Goal: Task Accomplishment & Management: Manage account settings

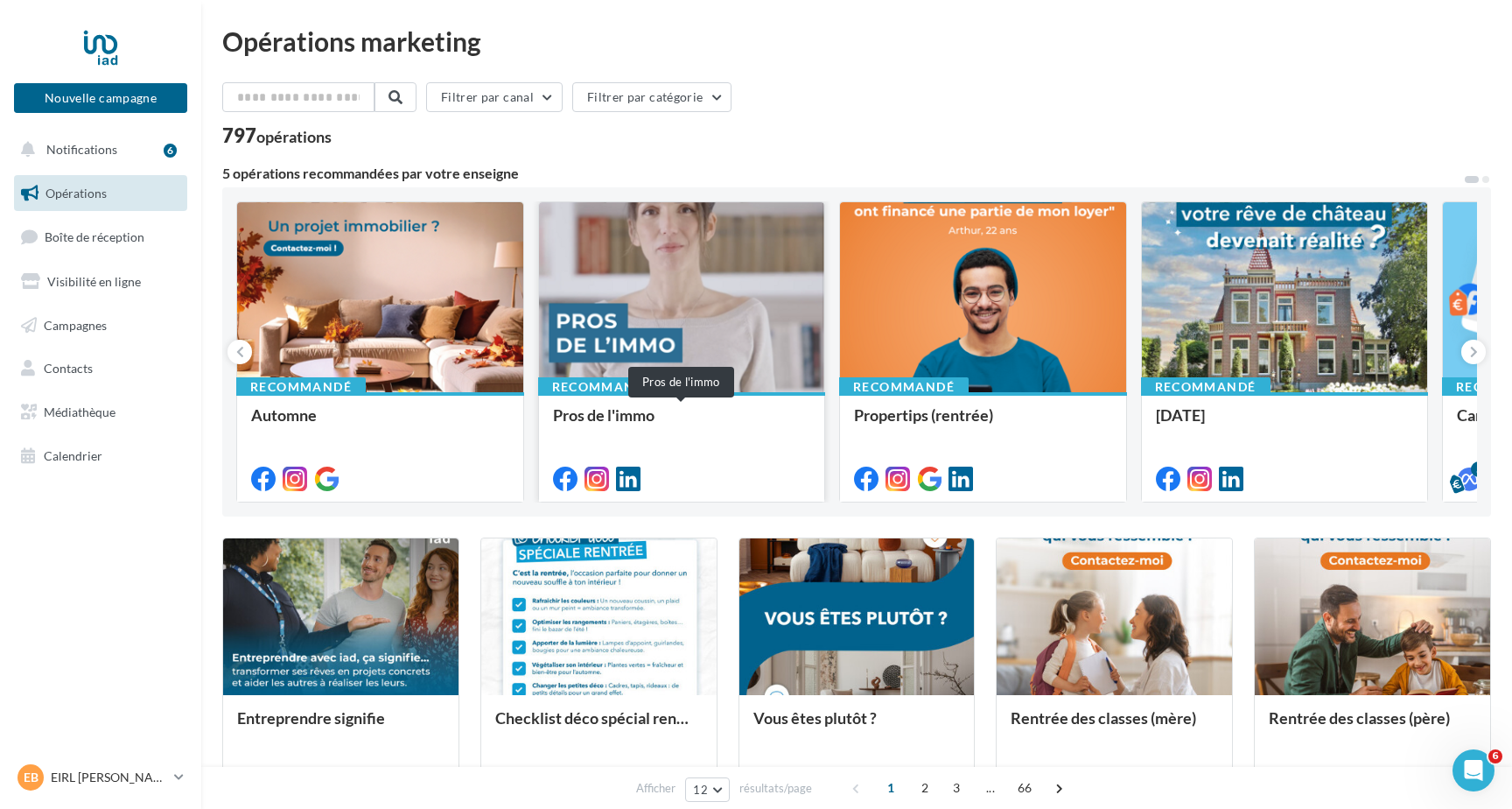
click at [701, 437] on div "Pros de l'immo" at bounding box center [681, 423] width 258 height 35
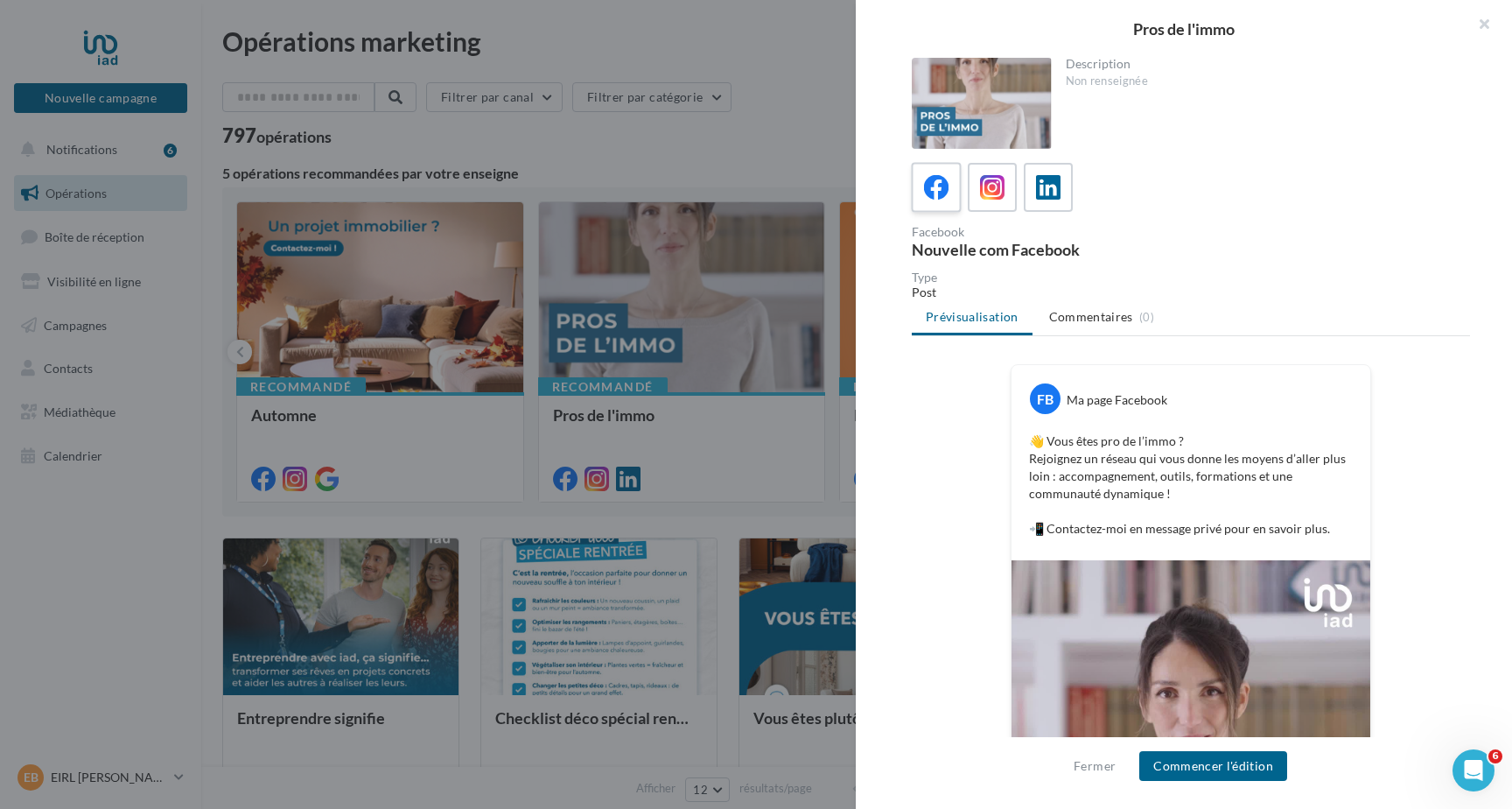
click at [939, 179] on icon at bounding box center [936, 188] width 25 height 25
click at [1233, 769] on button "Commencer l'édition" at bounding box center [1213, 766] width 148 height 30
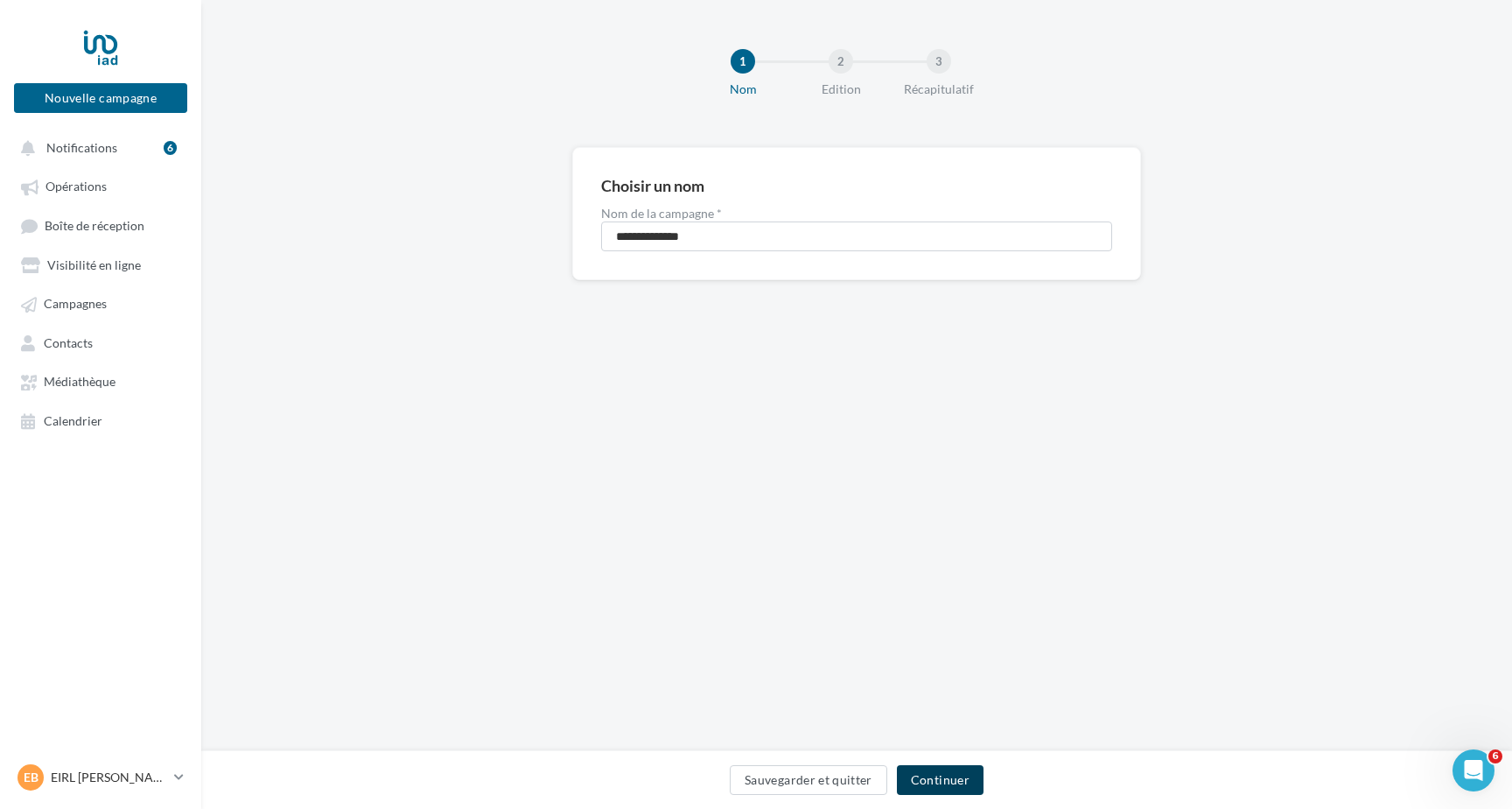
click at [941, 780] on button "Continuer" at bounding box center [940, 779] width 86 height 30
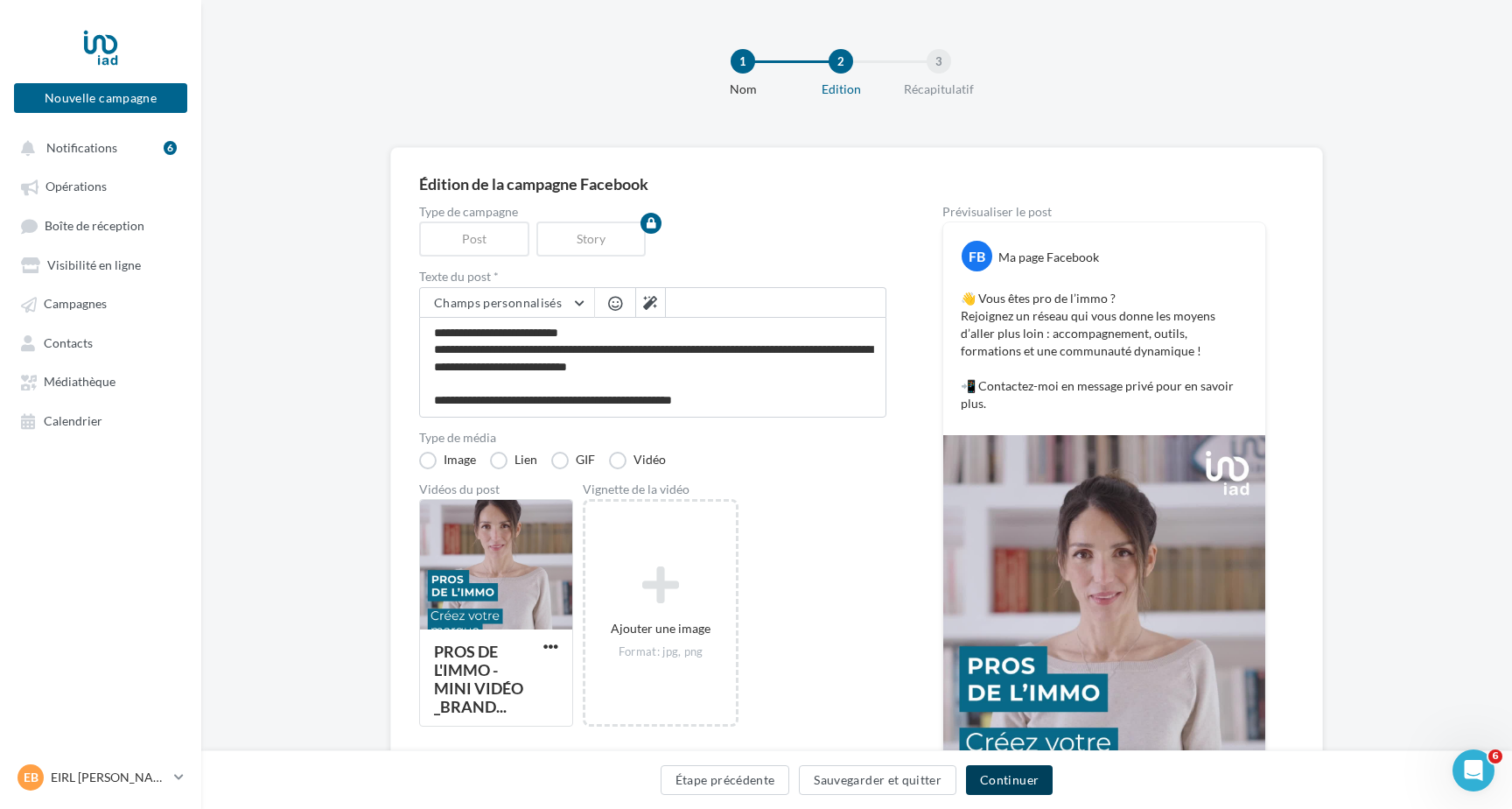
click at [991, 778] on button "Continuer" at bounding box center [1009, 779] width 86 height 30
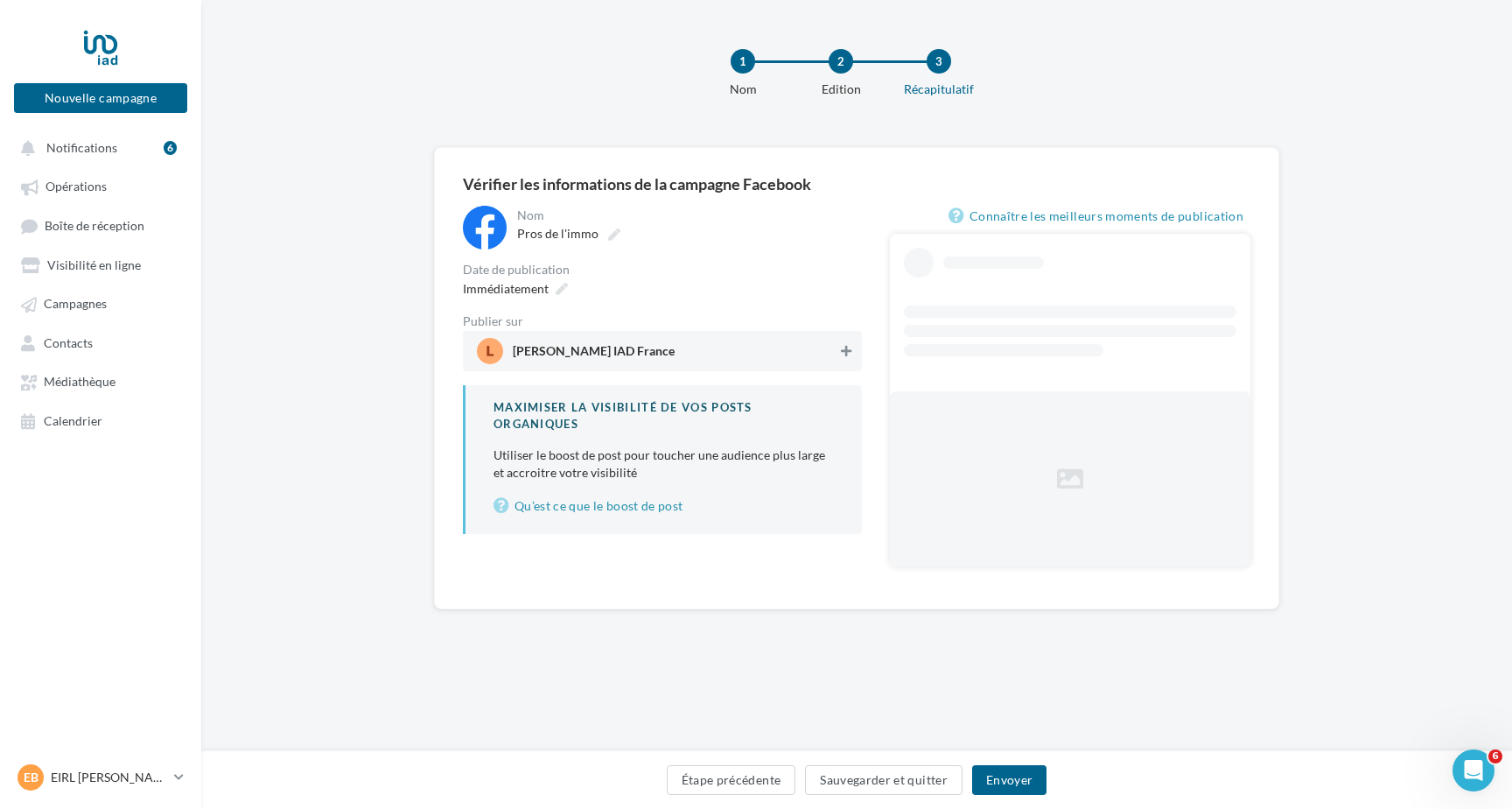
click at [845, 348] on icon at bounding box center [846, 351] width 11 height 13
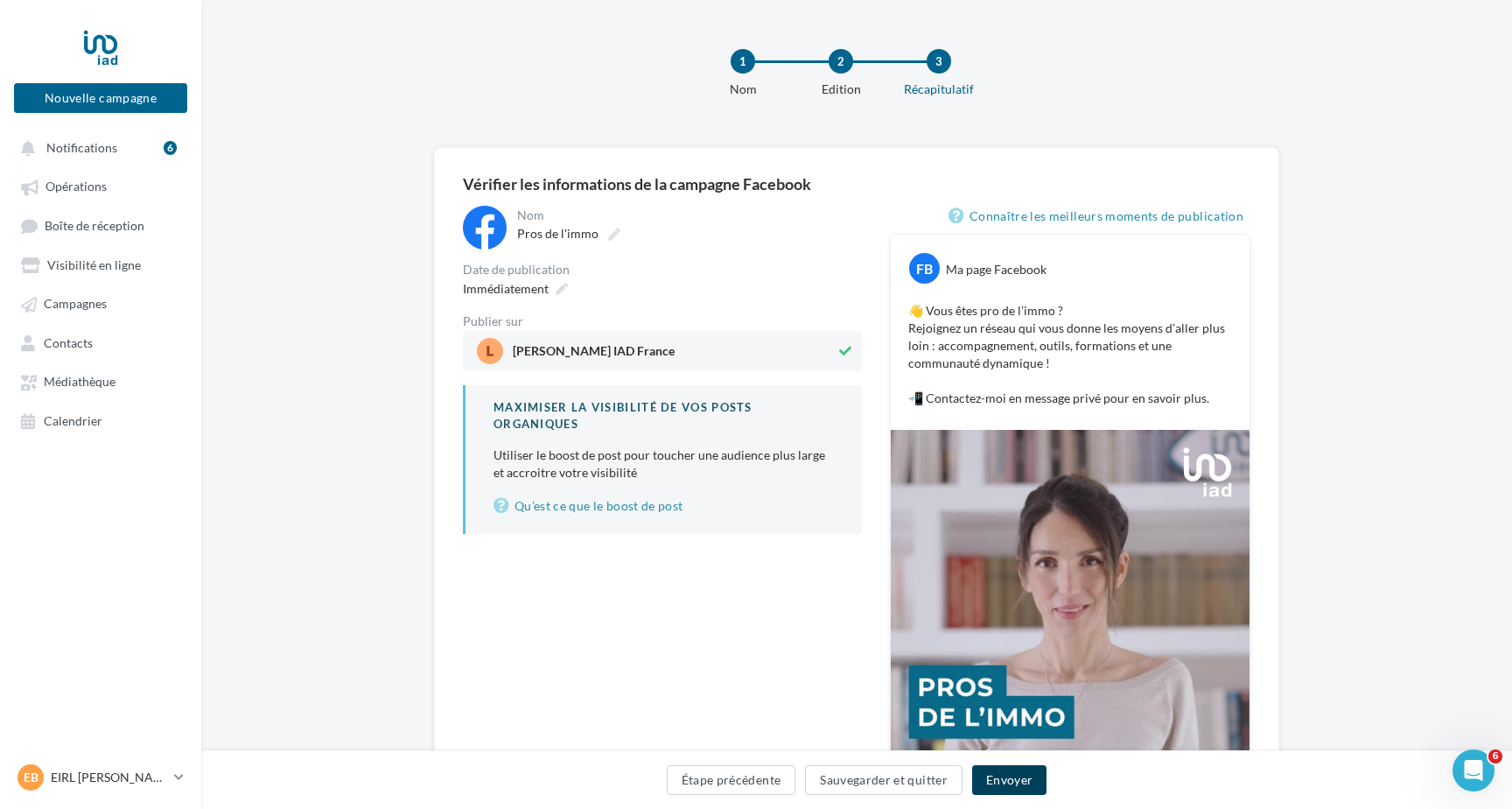
click at [1006, 780] on button "Envoyer" at bounding box center [1009, 779] width 75 height 30
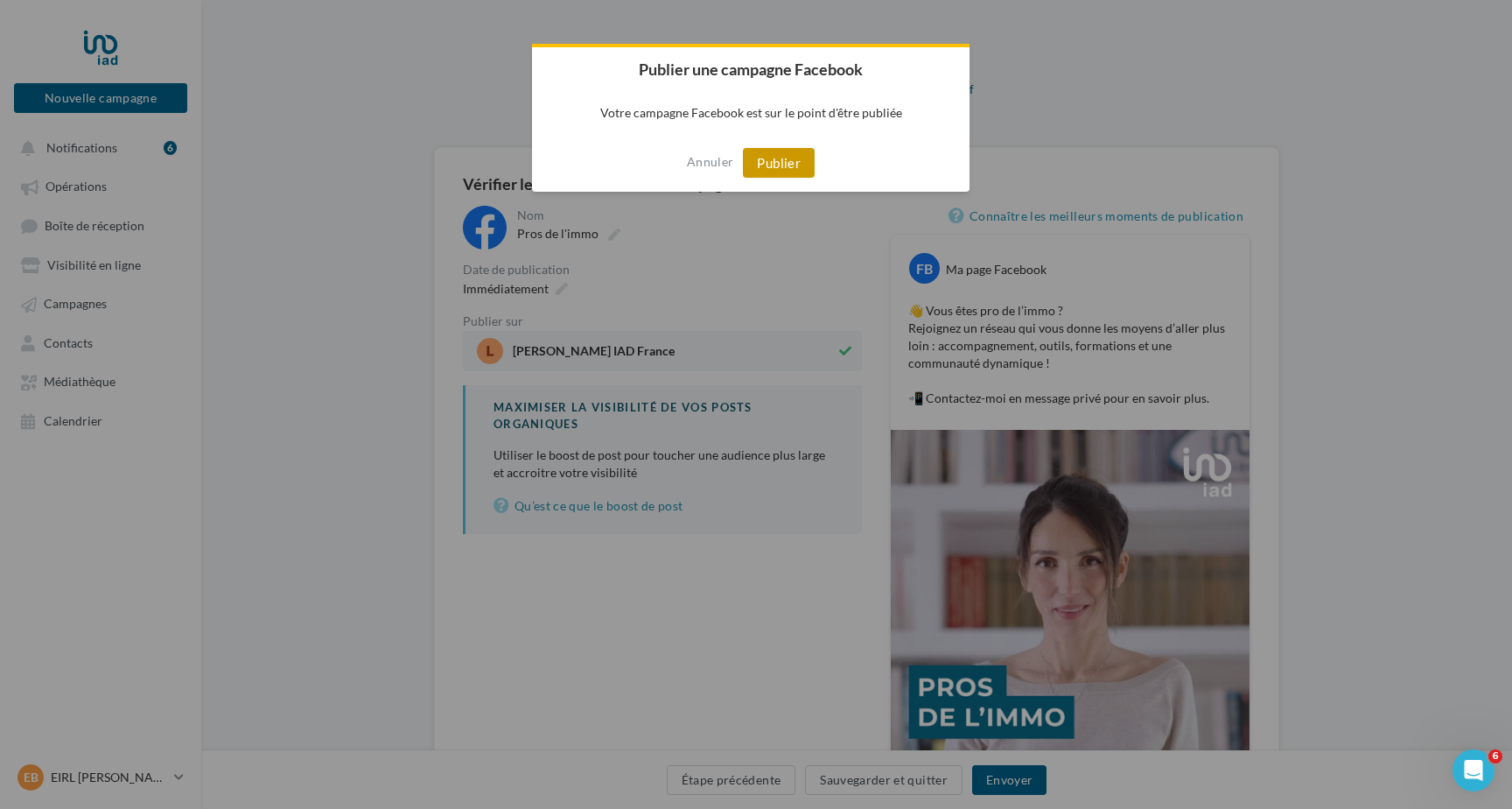
click at [779, 165] on button "Publier" at bounding box center [779, 163] width 72 height 30
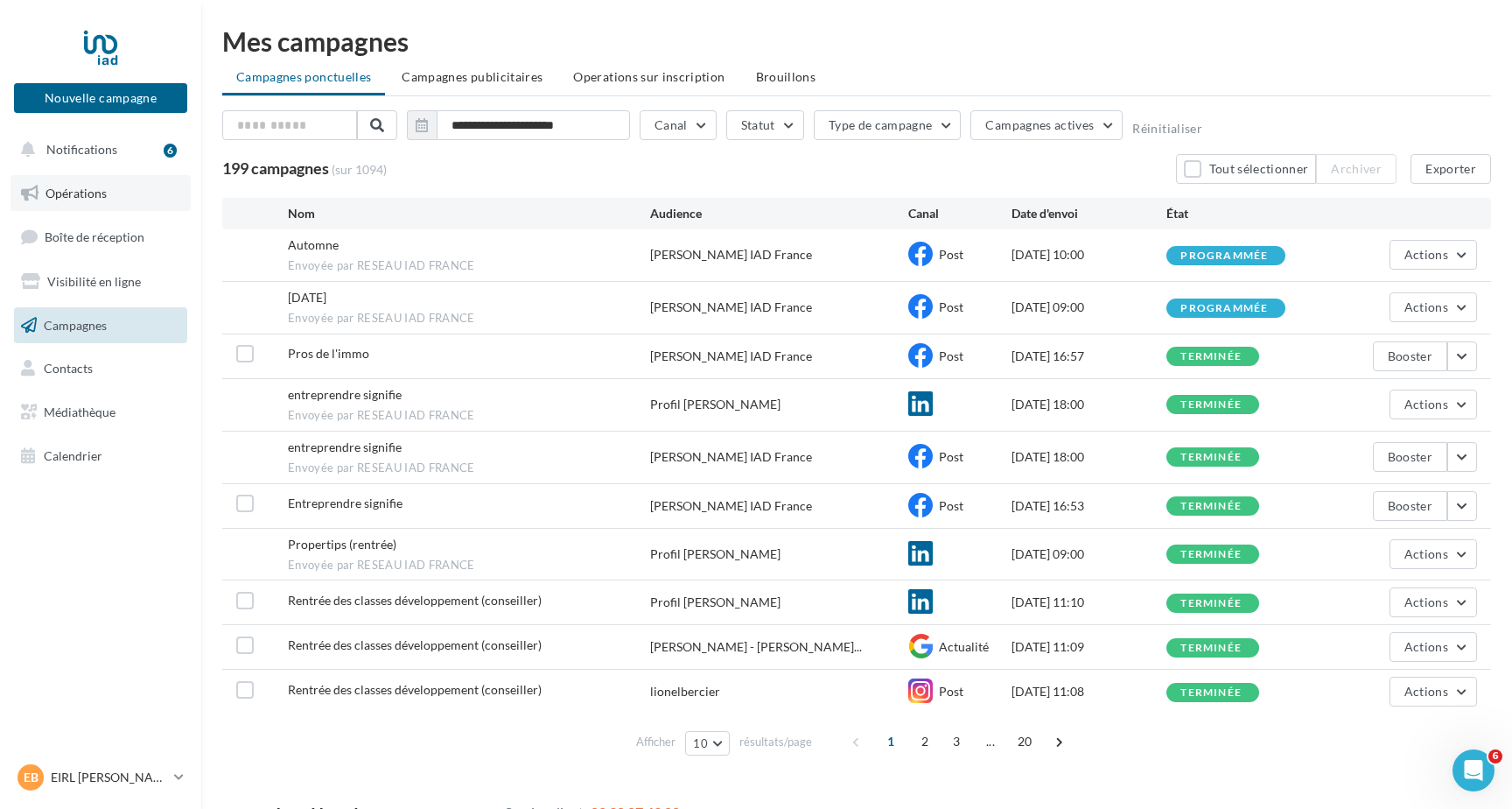
click at [84, 194] on span "Opérations" at bounding box center [76, 192] width 61 height 15
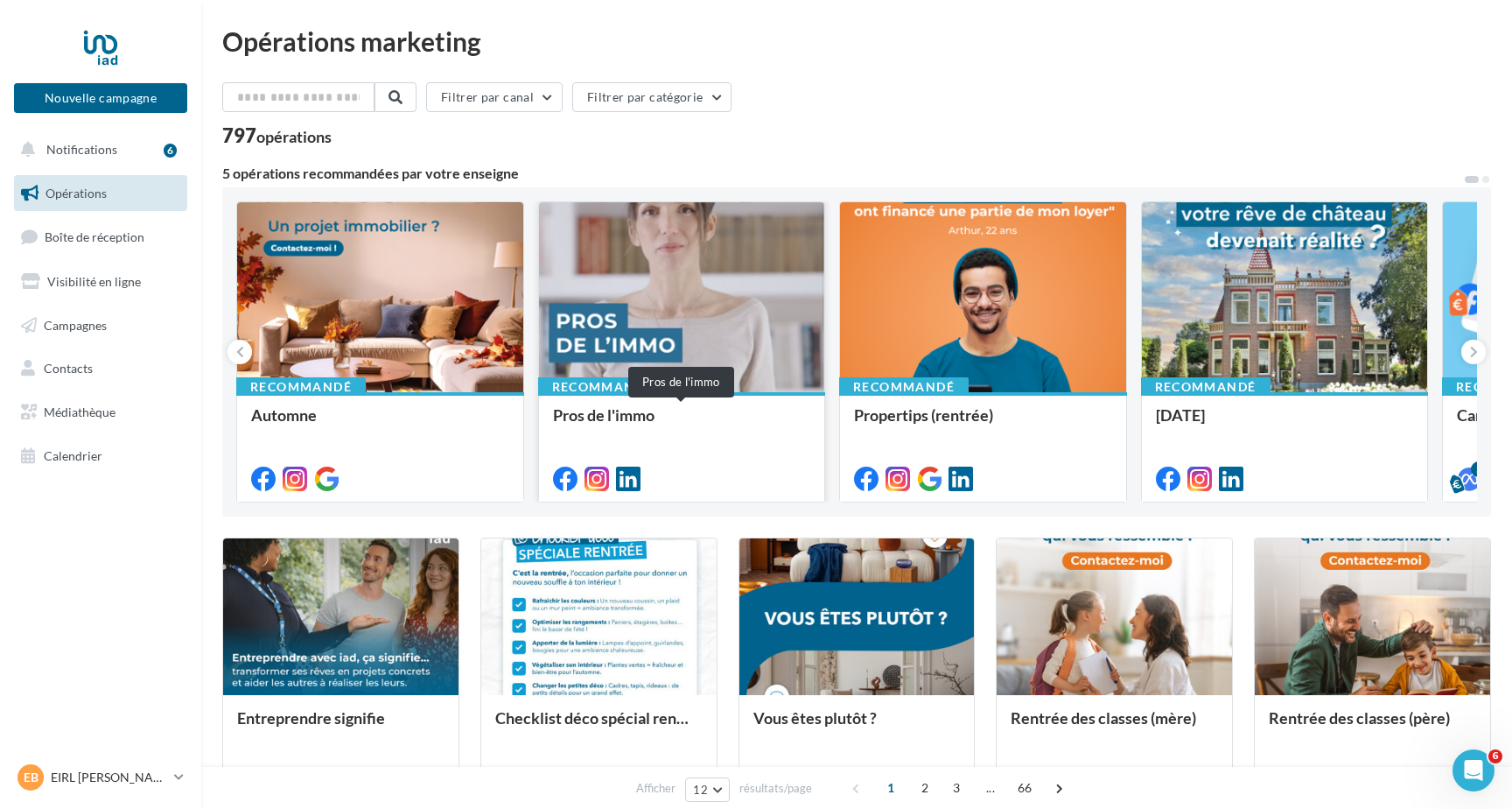
click at [676, 426] on div "Pros de l'immo" at bounding box center [681, 423] width 258 height 35
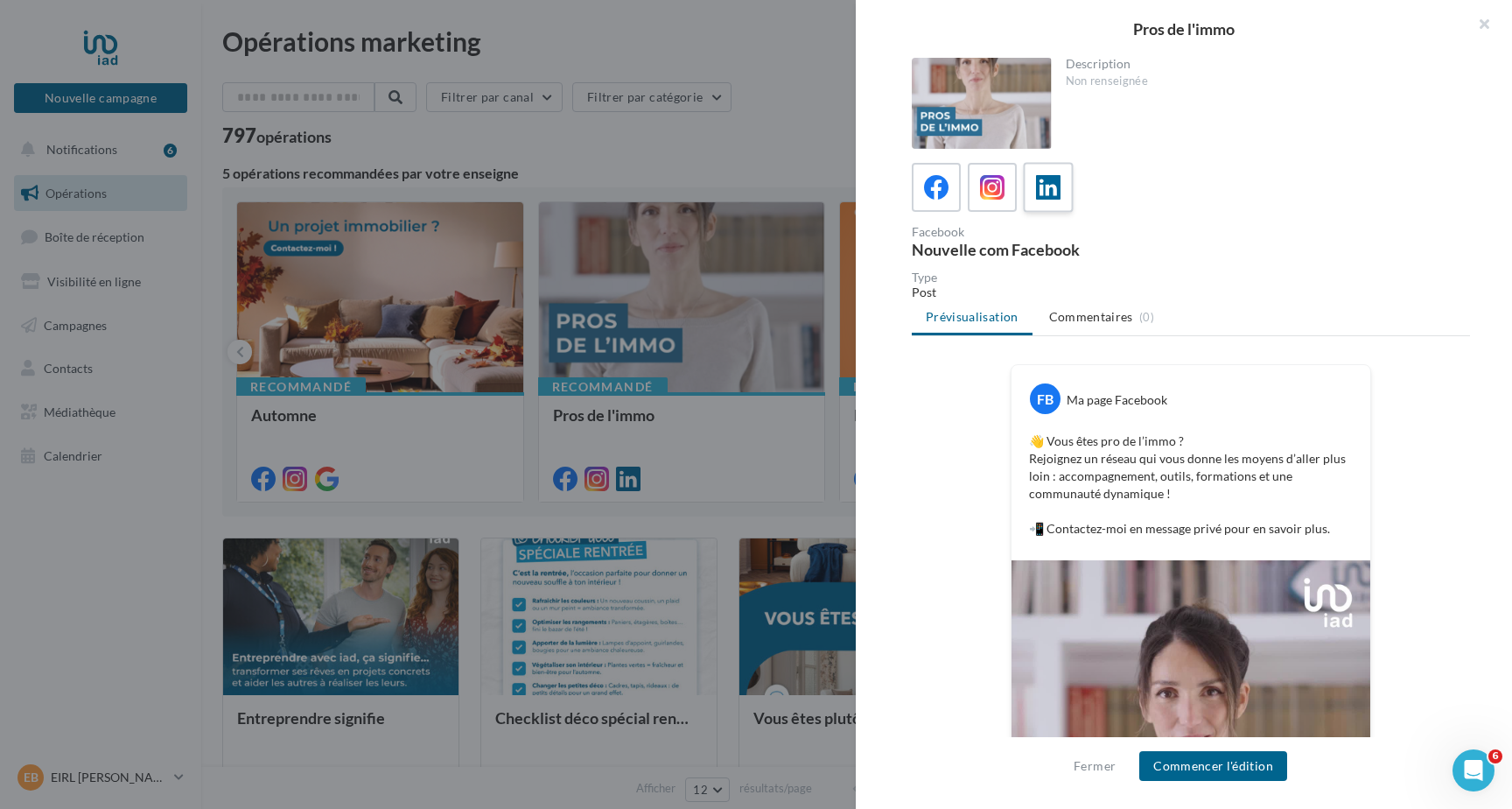
click at [1048, 191] on icon at bounding box center [1048, 188] width 25 height 25
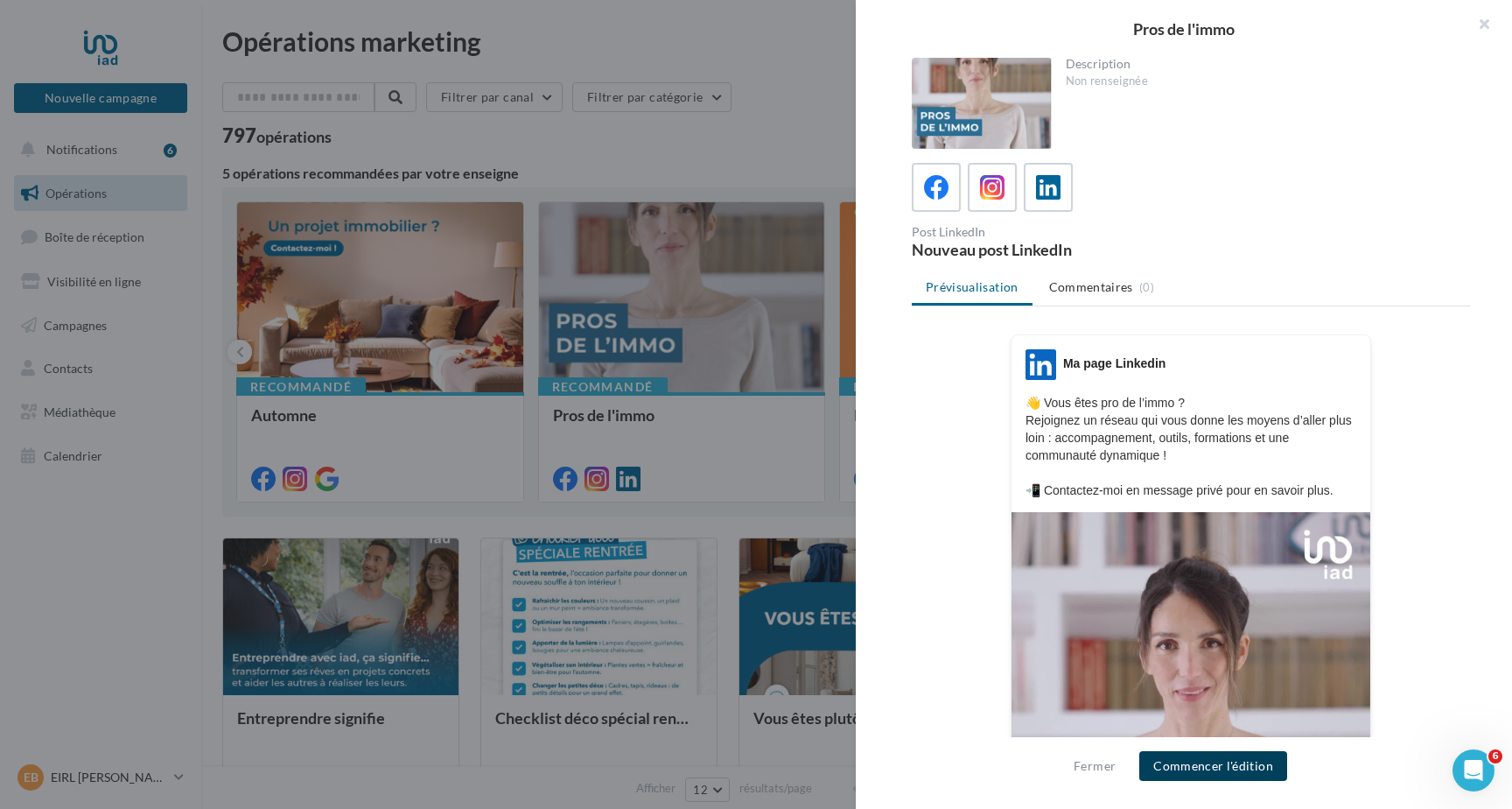
click at [1189, 763] on button "Commencer l'édition" at bounding box center [1213, 766] width 148 height 30
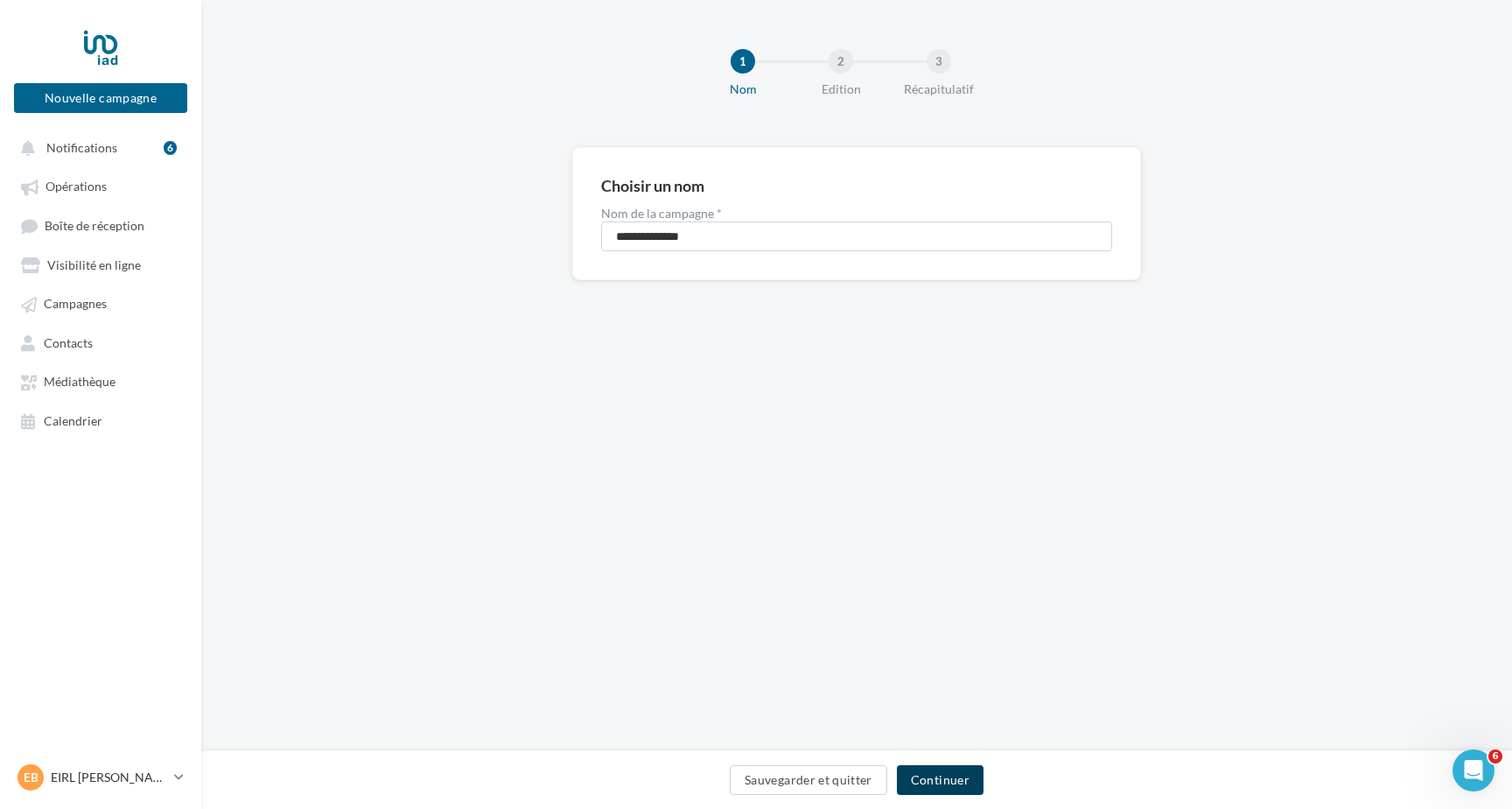
click at [950, 772] on button "Continuer" at bounding box center [940, 779] width 86 height 30
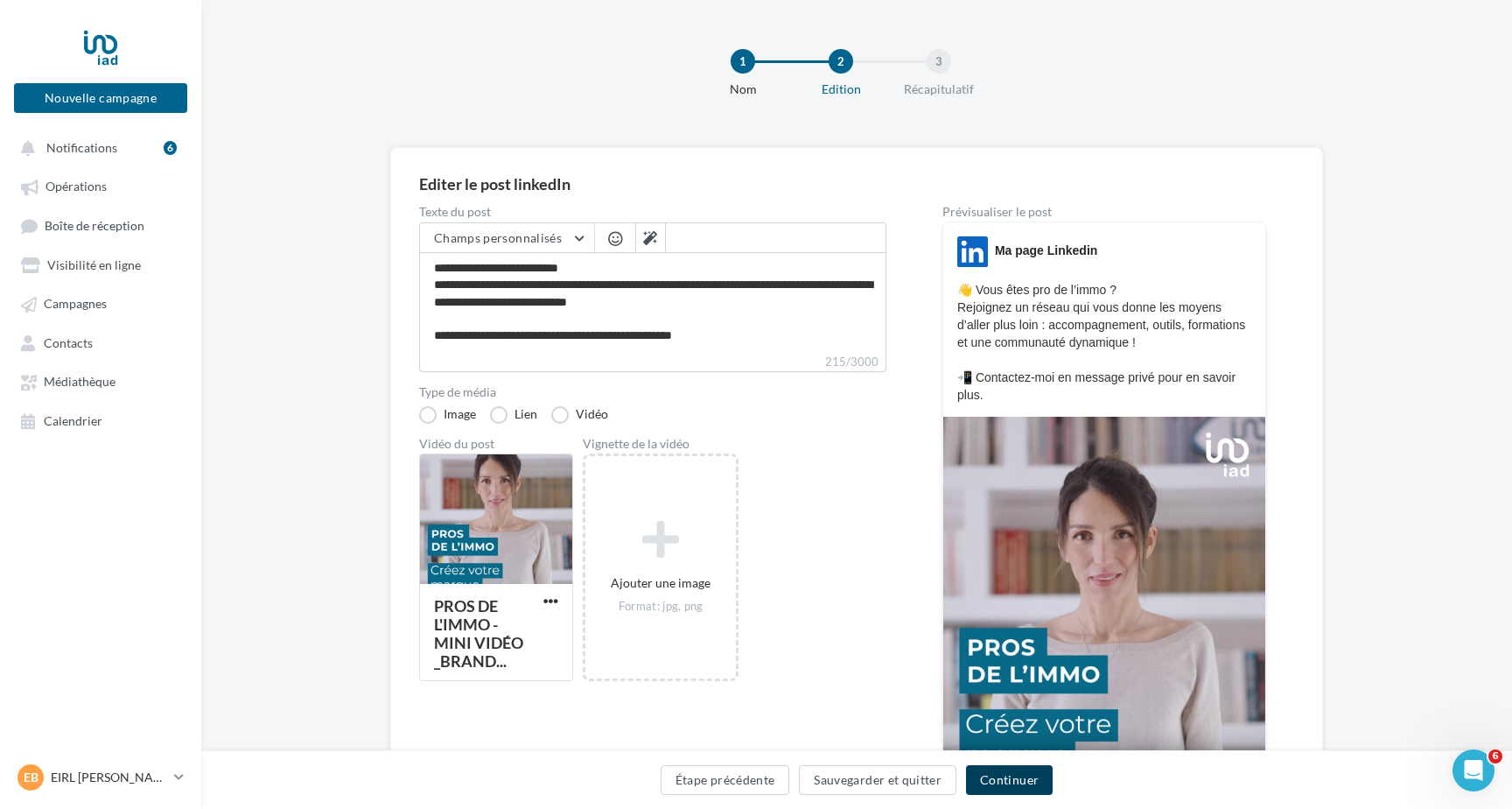
click at [987, 778] on button "Continuer" at bounding box center [1009, 779] width 86 height 30
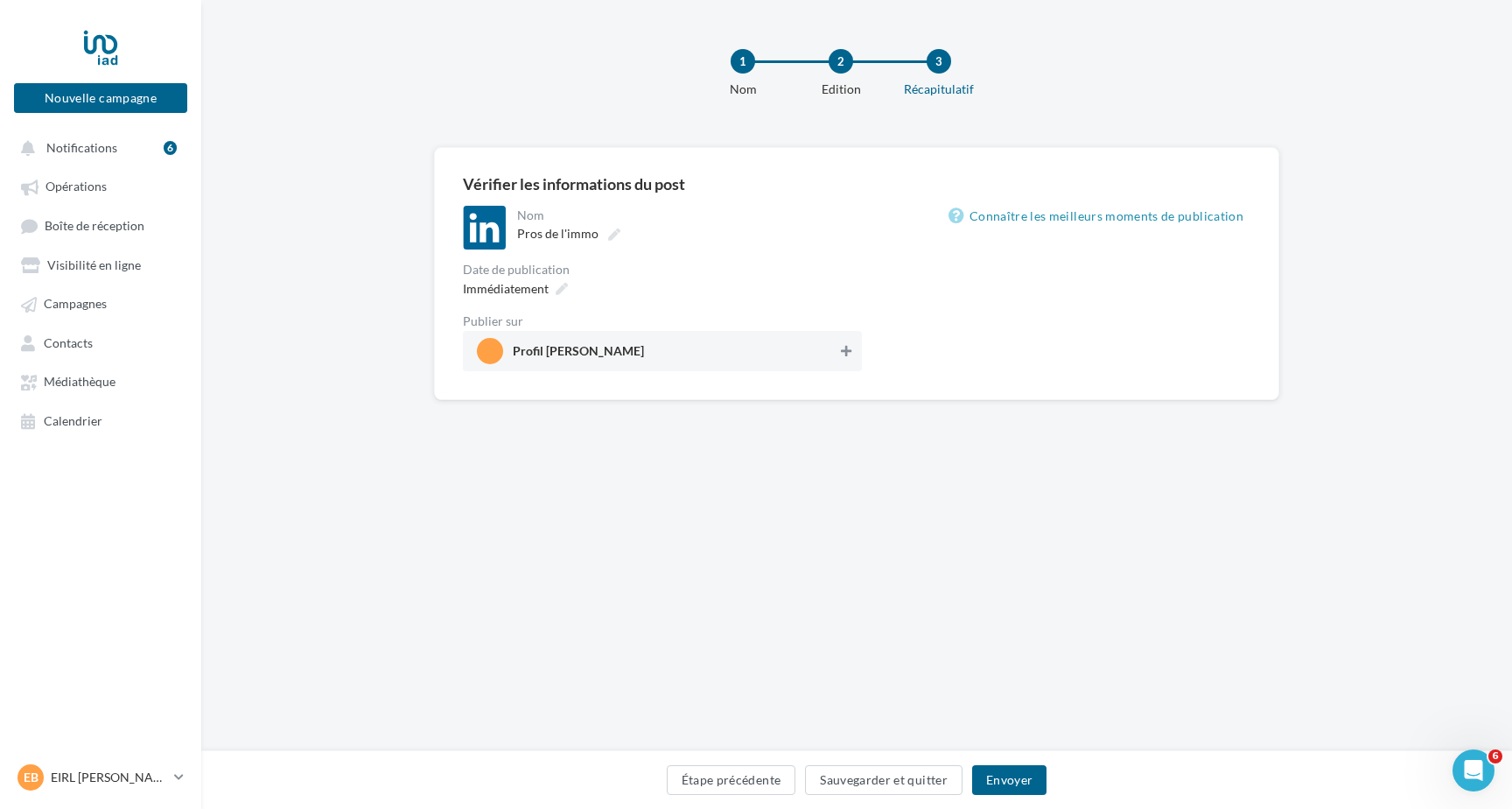
click at [844, 350] on icon at bounding box center [846, 351] width 11 height 13
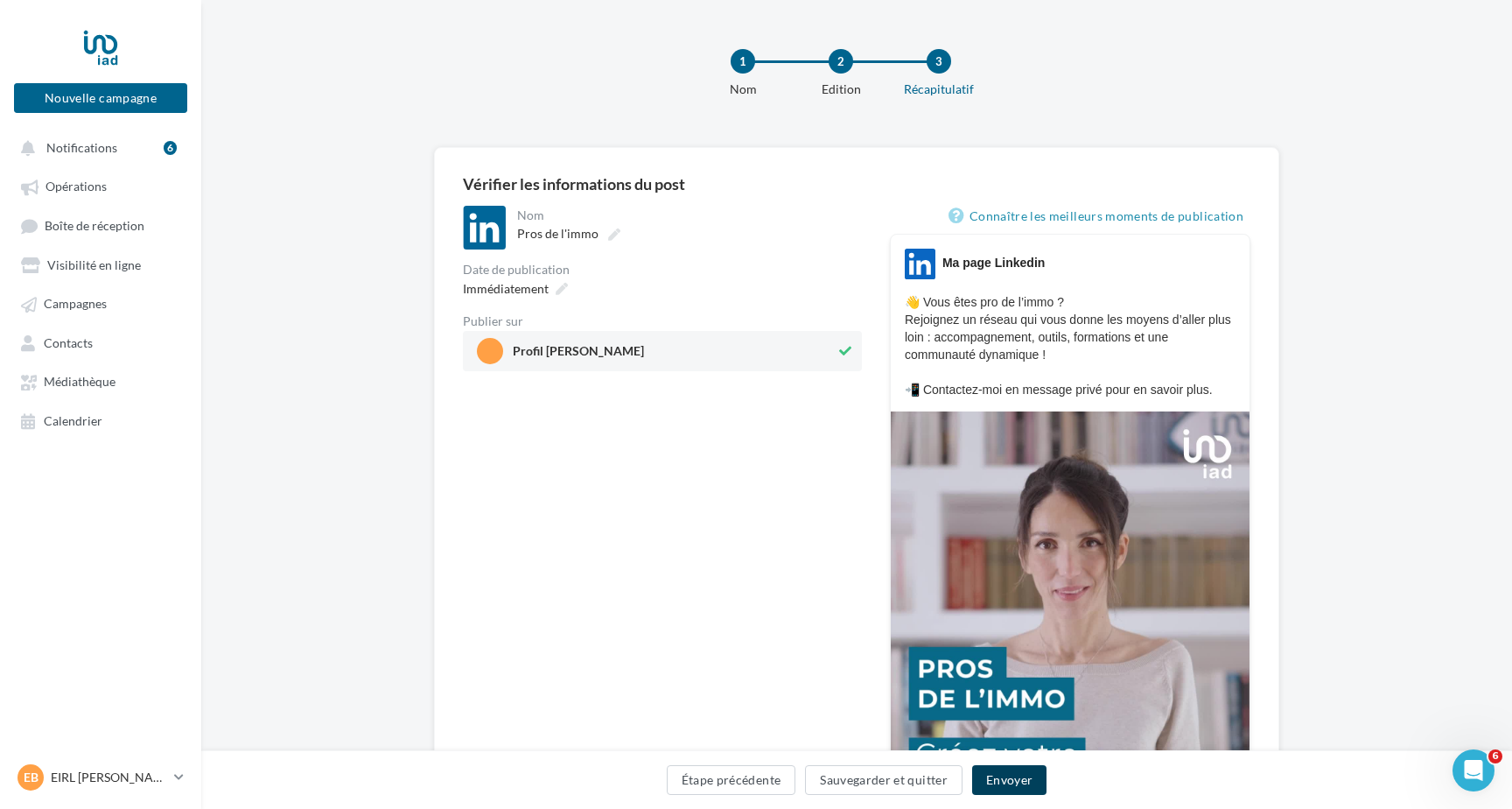
click at [996, 778] on button "Envoyer" at bounding box center [1009, 779] width 75 height 30
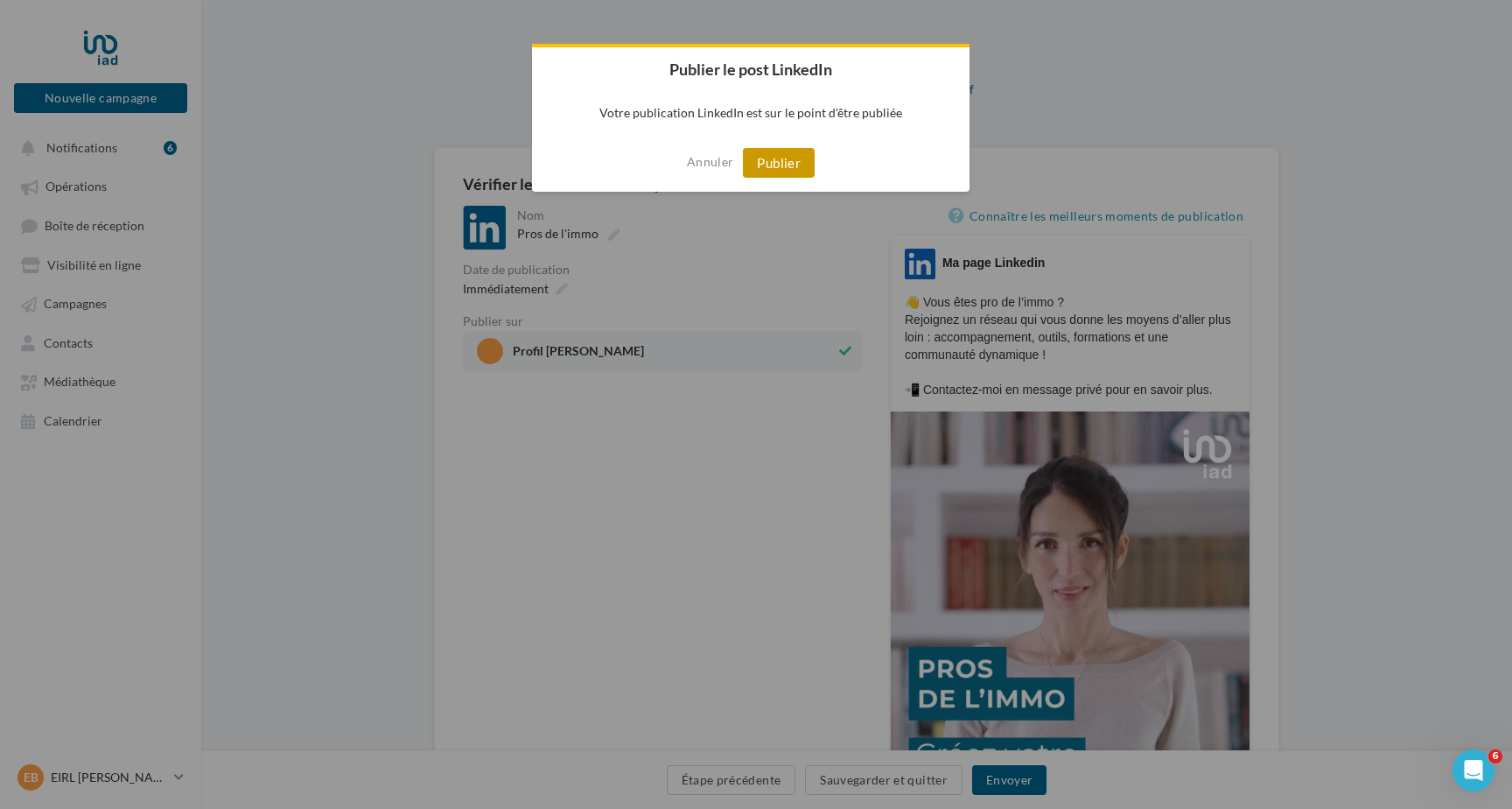
click at [795, 163] on button "Publier" at bounding box center [779, 163] width 72 height 30
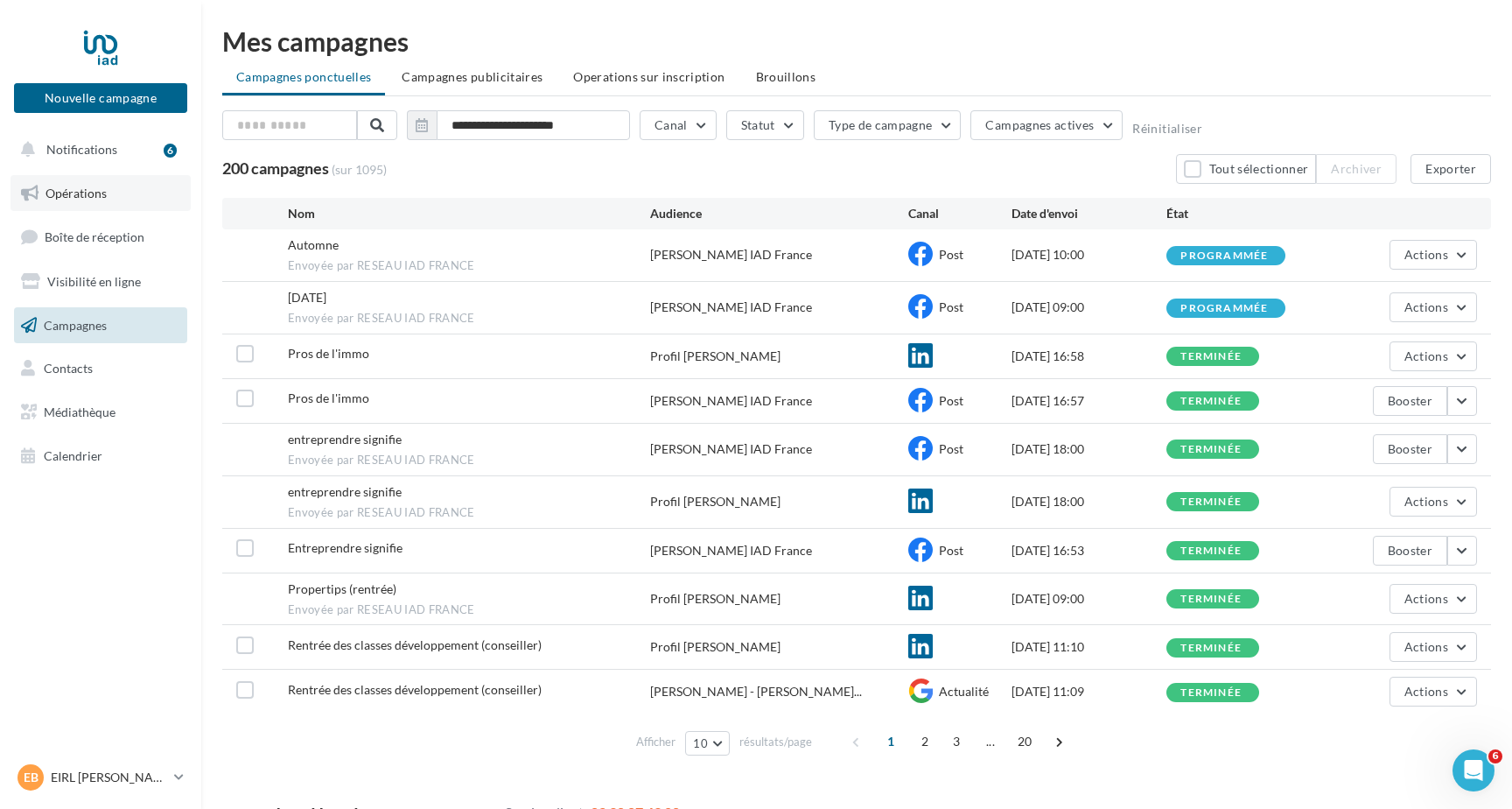
click at [105, 182] on link "Opérations" at bounding box center [101, 193] width 181 height 37
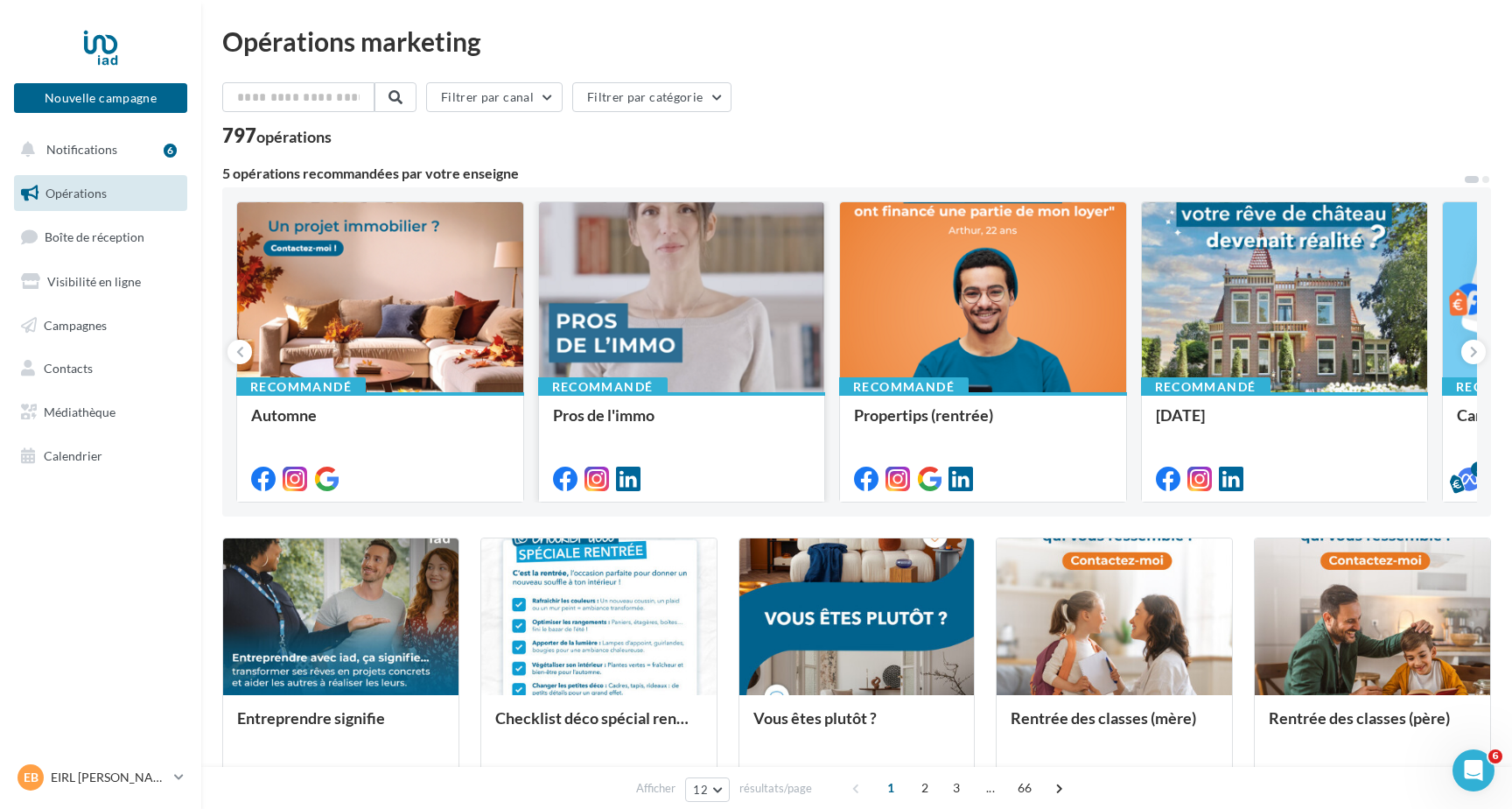
click at [718, 320] on div at bounding box center [682, 298] width 286 height 191
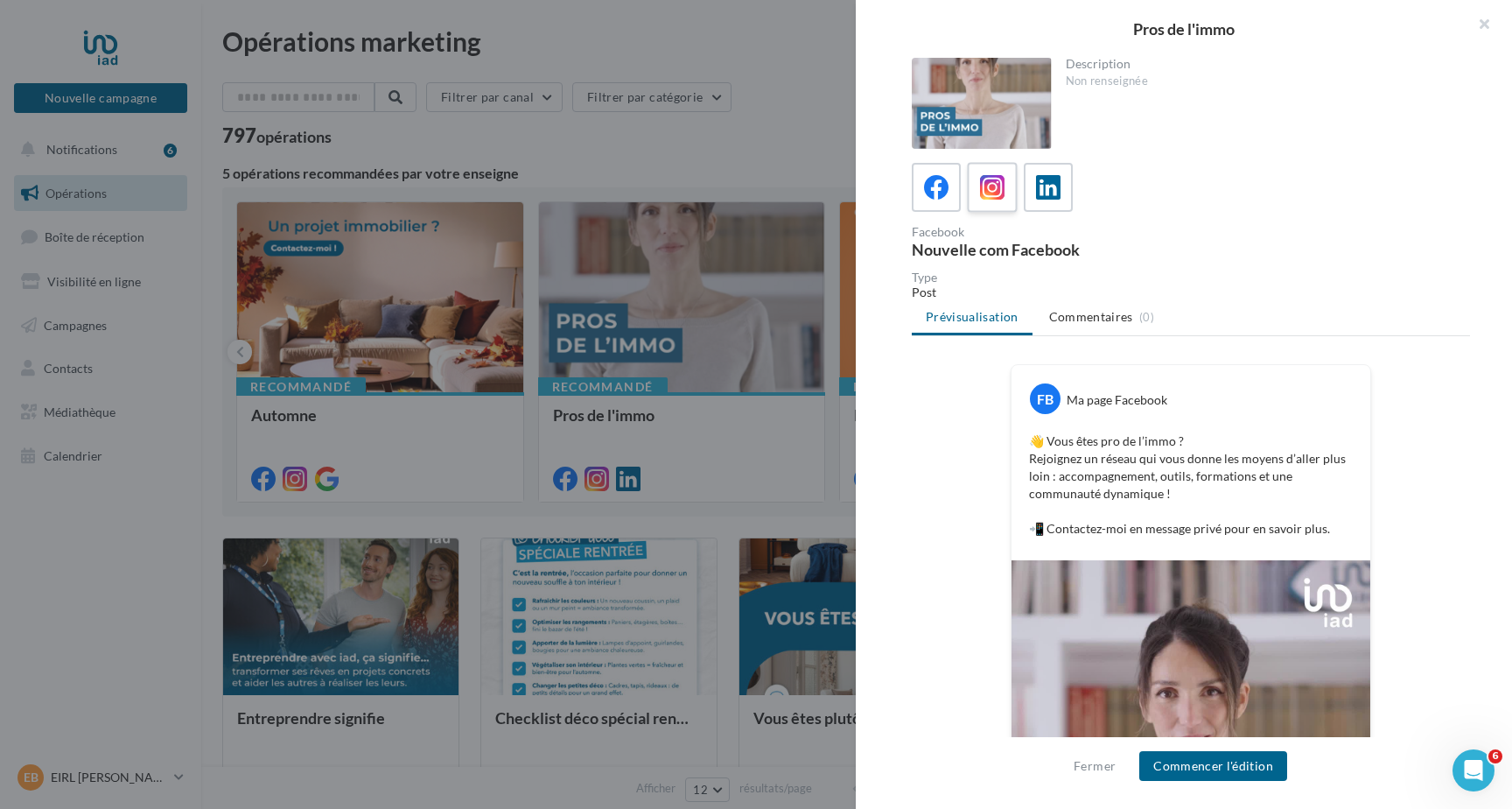
click at [987, 191] on icon at bounding box center [993, 188] width 25 height 25
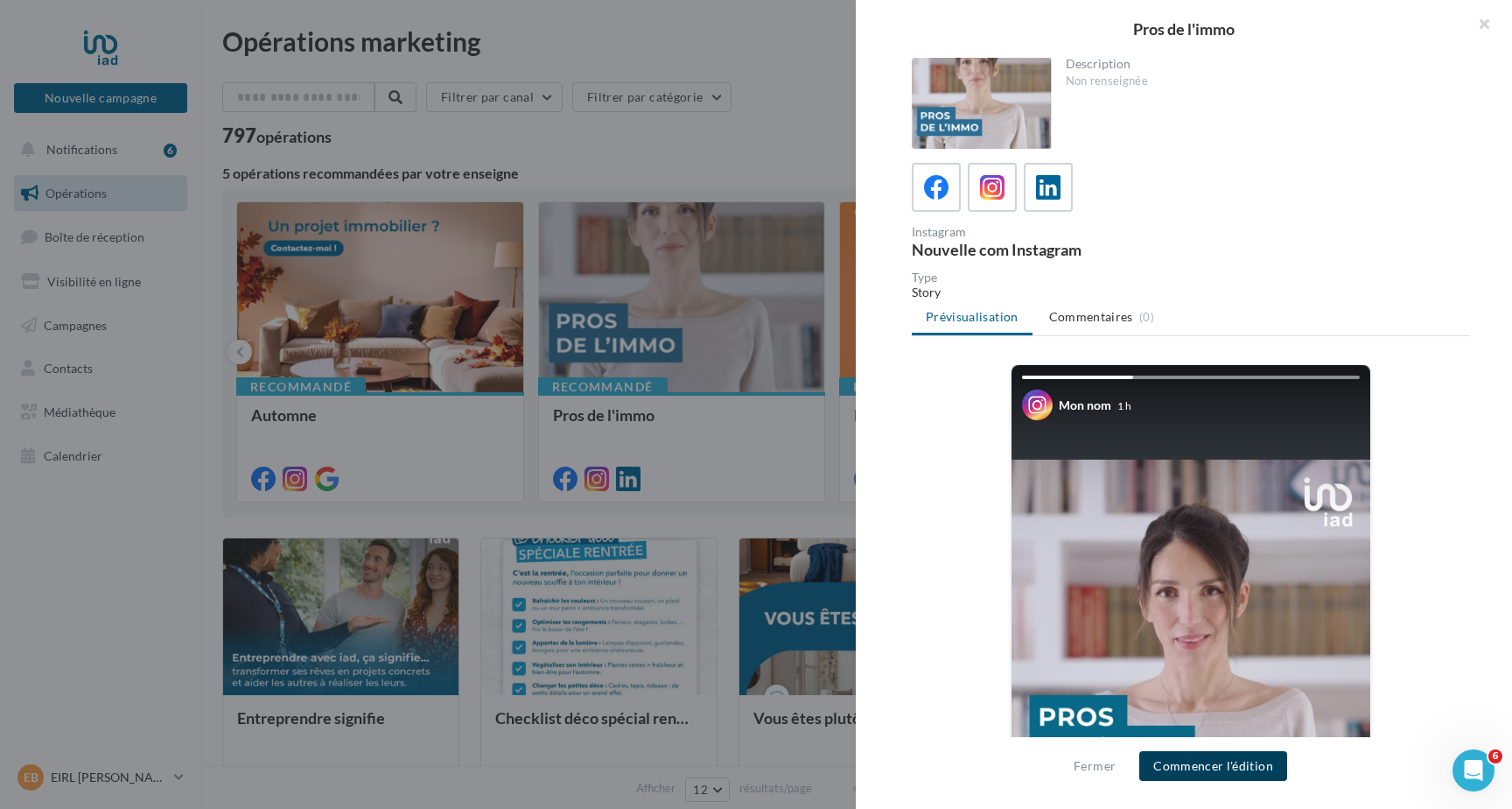
click at [1161, 765] on button "Commencer l'édition" at bounding box center [1213, 766] width 148 height 30
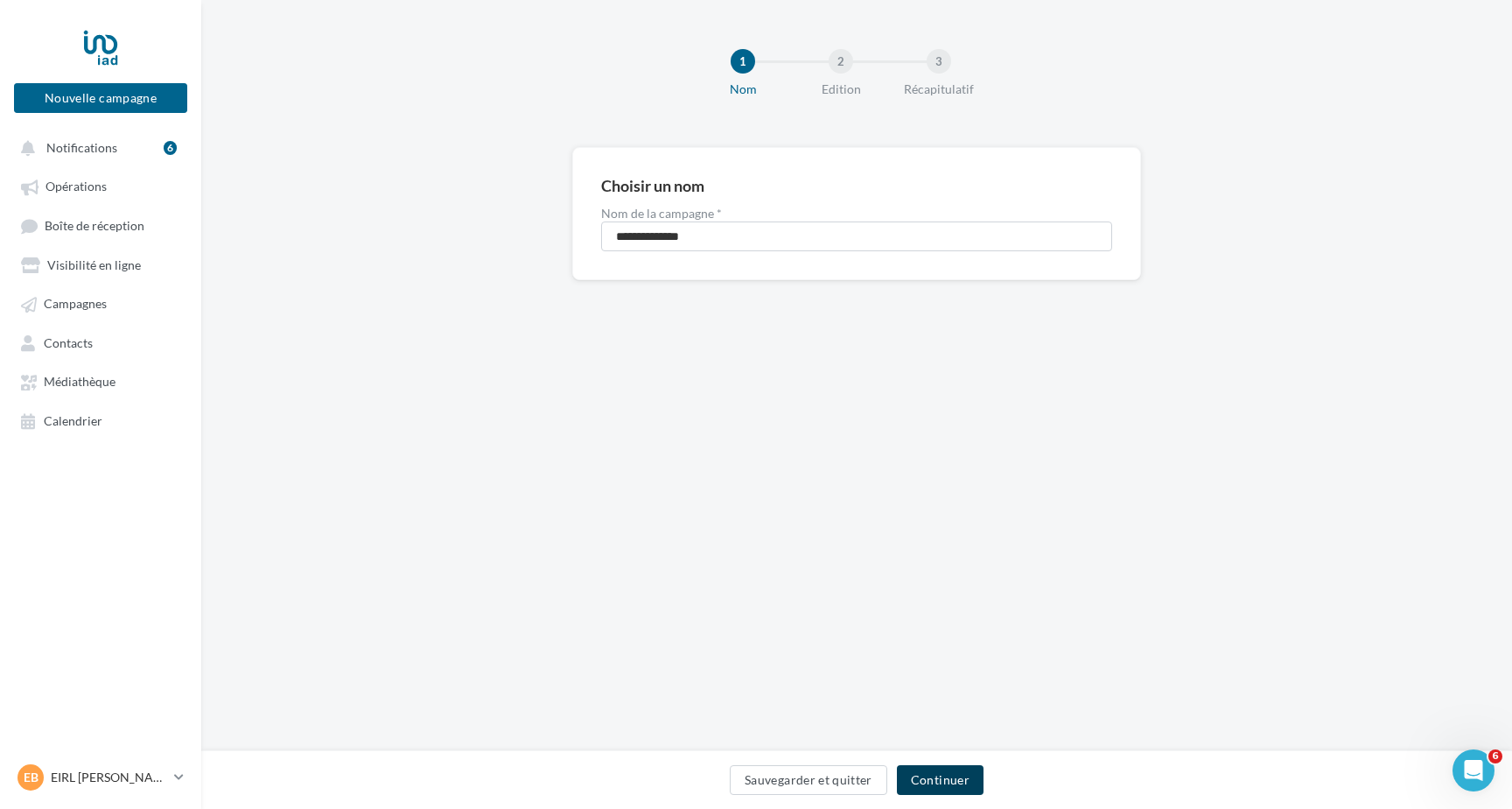
click at [926, 778] on button "Continuer" at bounding box center [940, 779] width 86 height 30
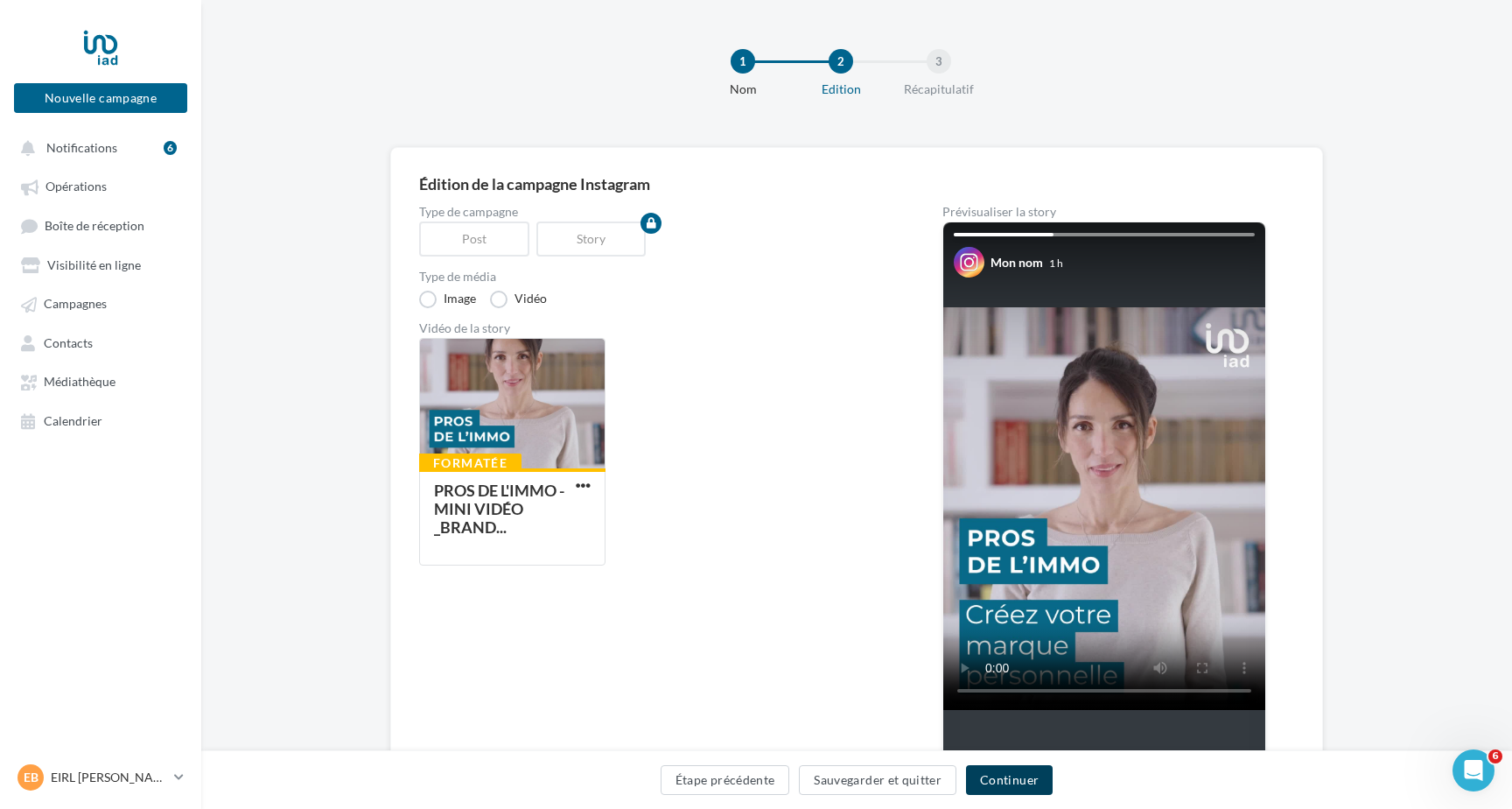
click at [994, 778] on button "Continuer" at bounding box center [1009, 779] width 86 height 30
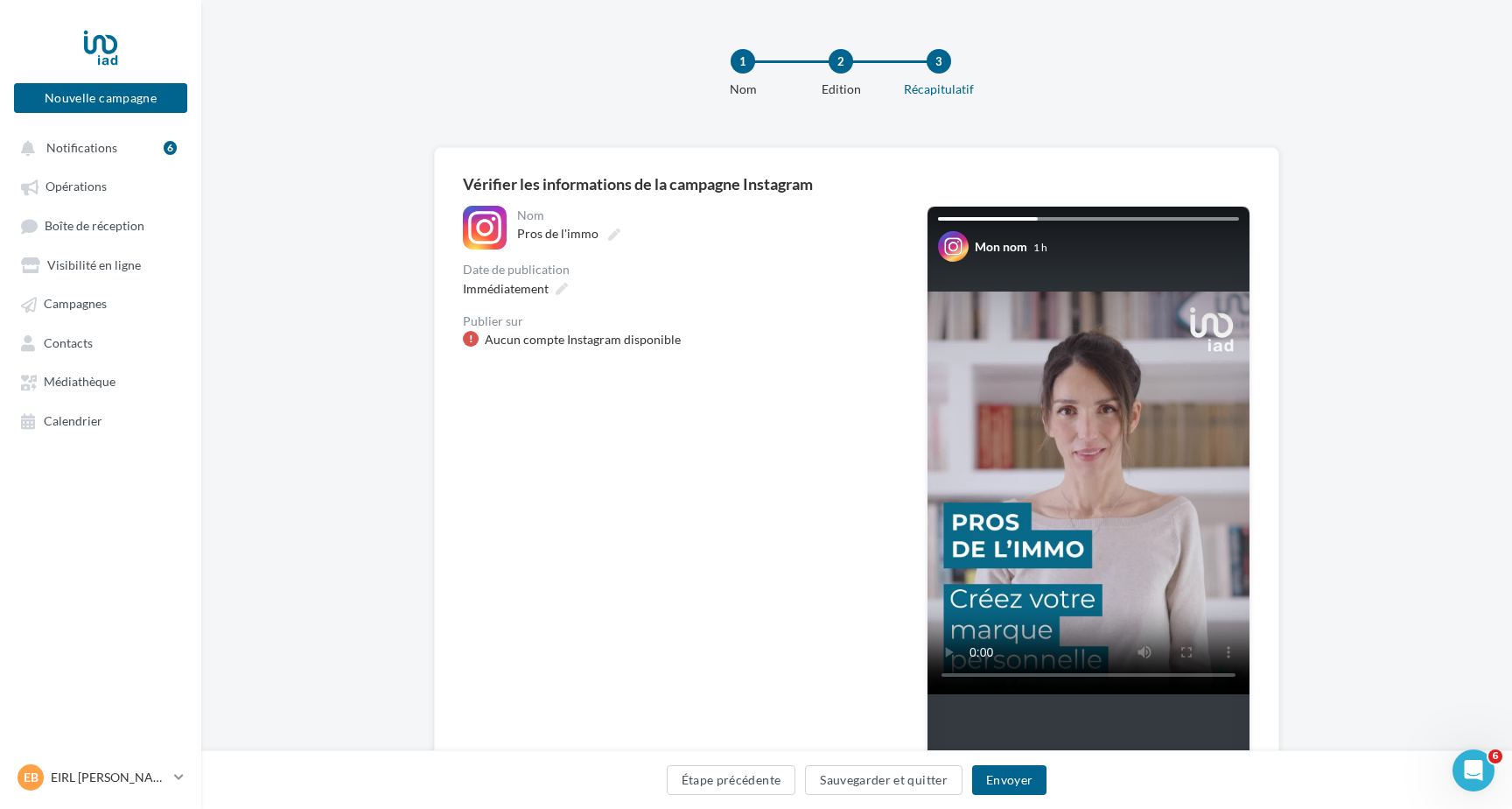
click at [707, 340] on div "Aucun compte Instagram disponible" at bounding box center [680, 339] width 436 height 17
click at [667, 339] on div "Aucun compte Instagram disponible" at bounding box center [583, 339] width 196 height 17
click at [111, 778] on p "EIRL [PERSON_NAME]" at bounding box center [109, 777] width 117 height 17
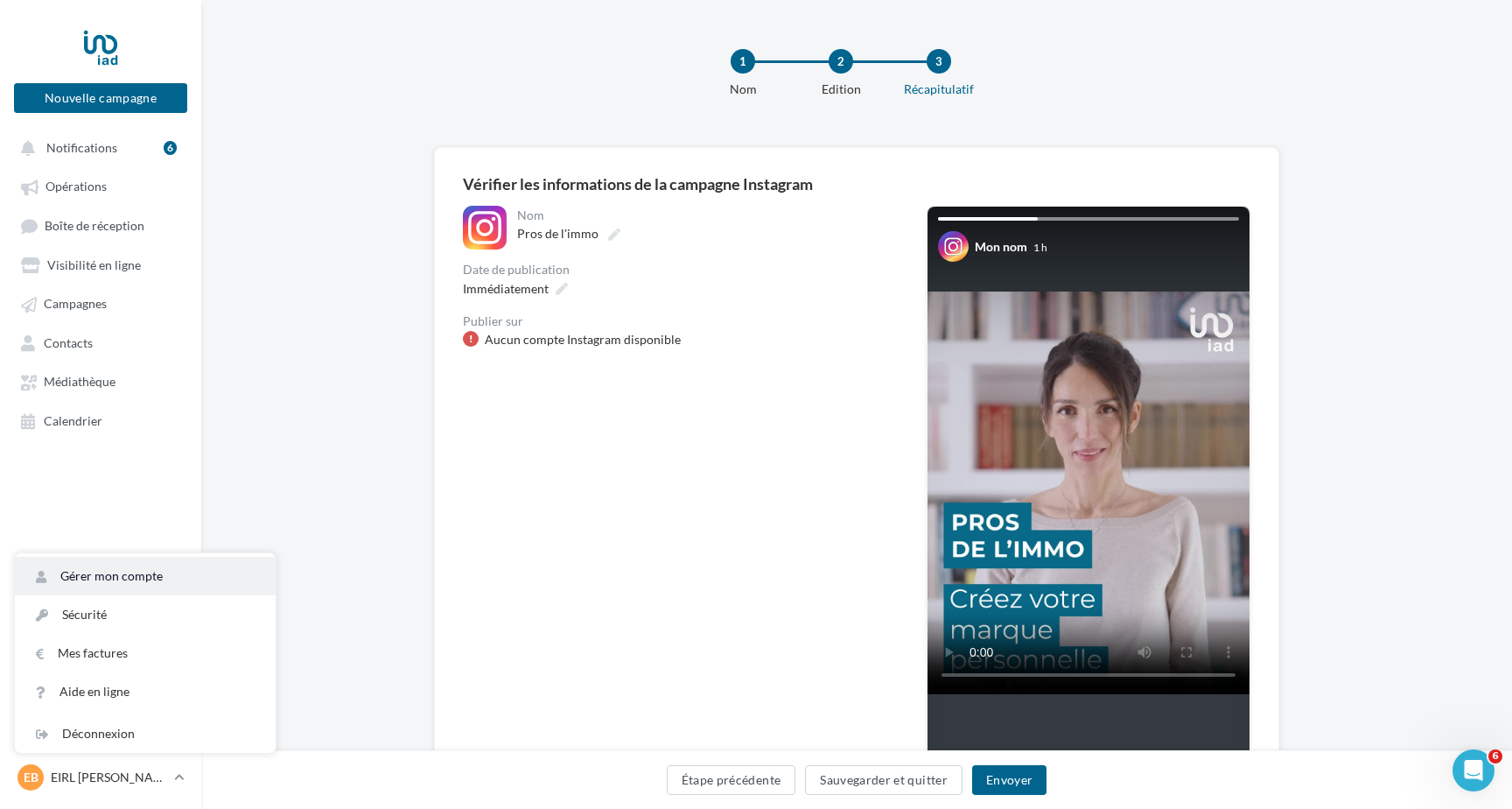
click at [119, 577] on link "Gérer mon compte" at bounding box center [146, 575] width 261 height 39
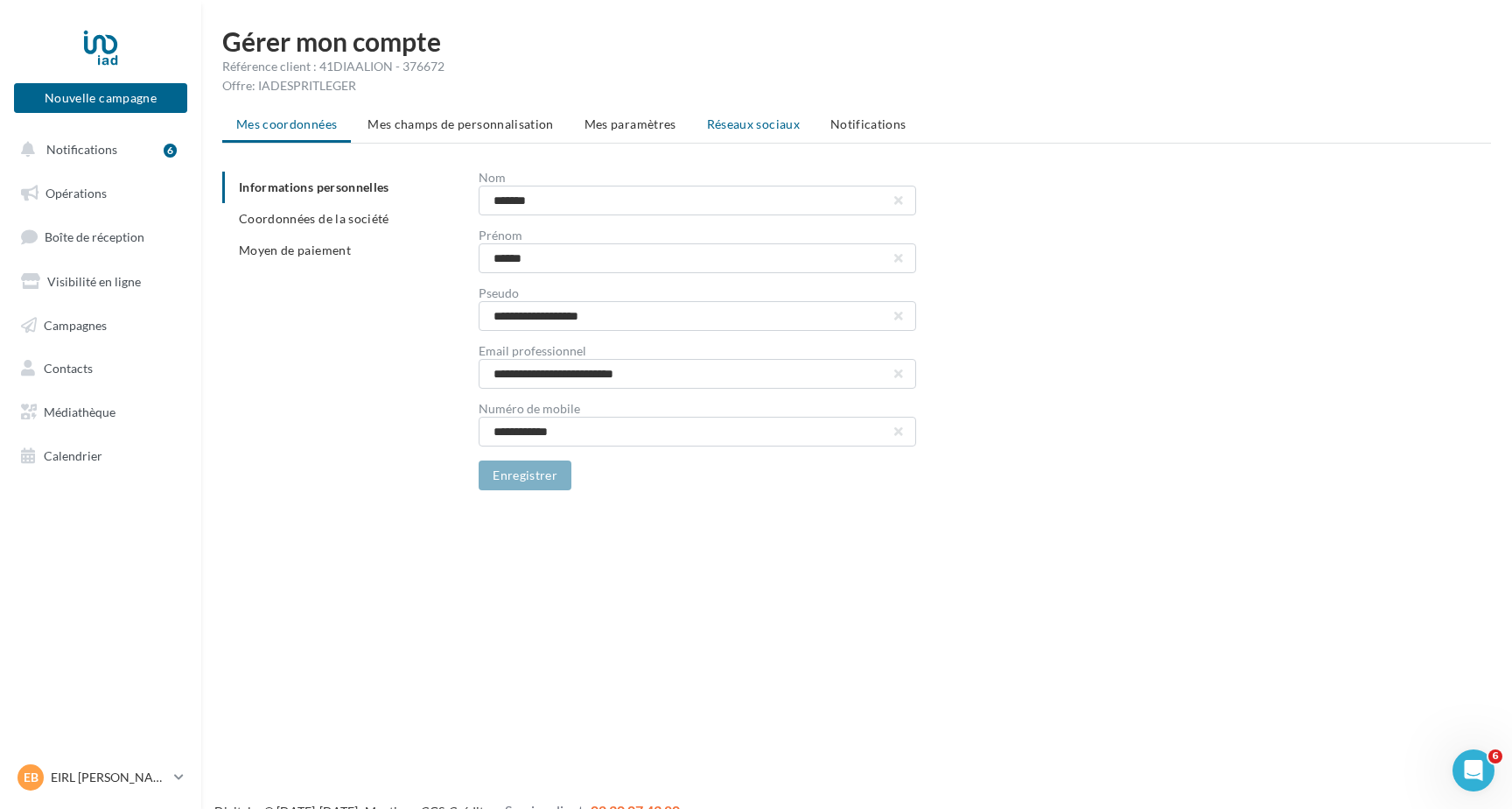
click at [765, 127] on span "Réseaux sociaux" at bounding box center [753, 124] width 93 height 15
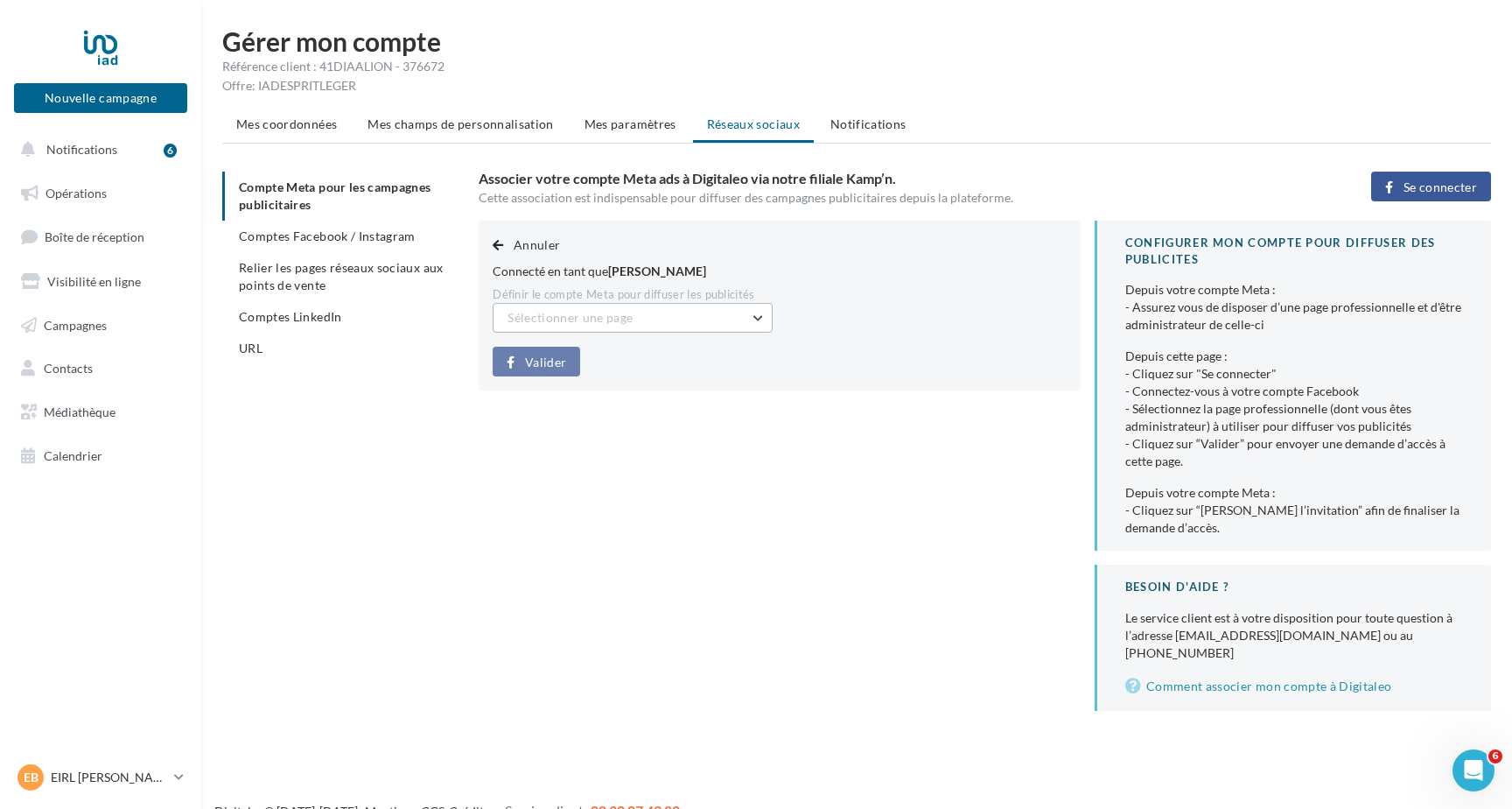
click at [618, 318] on span "Sélectionner une page" at bounding box center [570, 317] width 125 height 15
click at [624, 360] on span "Lionel Bercier IAD France (Admin)" at bounding box center [624, 361] width 208 height 15
click at [548, 360] on span "Valider" at bounding box center [545, 362] width 41 height 14
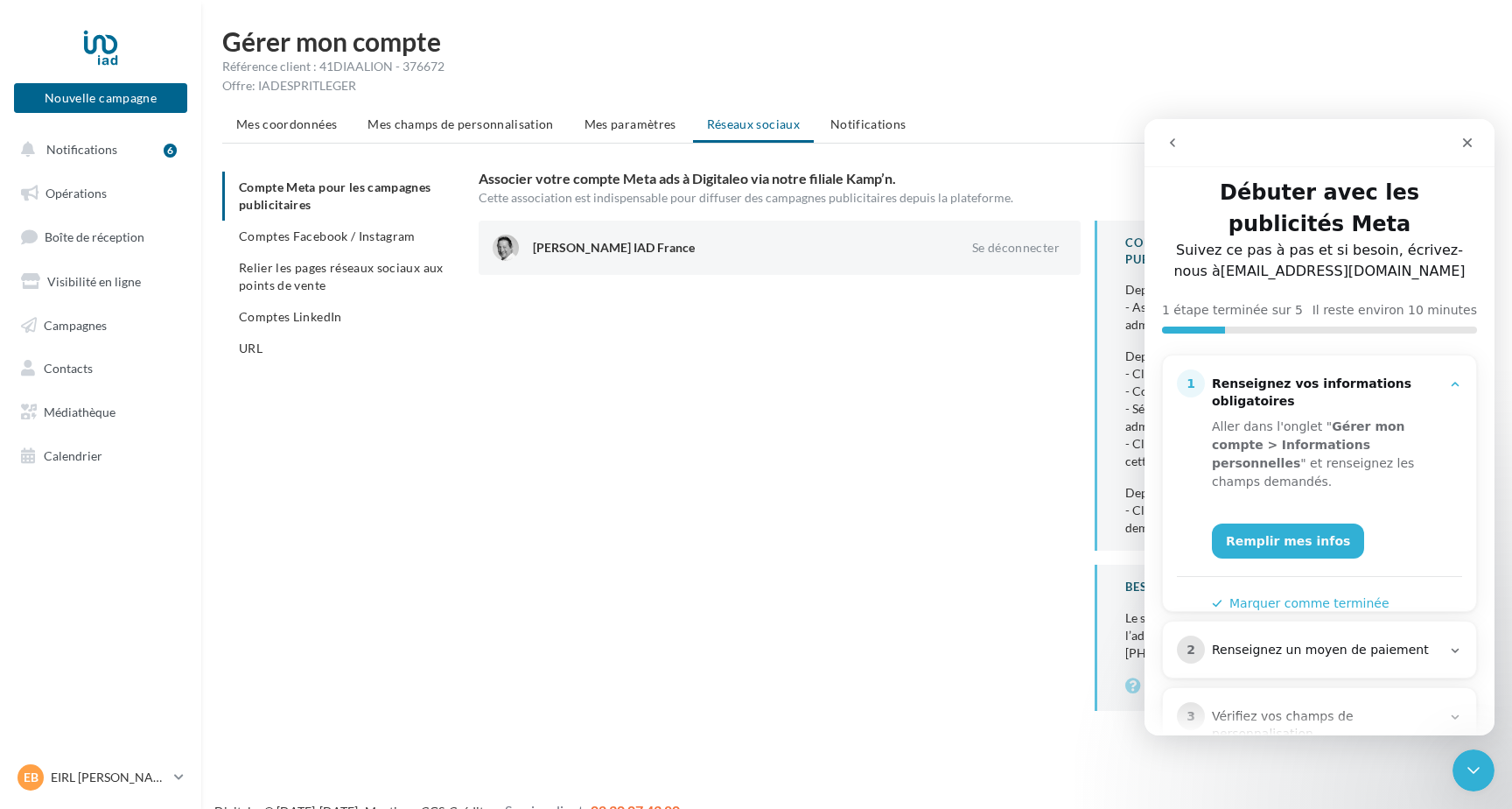
scroll to position [8, 0]
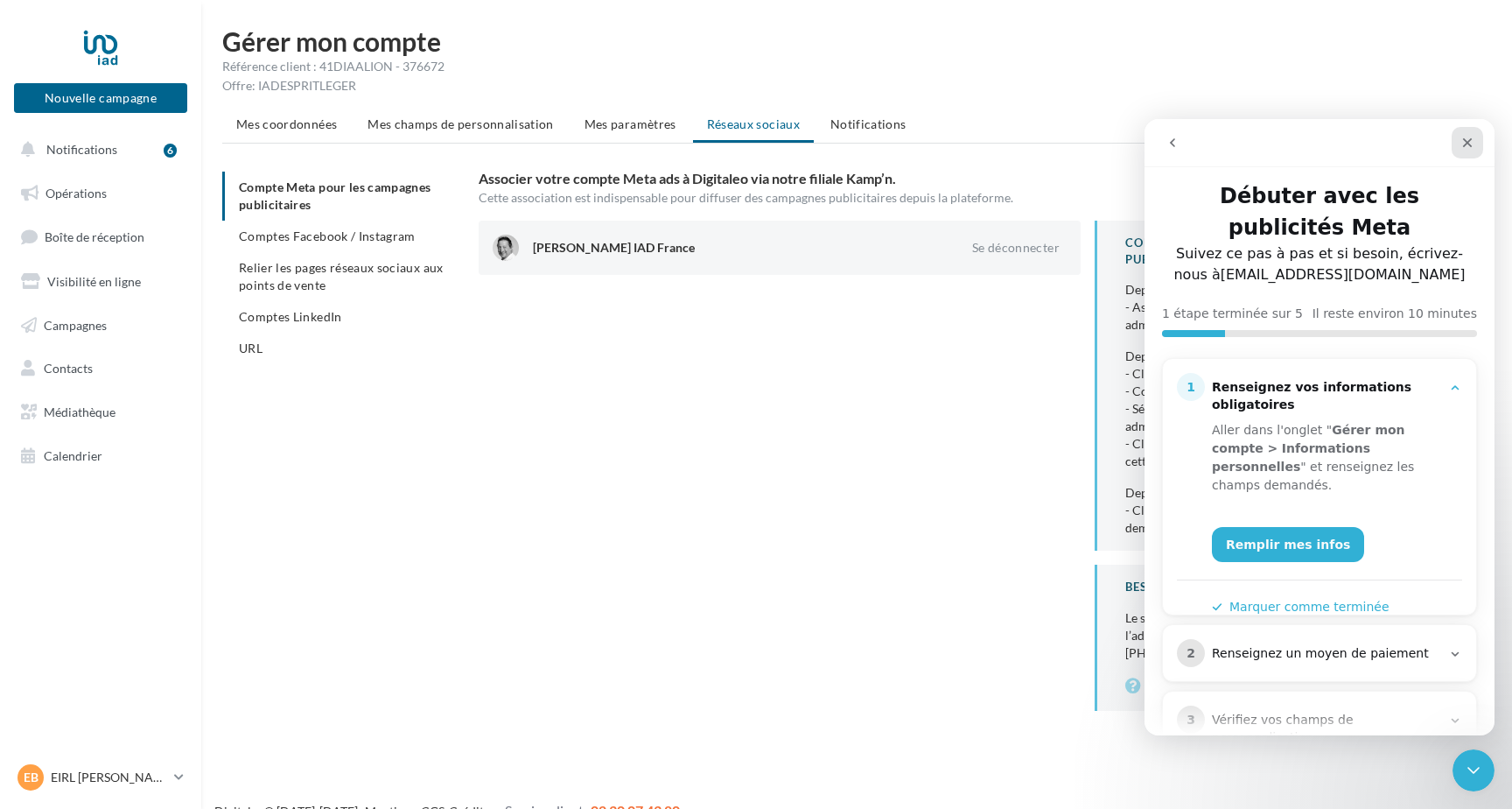
click at [1472, 142] on icon "Fermer" at bounding box center [1467, 143] width 14 height 14
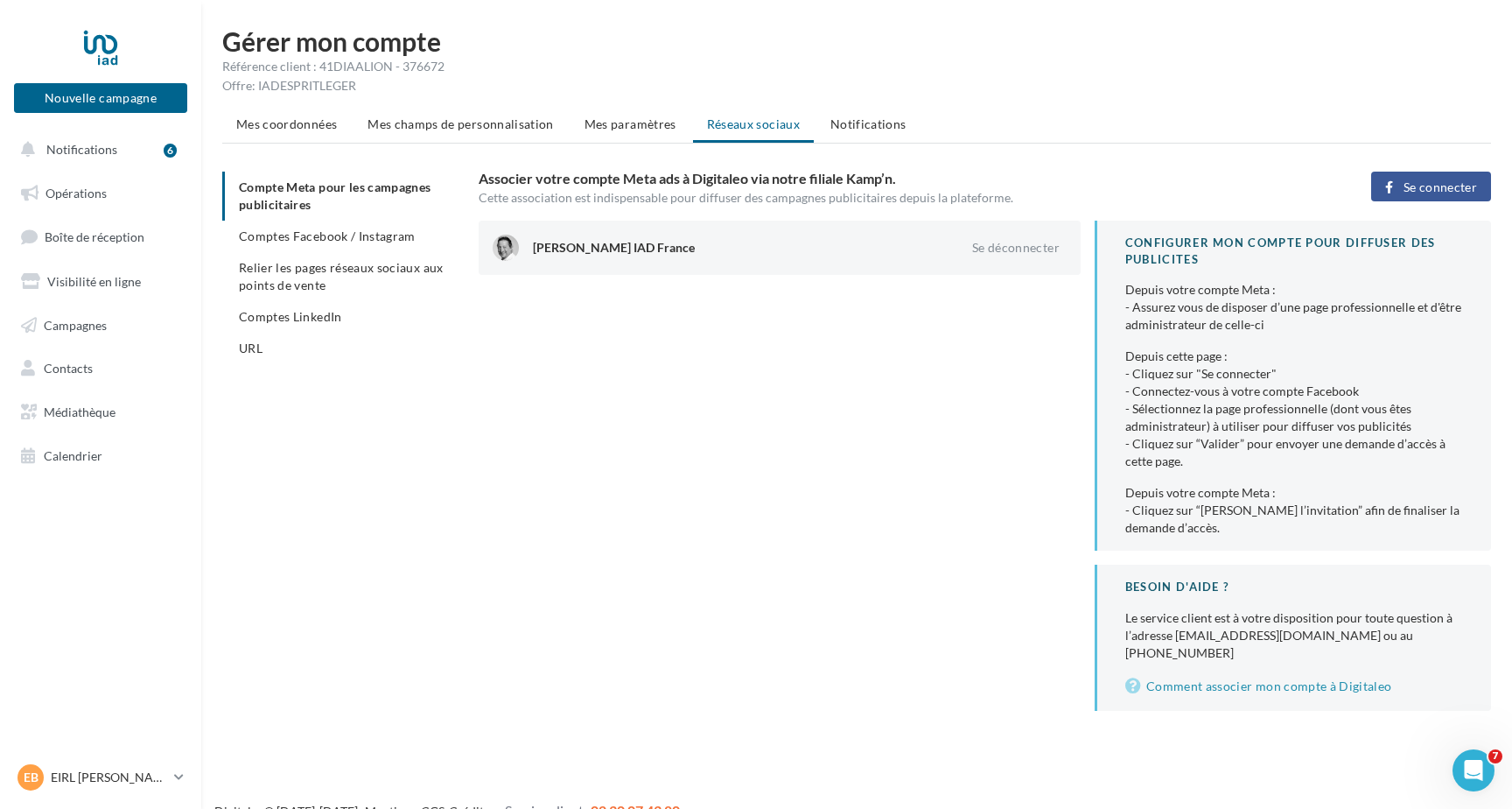
scroll to position [0, 0]
click at [392, 233] on span "Comptes Facebook / Instagram" at bounding box center [327, 236] width 177 height 15
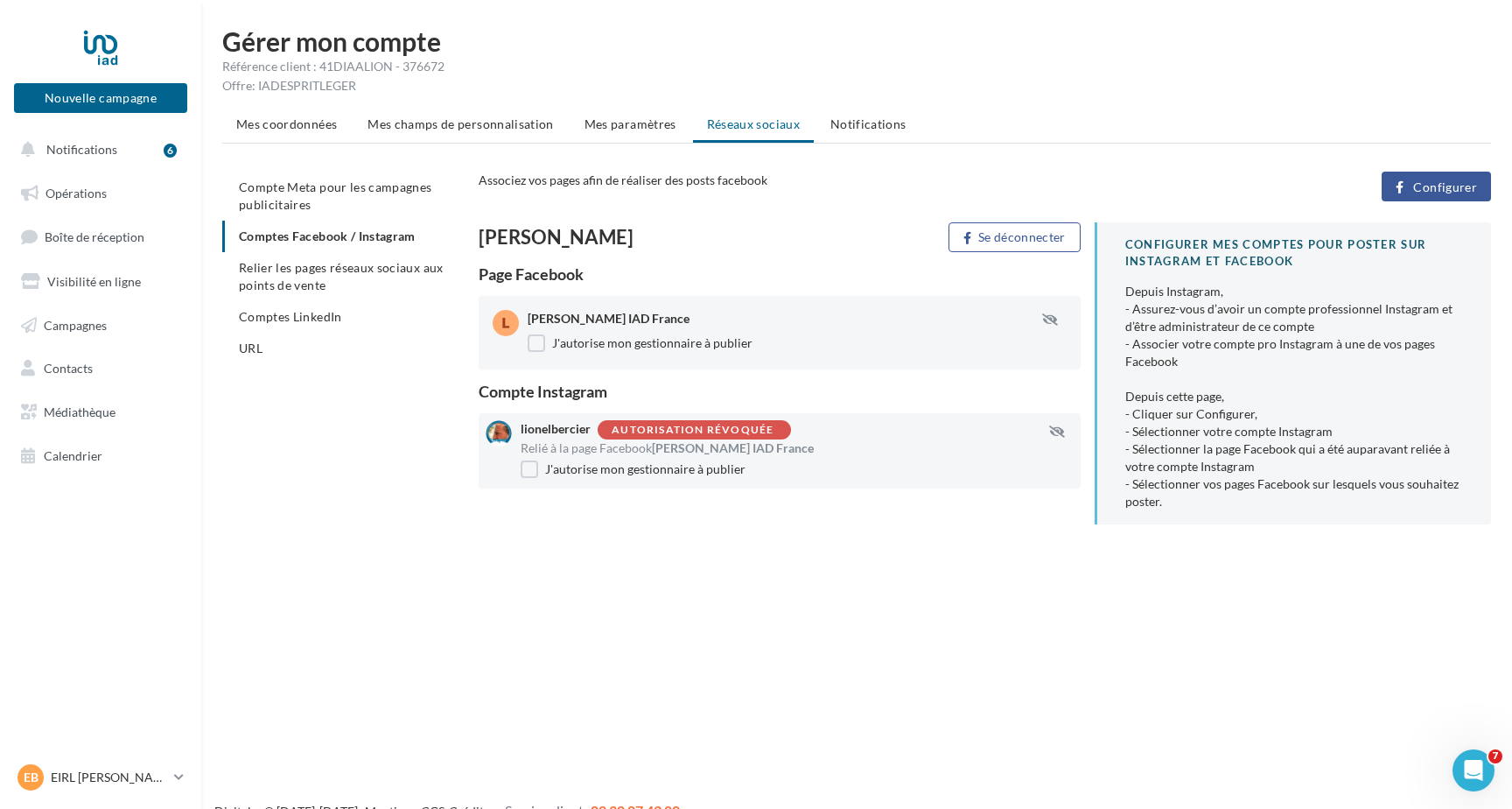
click at [1432, 184] on span "Configurer" at bounding box center [1445, 188] width 64 height 14
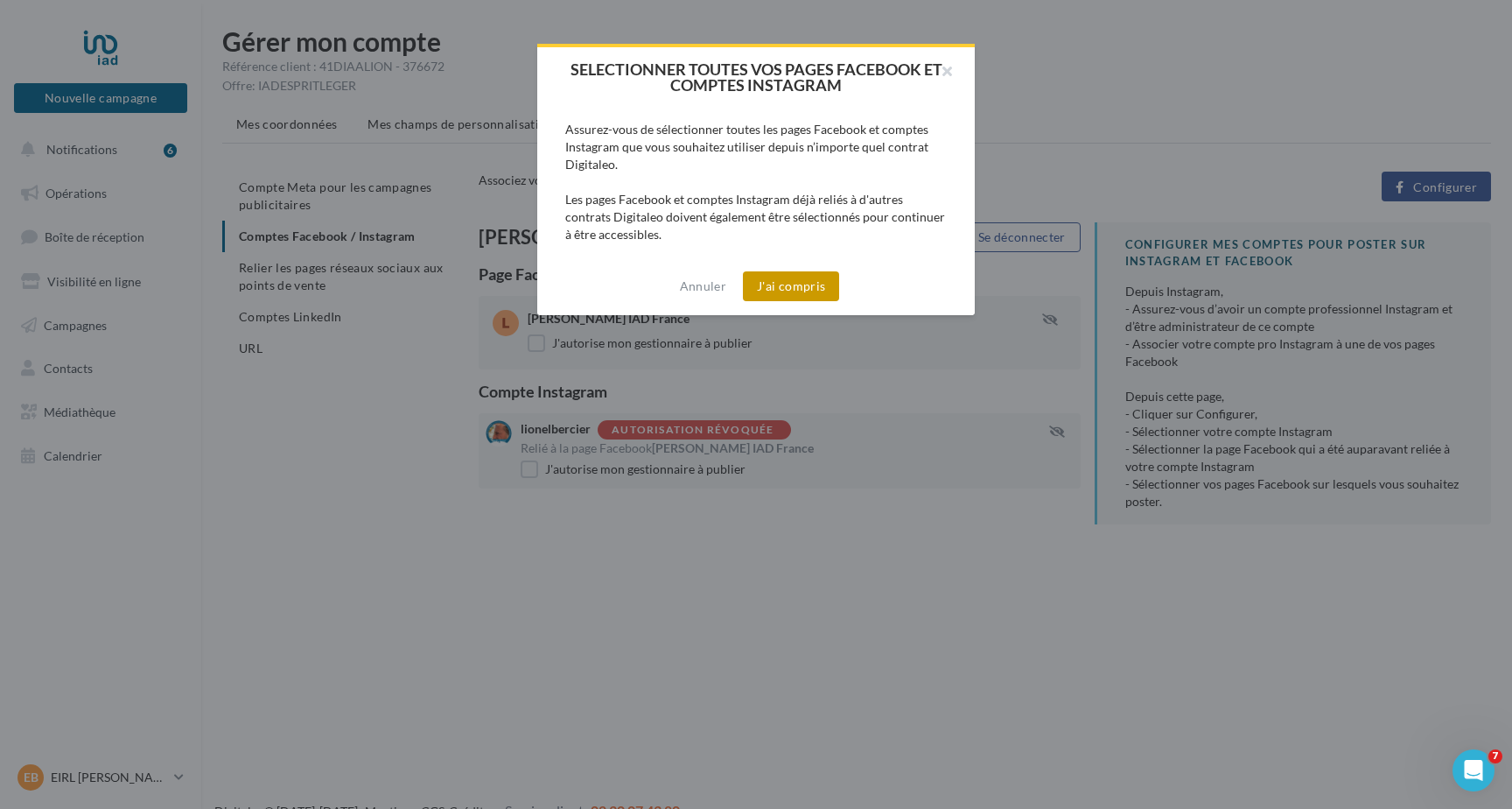
click at [802, 287] on button "J'ai compris" at bounding box center [791, 286] width 96 height 30
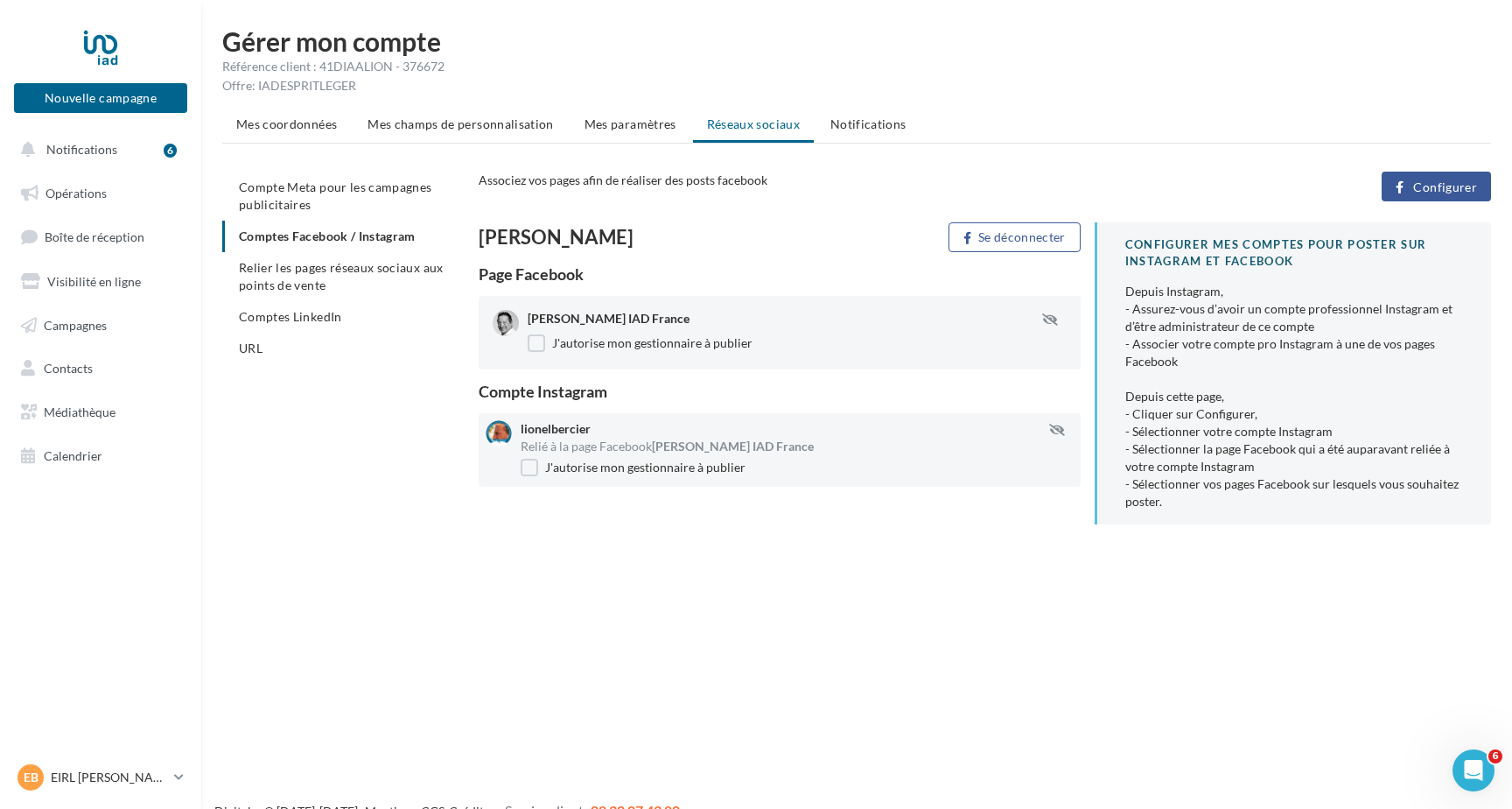
scroll to position [28, 0]
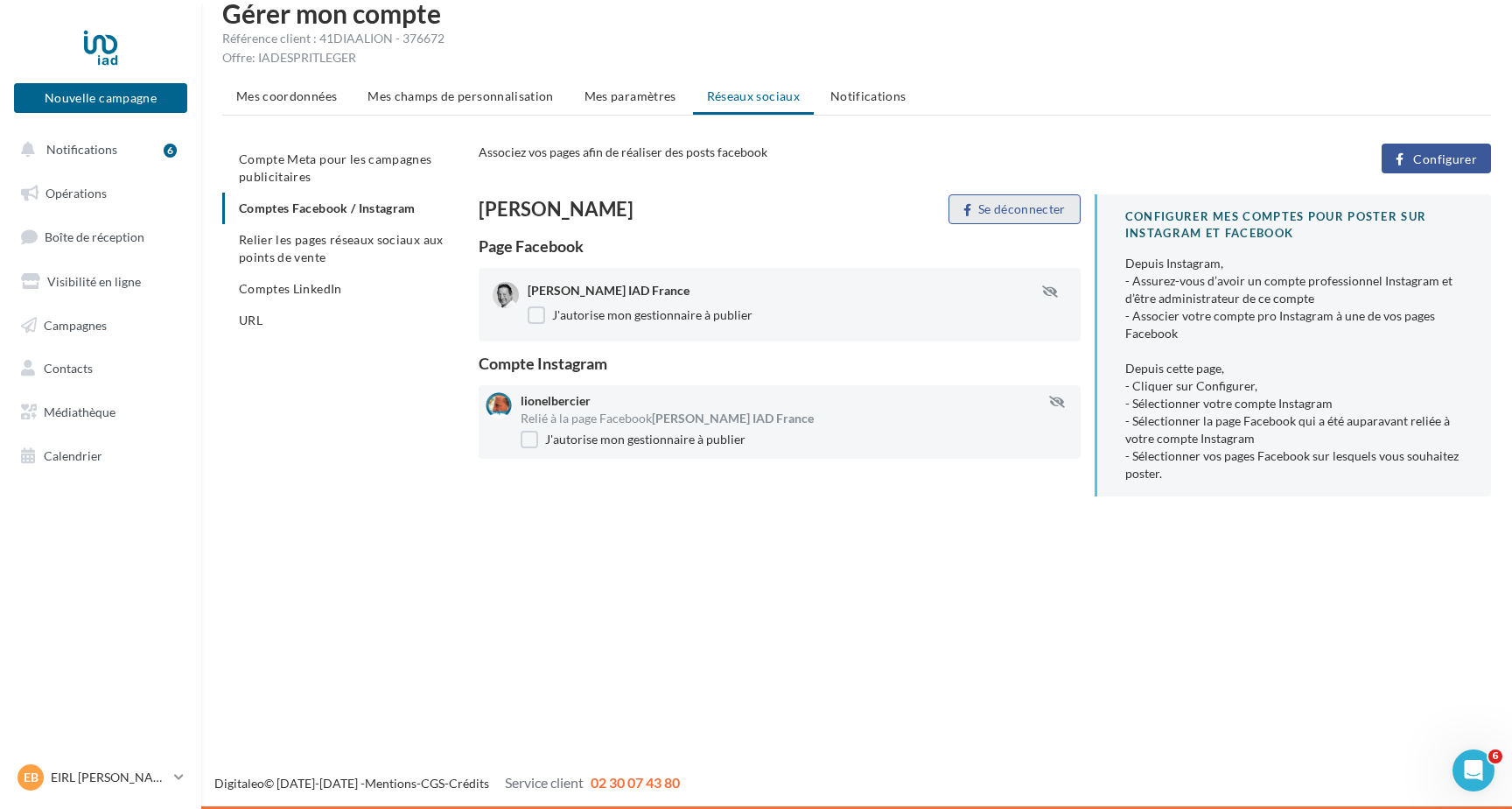
click at [1004, 208] on button "Se déconnecter" at bounding box center [1014, 209] width 132 height 30
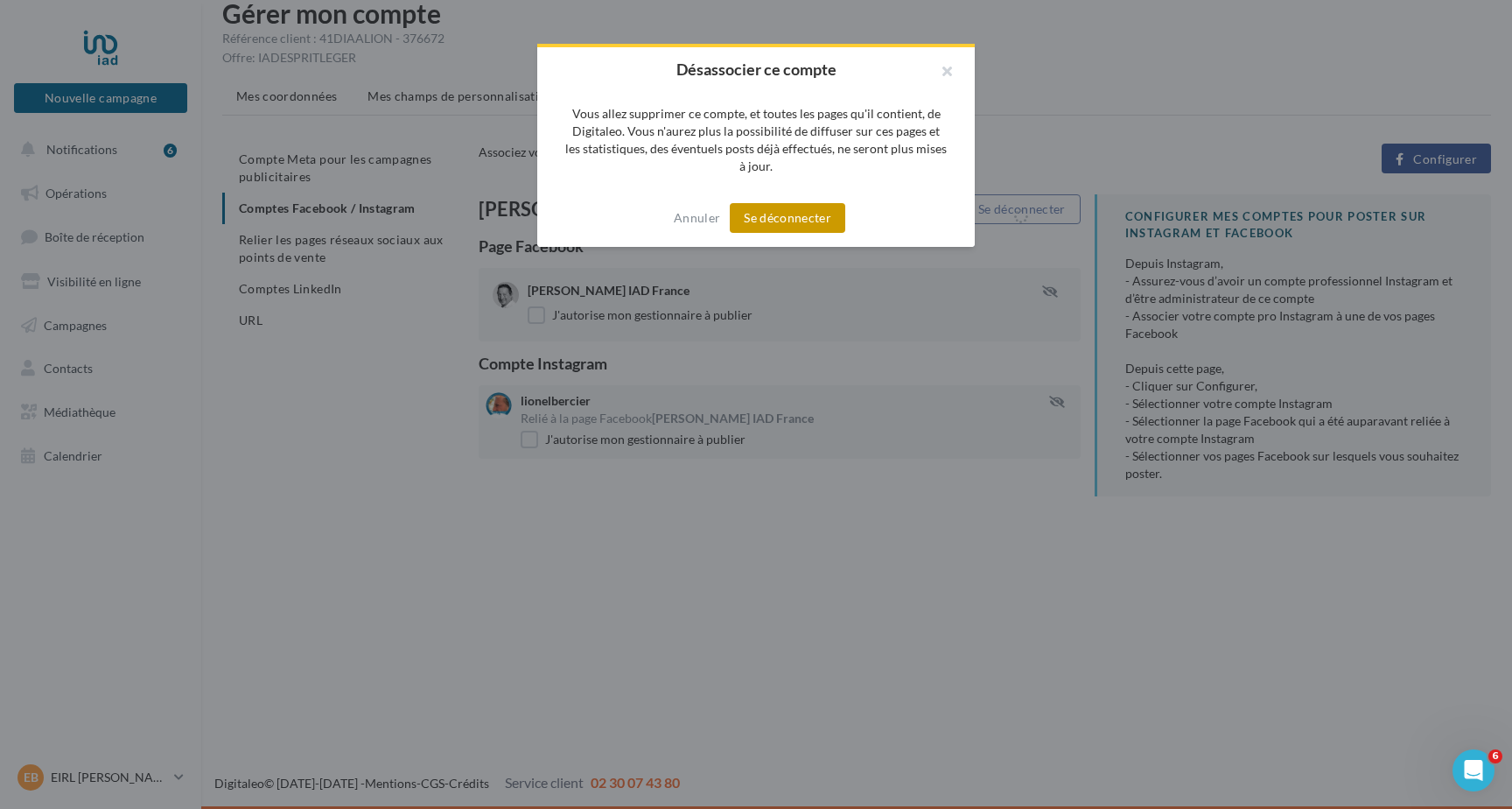
click at [811, 215] on button "Se déconnecter" at bounding box center [787, 218] width 116 height 30
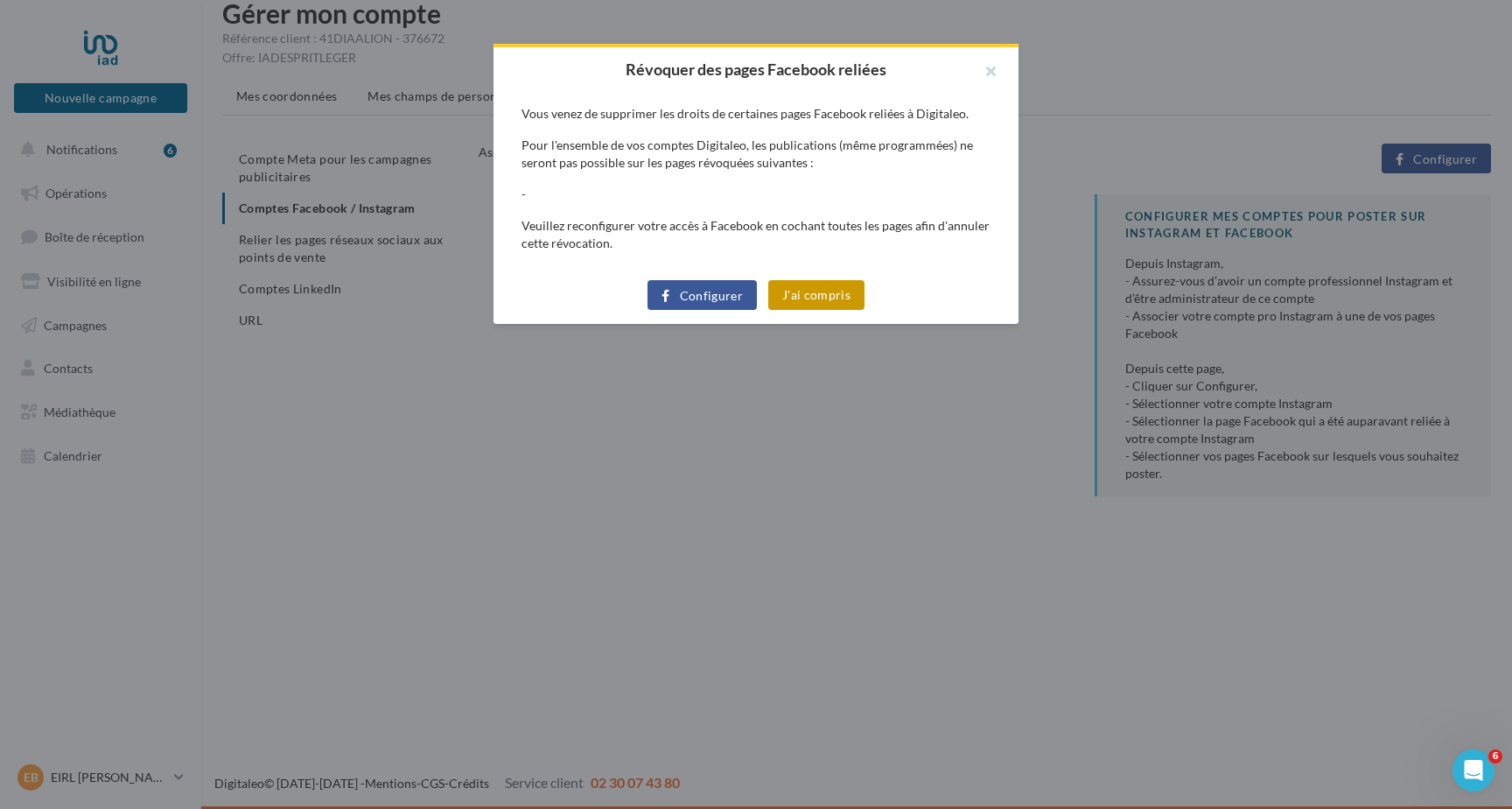
click at [806, 290] on button "J'ai compris" at bounding box center [816, 295] width 96 height 30
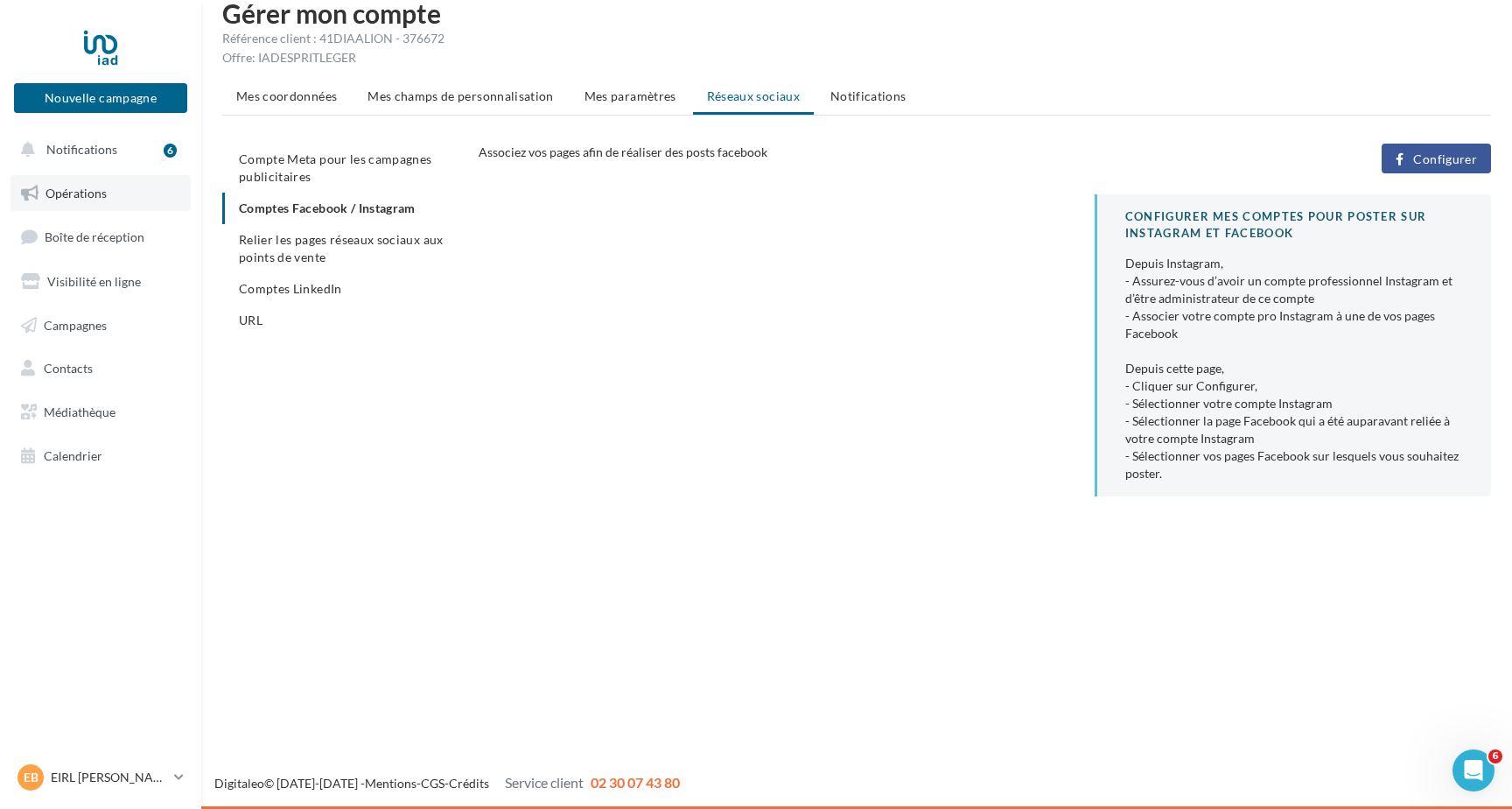
click at [84, 194] on span "Opérations" at bounding box center [76, 192] width 61 height 15
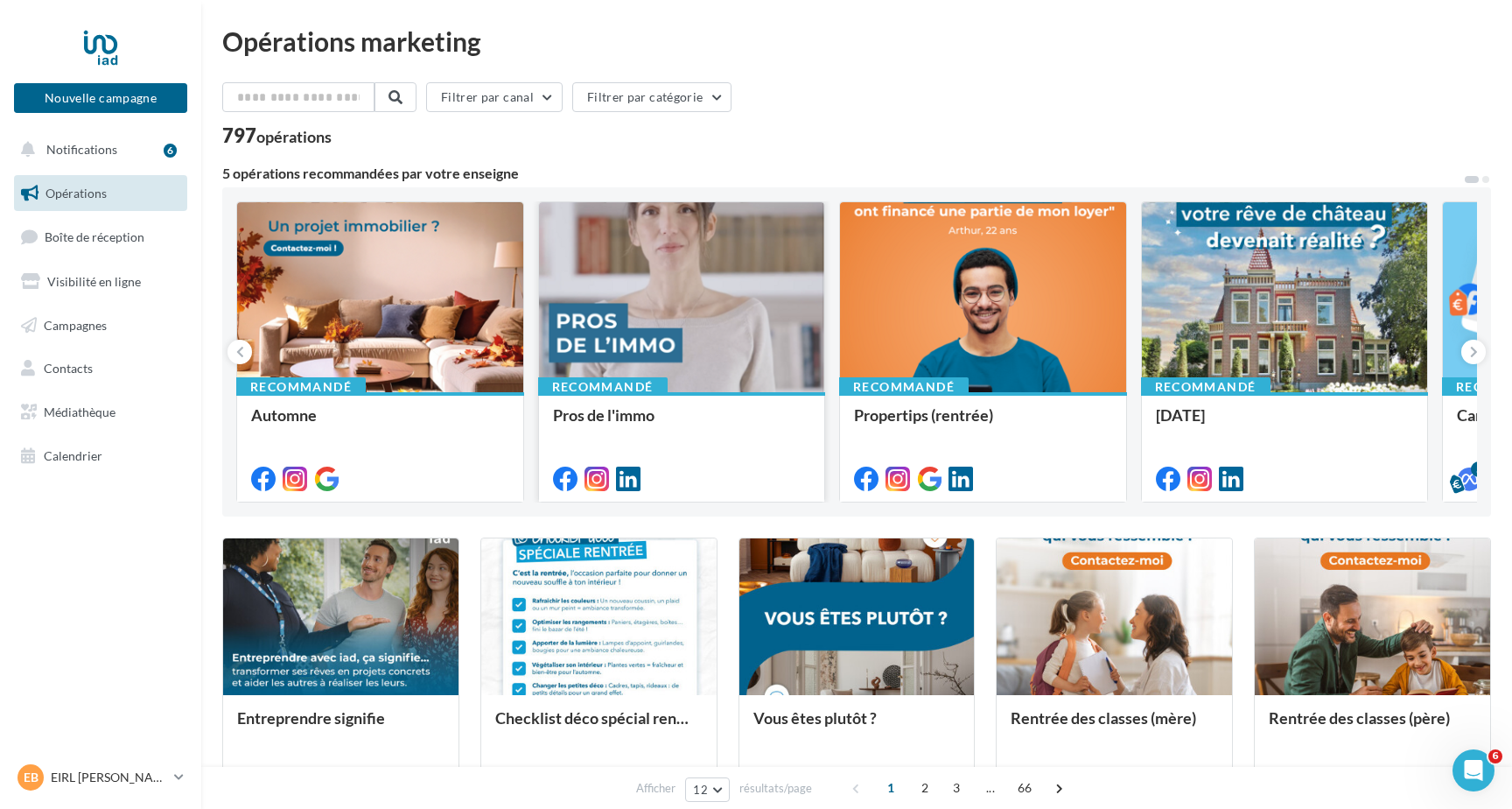
click at [690, 306] on div at bounding box center [682, 298] width 286 height 191
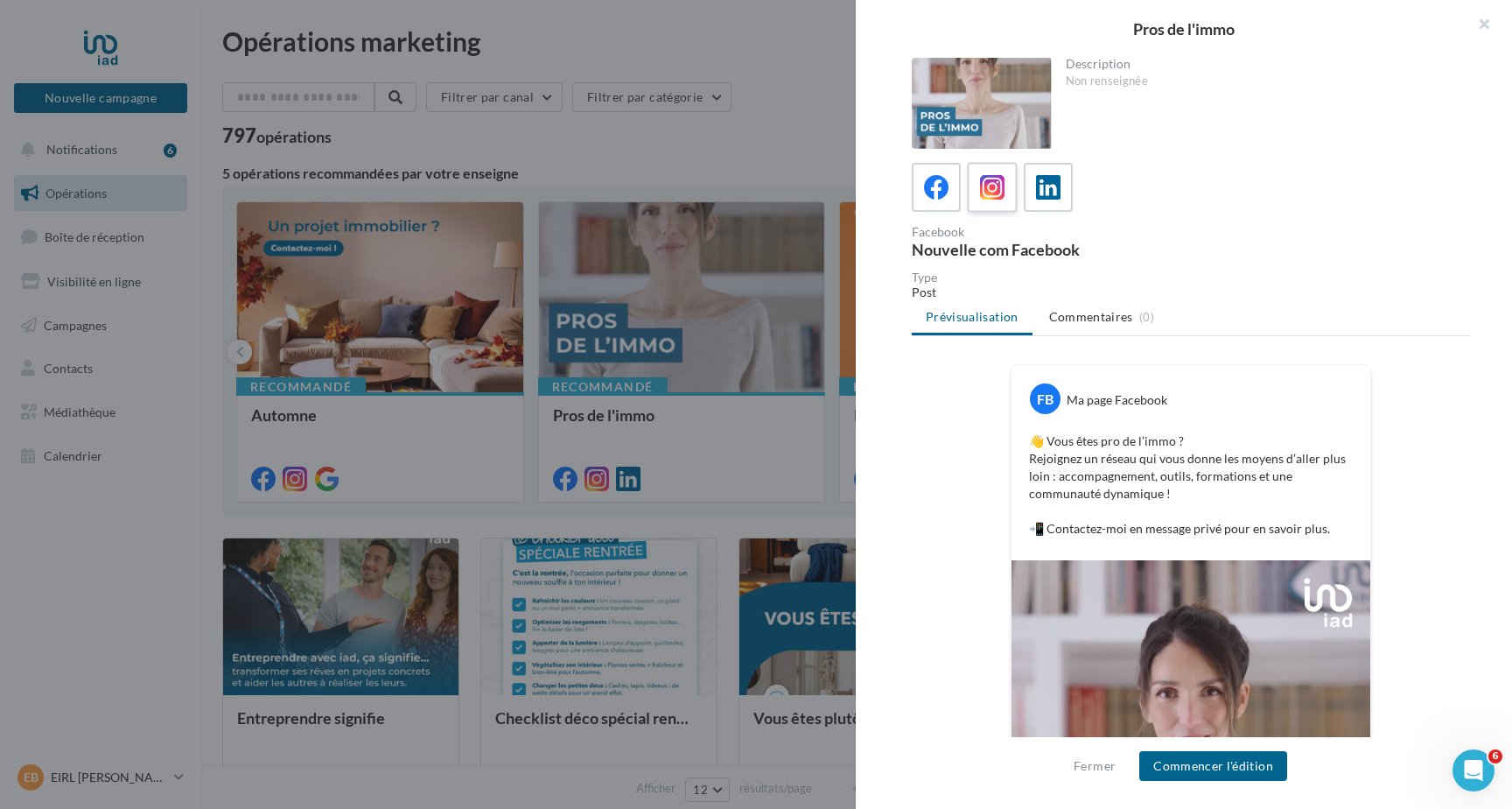
click at [999, 188] on icon at bounding box center [993, 188] width 25 height 25
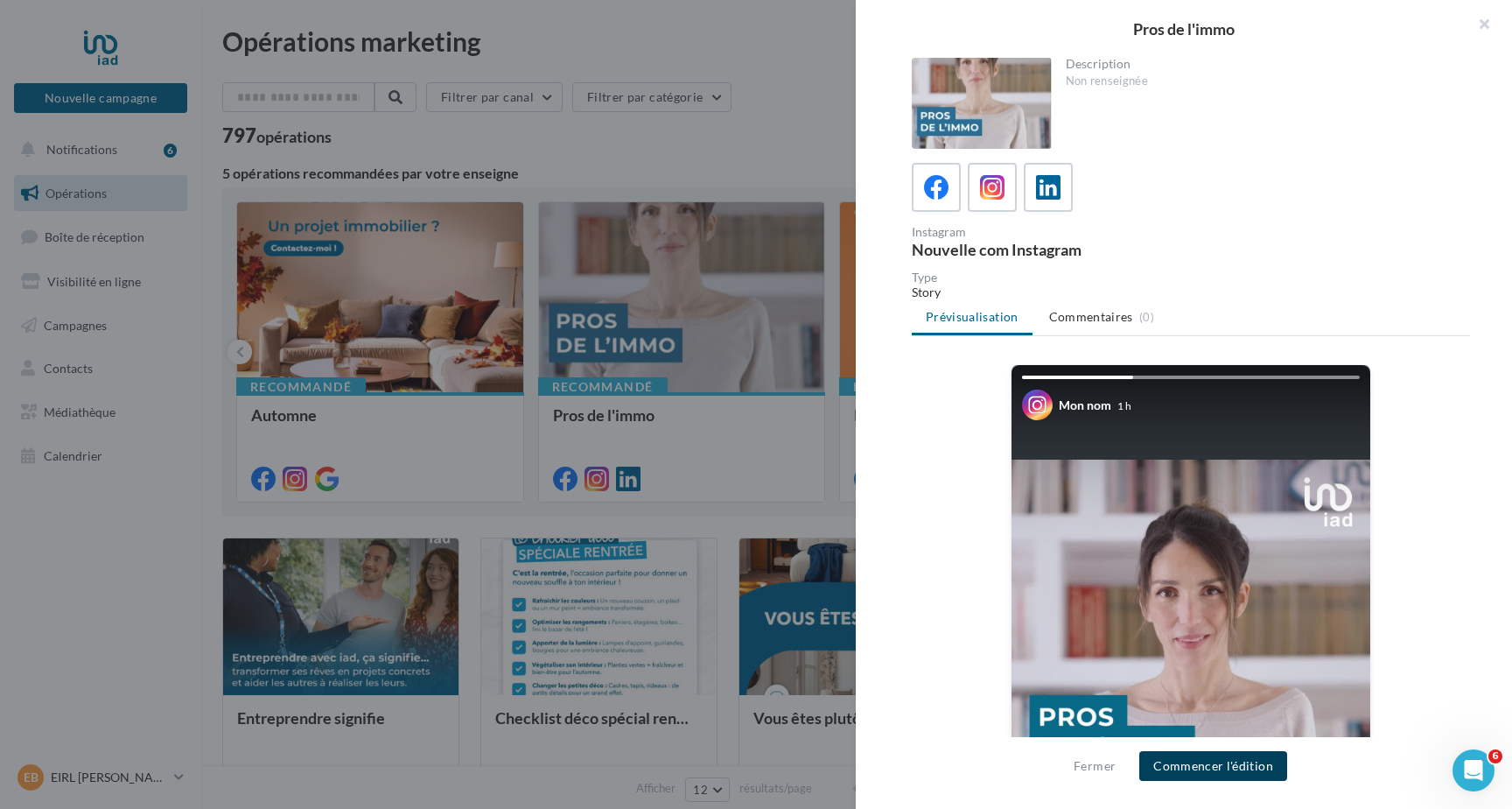
click at [1180, 762] on button "Commencer l'édition" at bounding box center [1213, 766] width 148 height 30
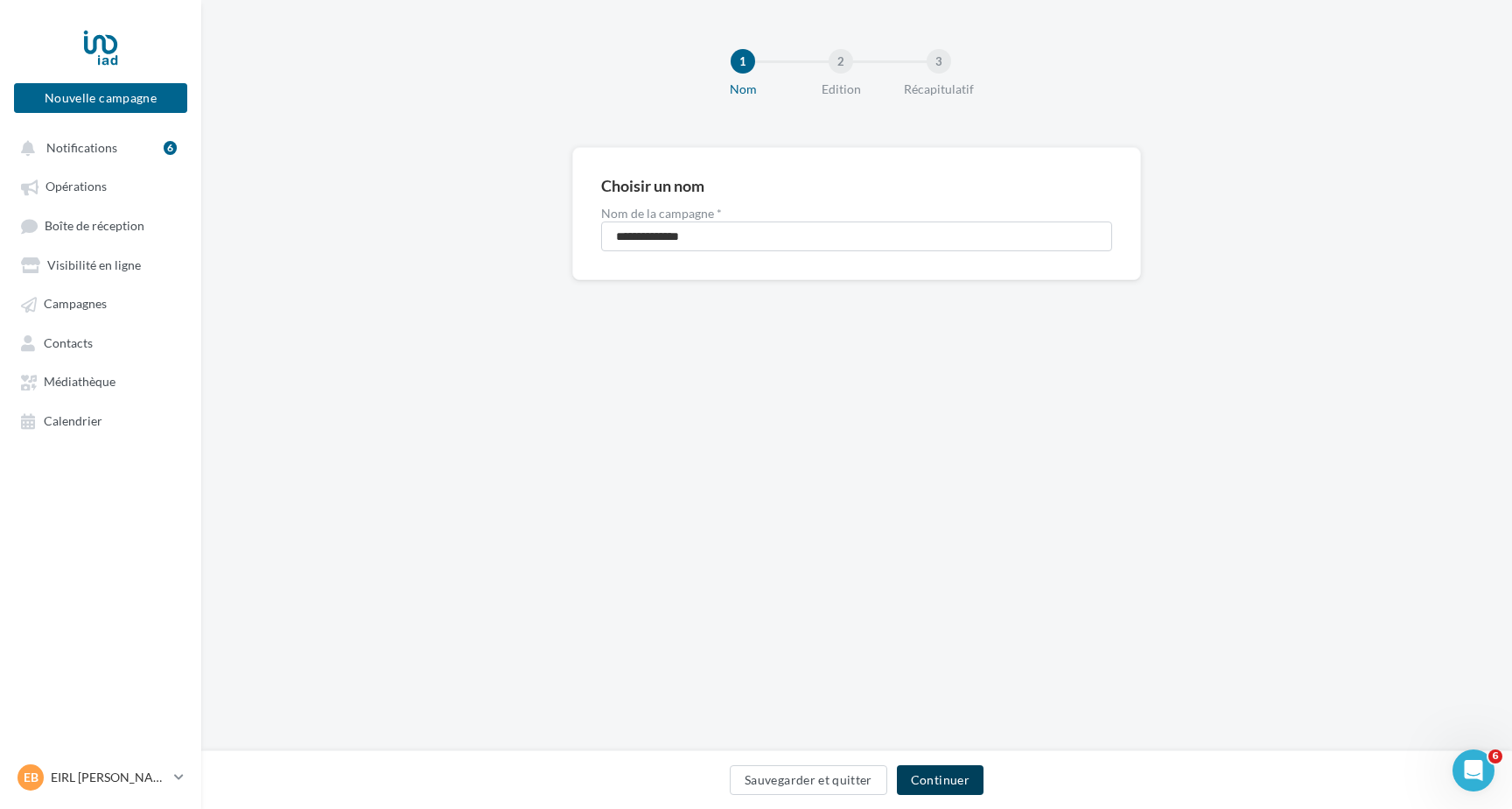
click at [923, 778] on button "Continuer" at bounding box center [940, 779] width 86 height 30
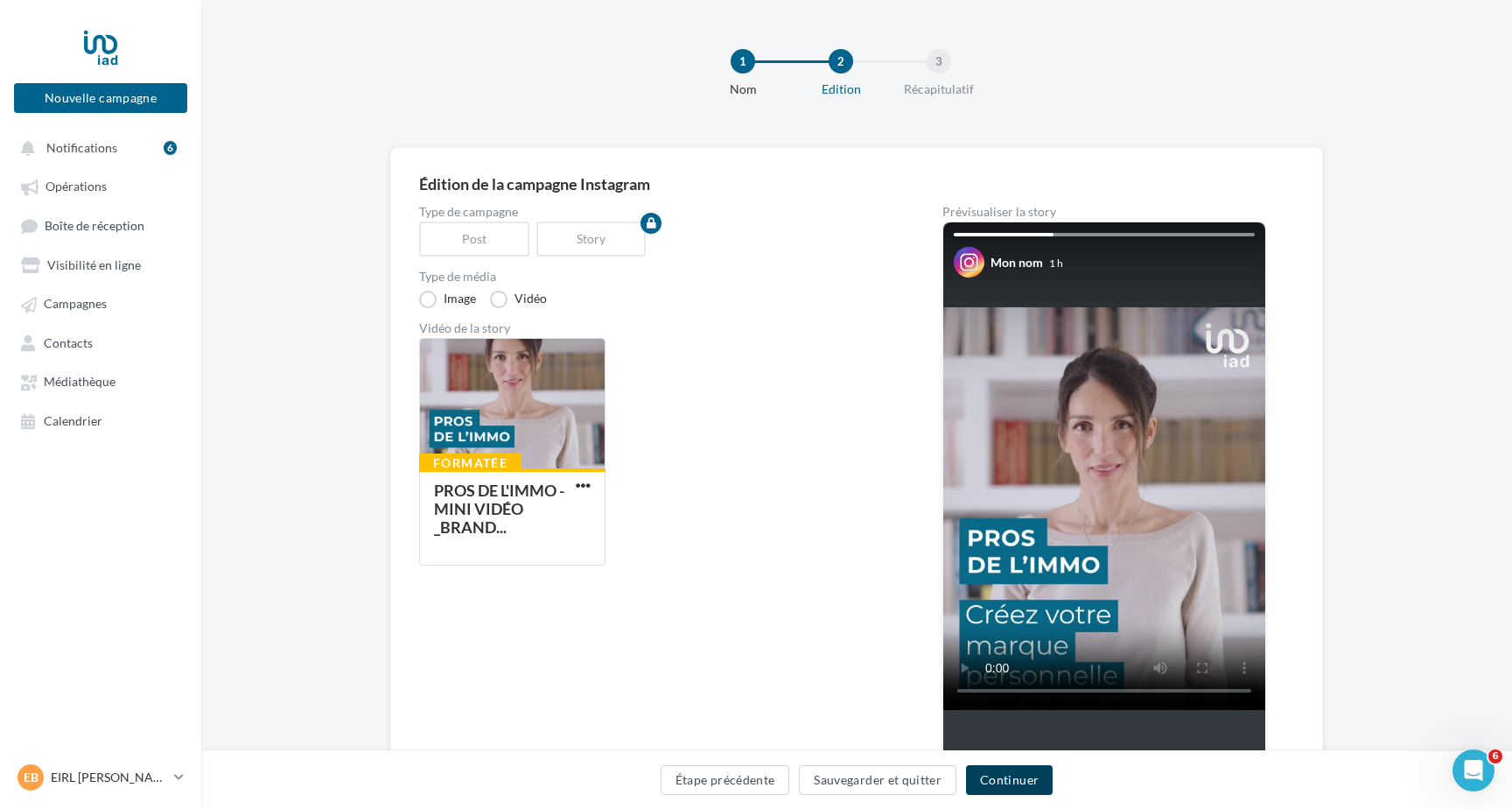
click at [984, 780] on button "Continuer" at bounding box center [1009, 779] width 86 height 30
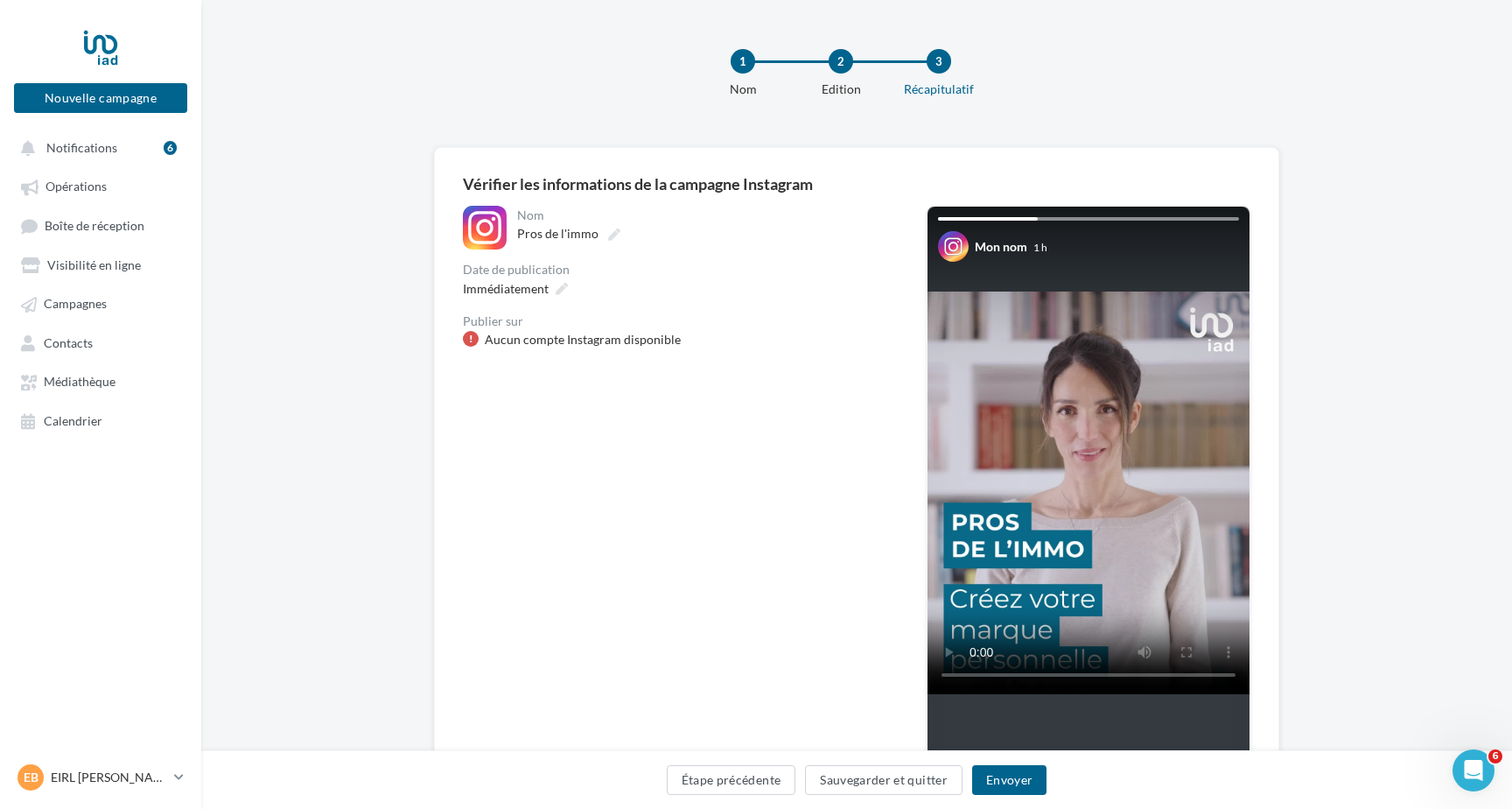
click at [659, 340] on div "Aucun compte Instagram disponible" at bounding box center [583, 339] width 196 height 17
click at [684, 342] on div "Aucun compte Instagram disponible" at bounding box center [680, 339] width 436 height 17
click at [750, 776] on button "Étape précédente" at bounding box center [731, 779] width 129 height 30
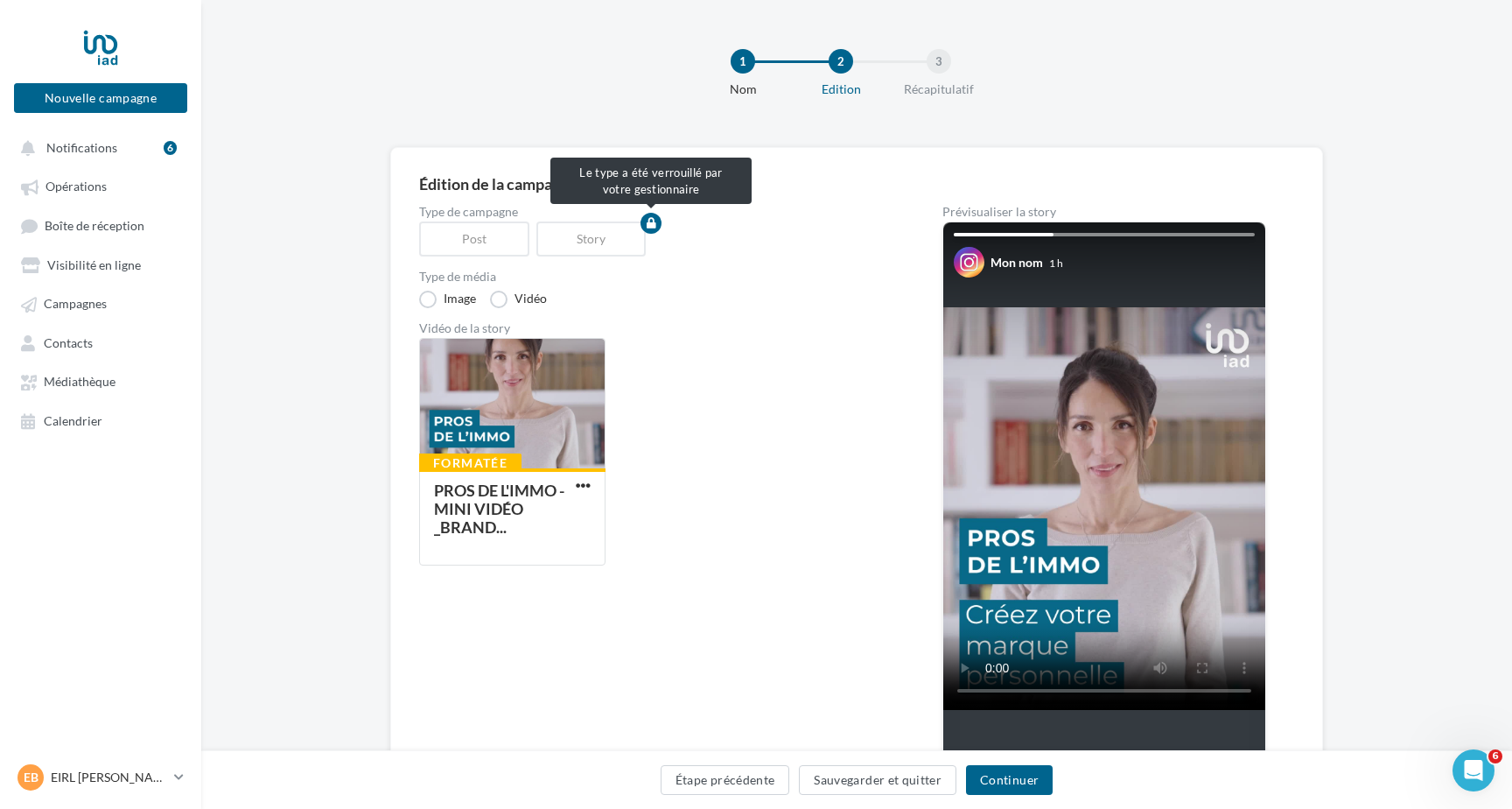
click at [499, 238] on div "Post" at bounding box center [477, 238] width 117 height 35
click at [424, 300] on label "Image" at bounding box center [447, 298] width 57 height 17
click at [615, 232] on div at bounding box center [756, 378] width 1512 height 809
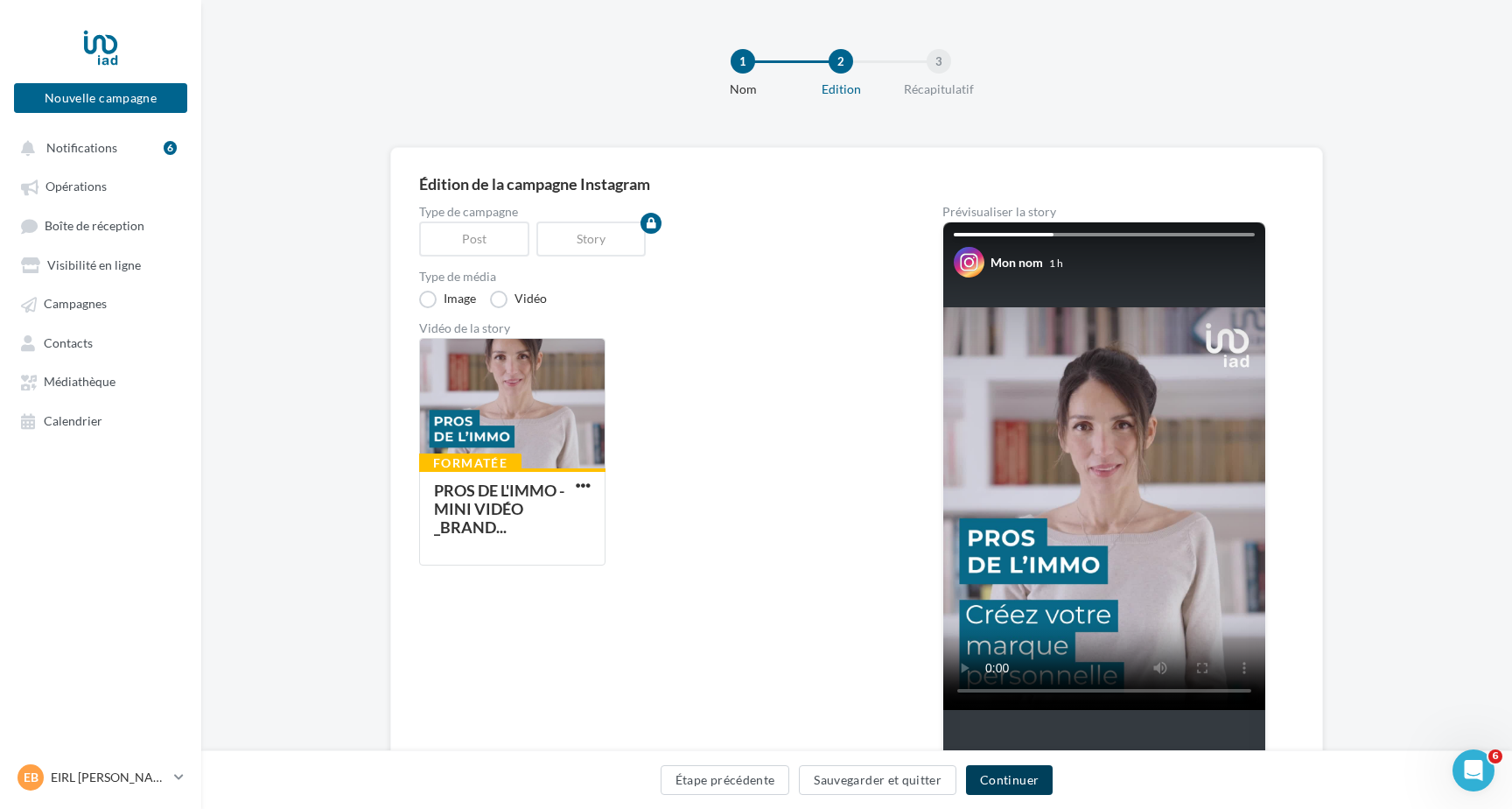
click at [1004, 779] on button "Continuer" at bounding box center [1009, 779] width 86 height 30
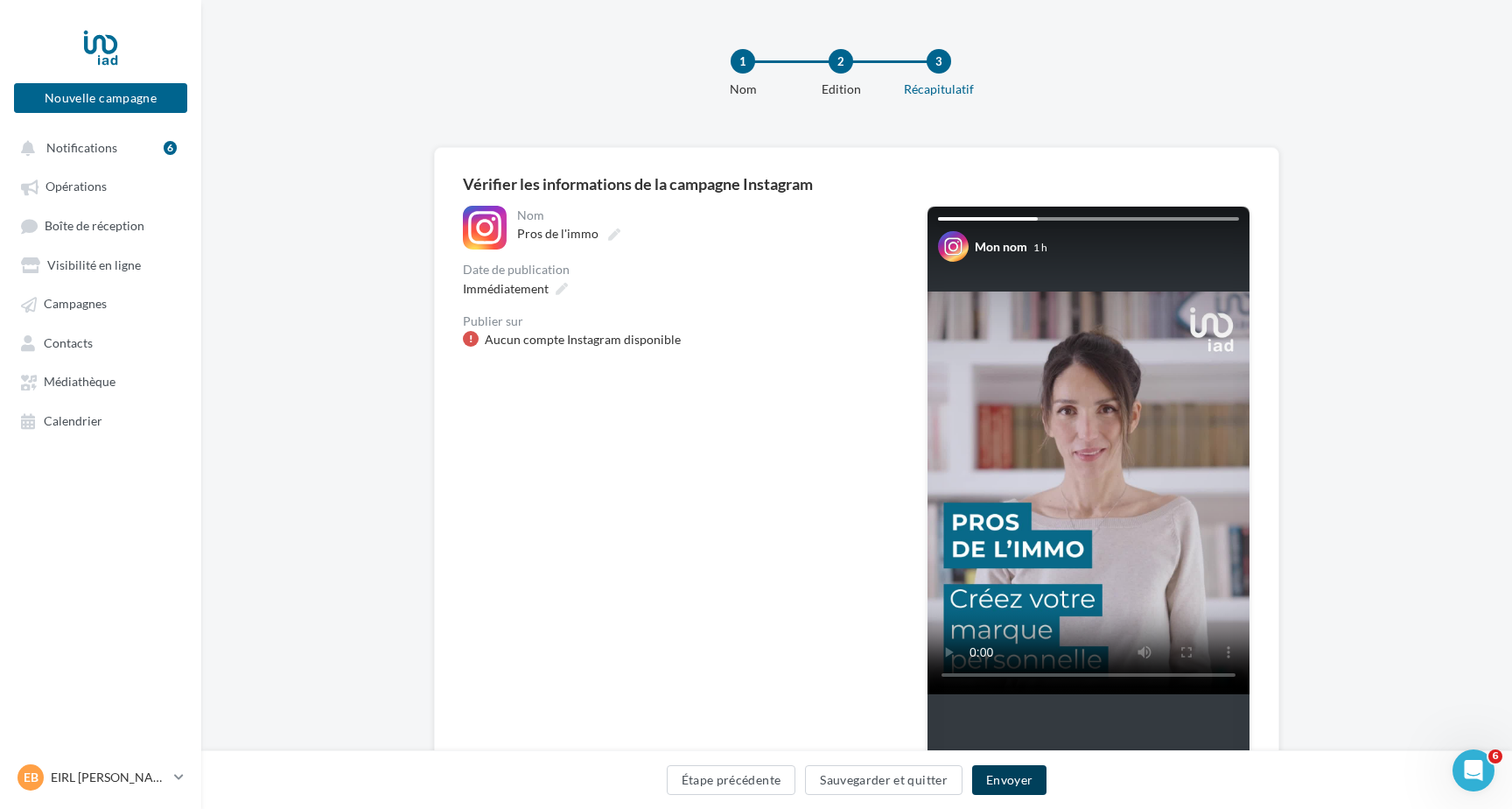
click at [1021, 777] on button "Envoyer" at bounding box center [1009, 779] width 75 height 30
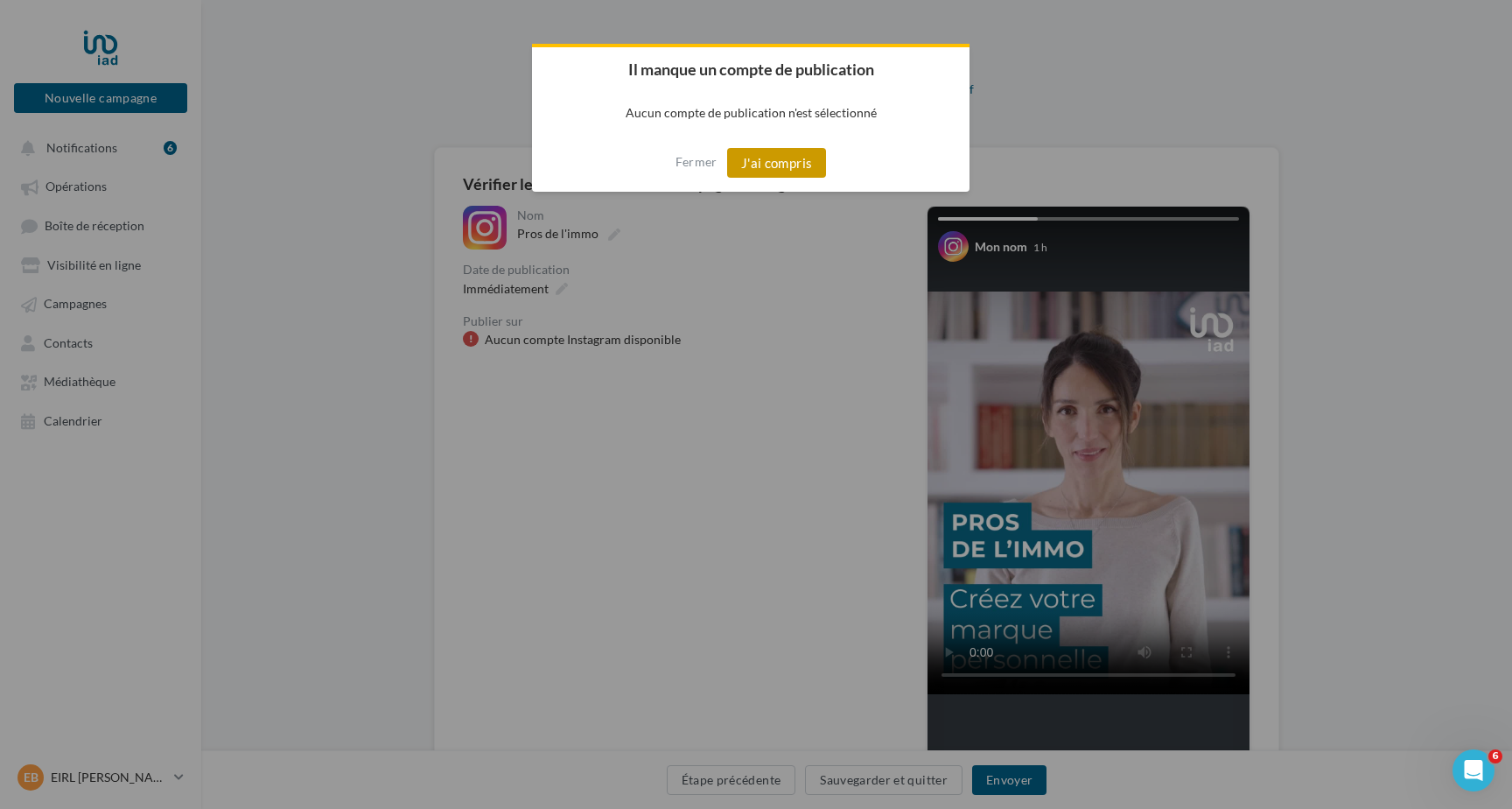
click at [799, 160] on button "J'ai compris" at bounding box center [776, 163] width 100 height 30
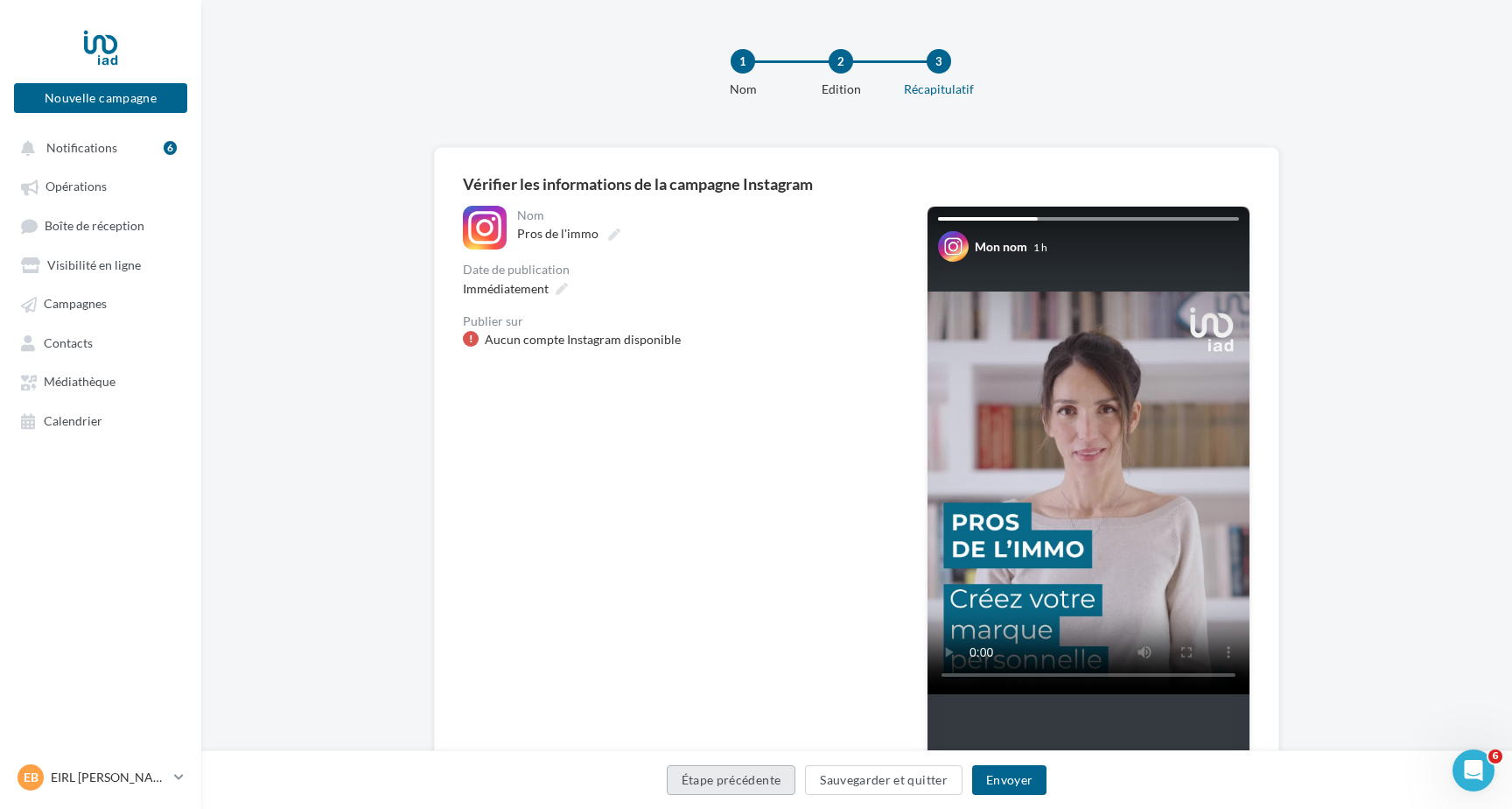
click at [774, 775] on button "Étape précédente" at bounding box center [731, 779] width 129 height 30
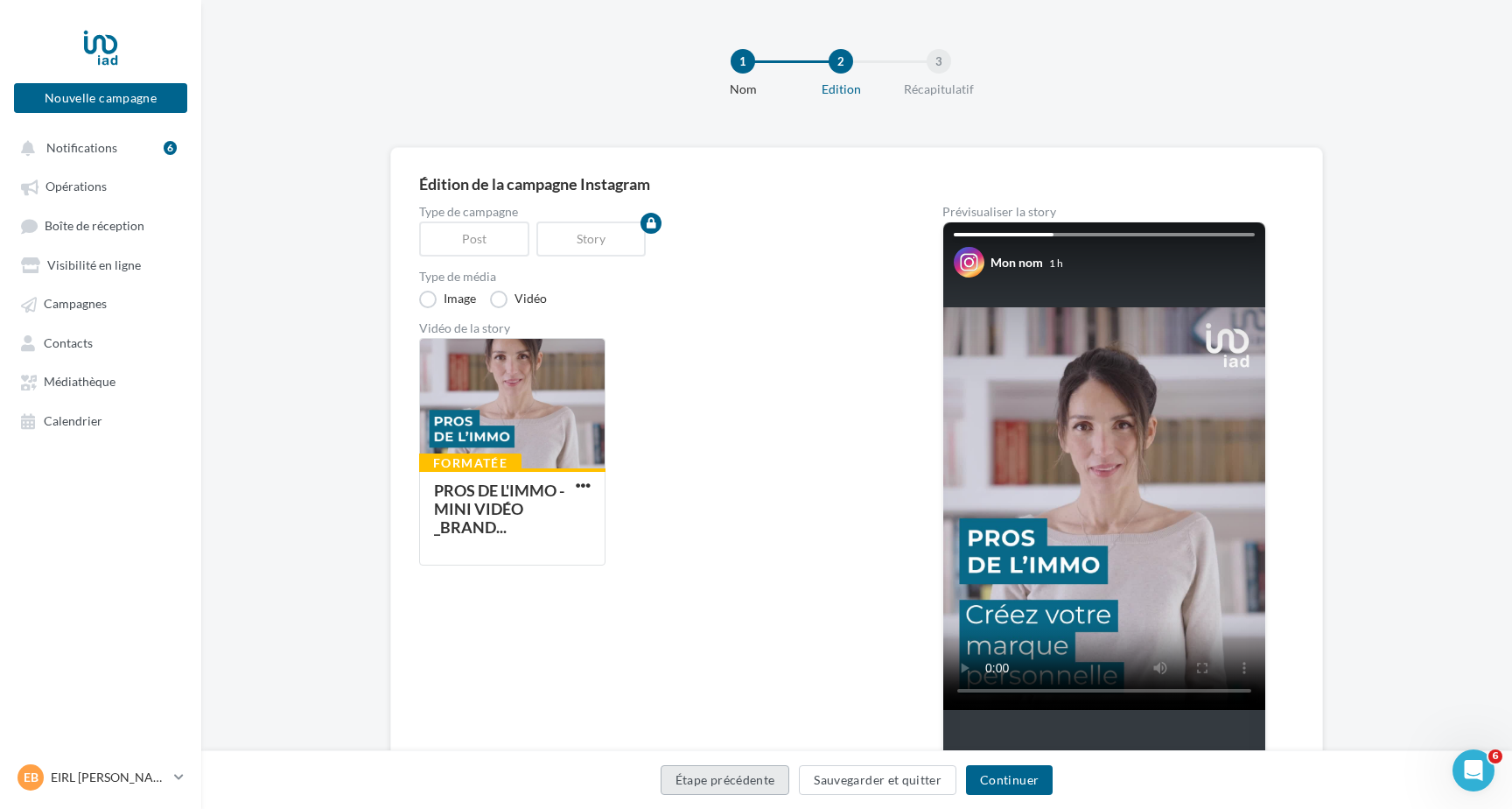
click at [747, 778] on button "Étape précédente" at bounding box center [725, 779] width 129 height 30
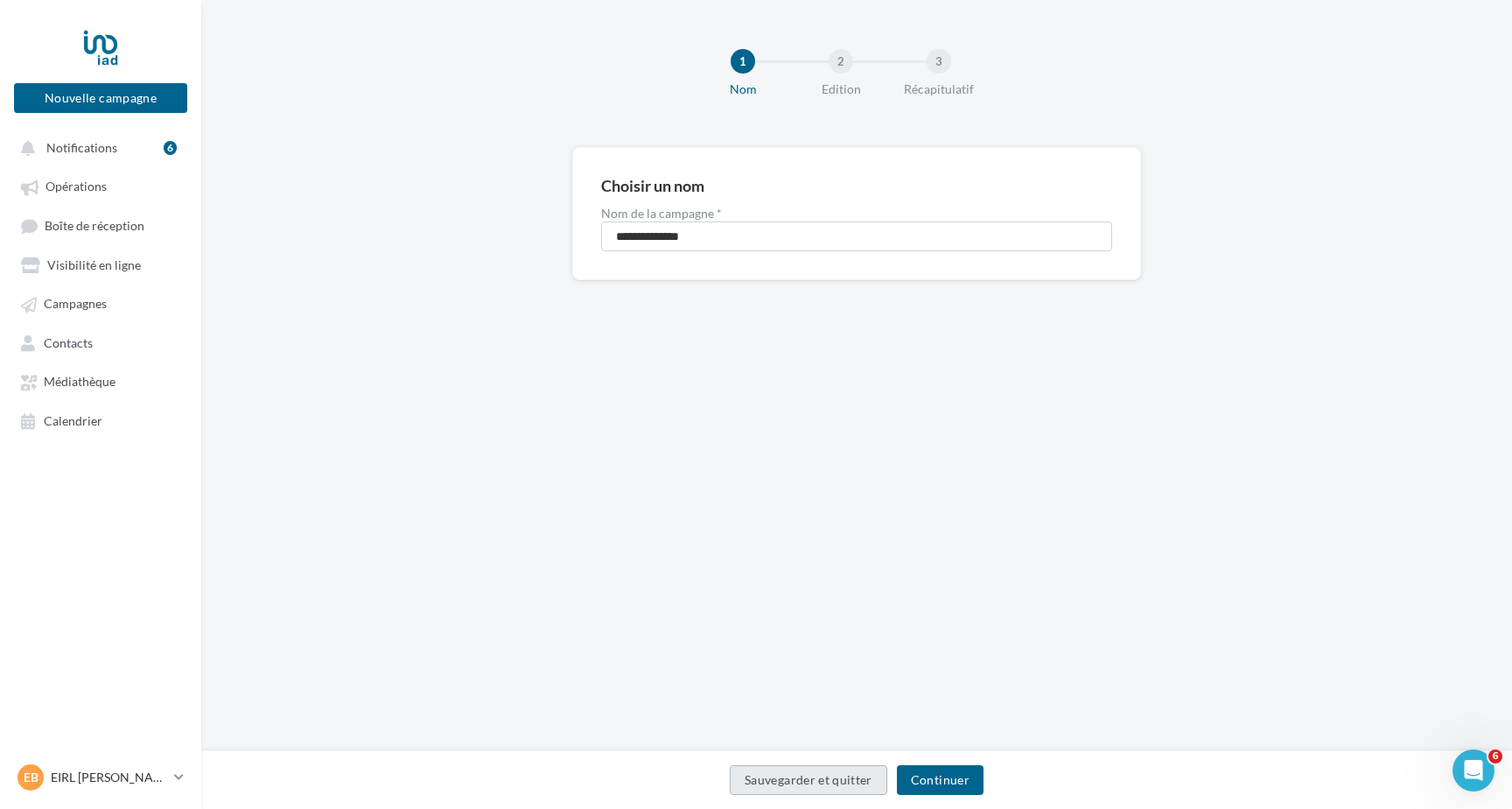
click at [753, 777] on button "Sauvegarder et quitter" at bounding box center [808, 779] width 157 height 30
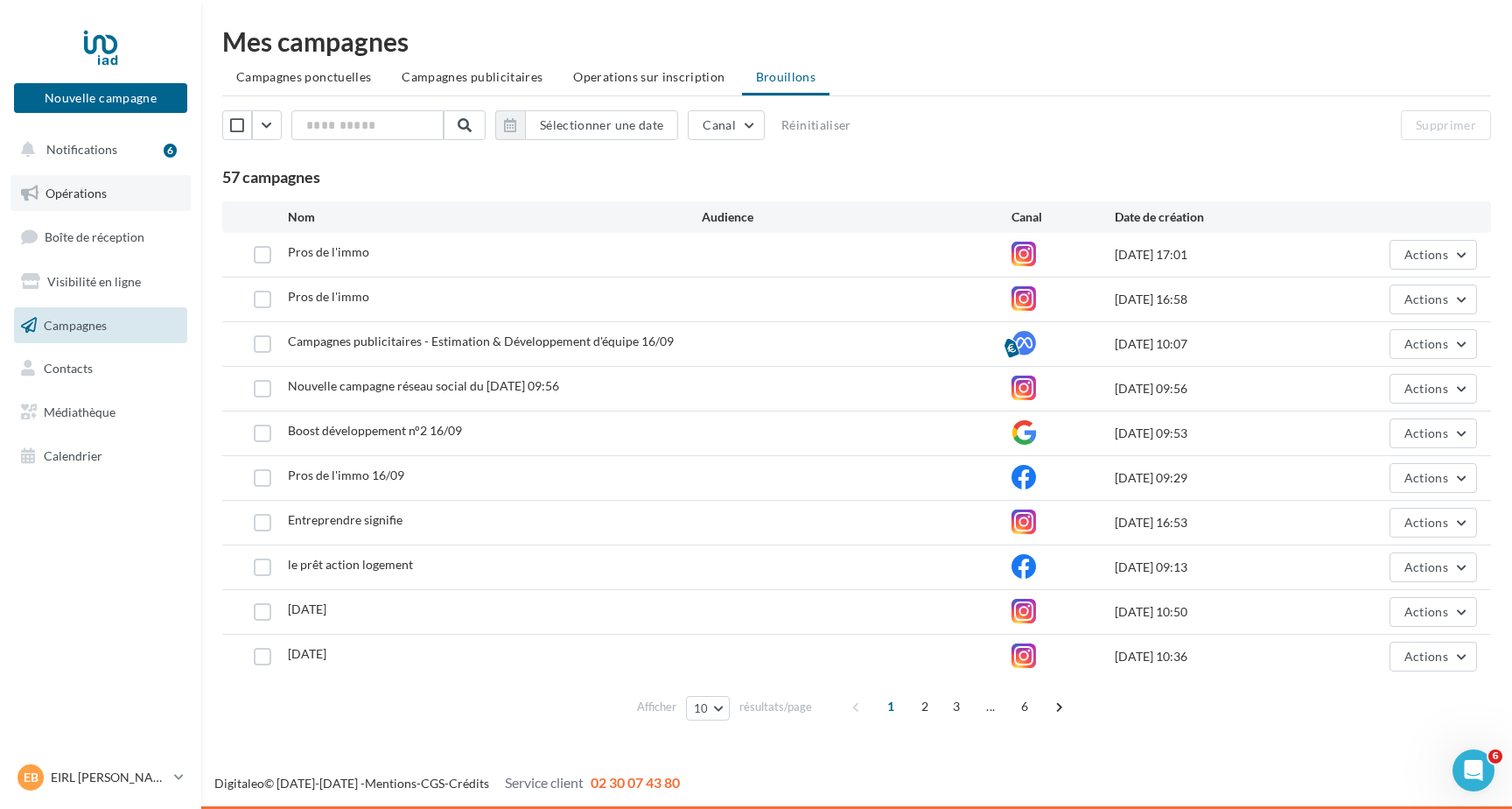
click at [89, 184] on link "Opérations" at bounding box center [101, 193] width 181 height 37
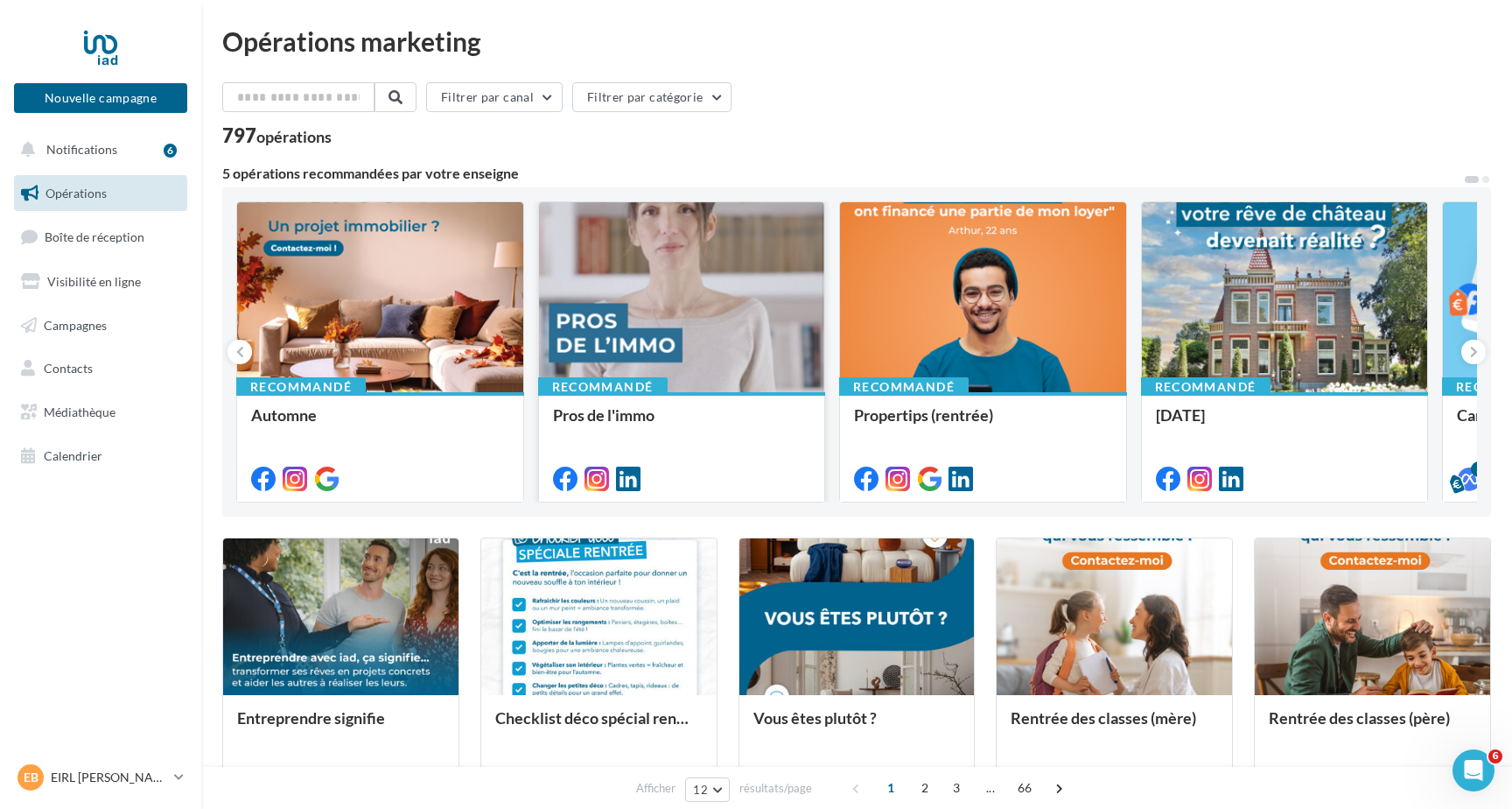
click at [667, 304] on div at bounding box center [682, 298] width 286 height 191
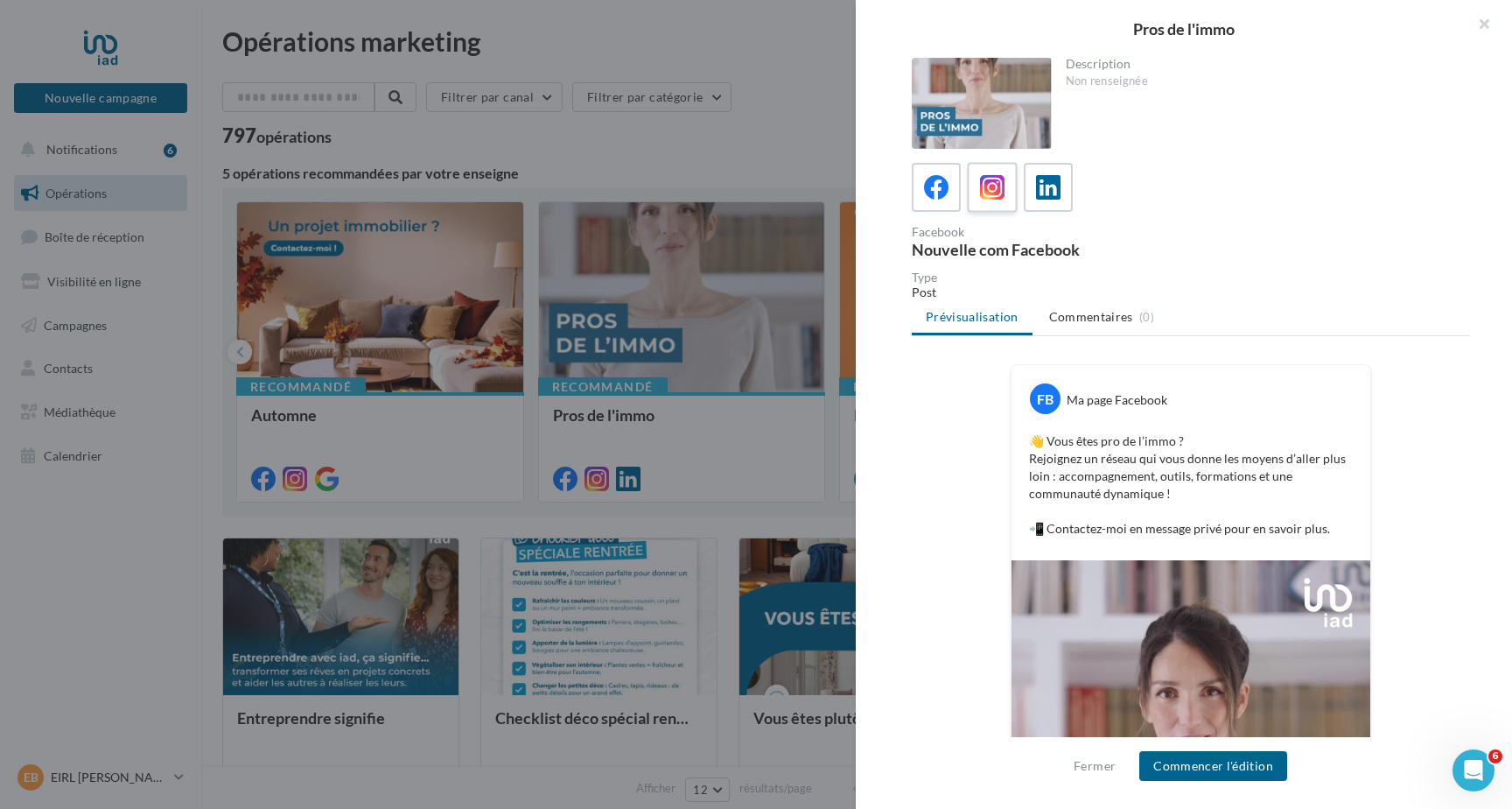
click at [995, 179] on icon at bounding box center [993, 188] width 25 height 25
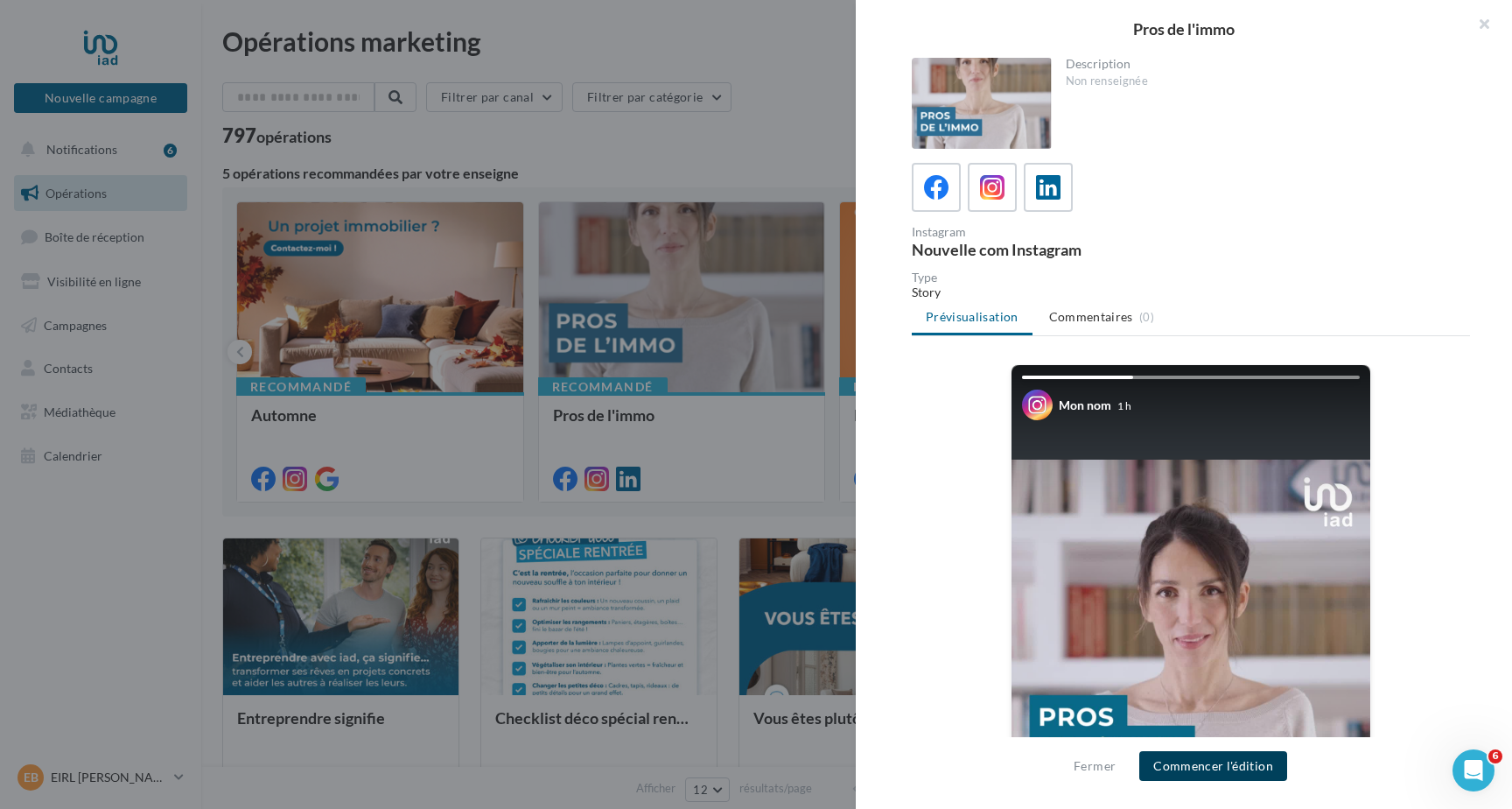
click at [1180, 768] on button "Commencer l'édition" at bounding box center [1213, 766] width 148 height 30
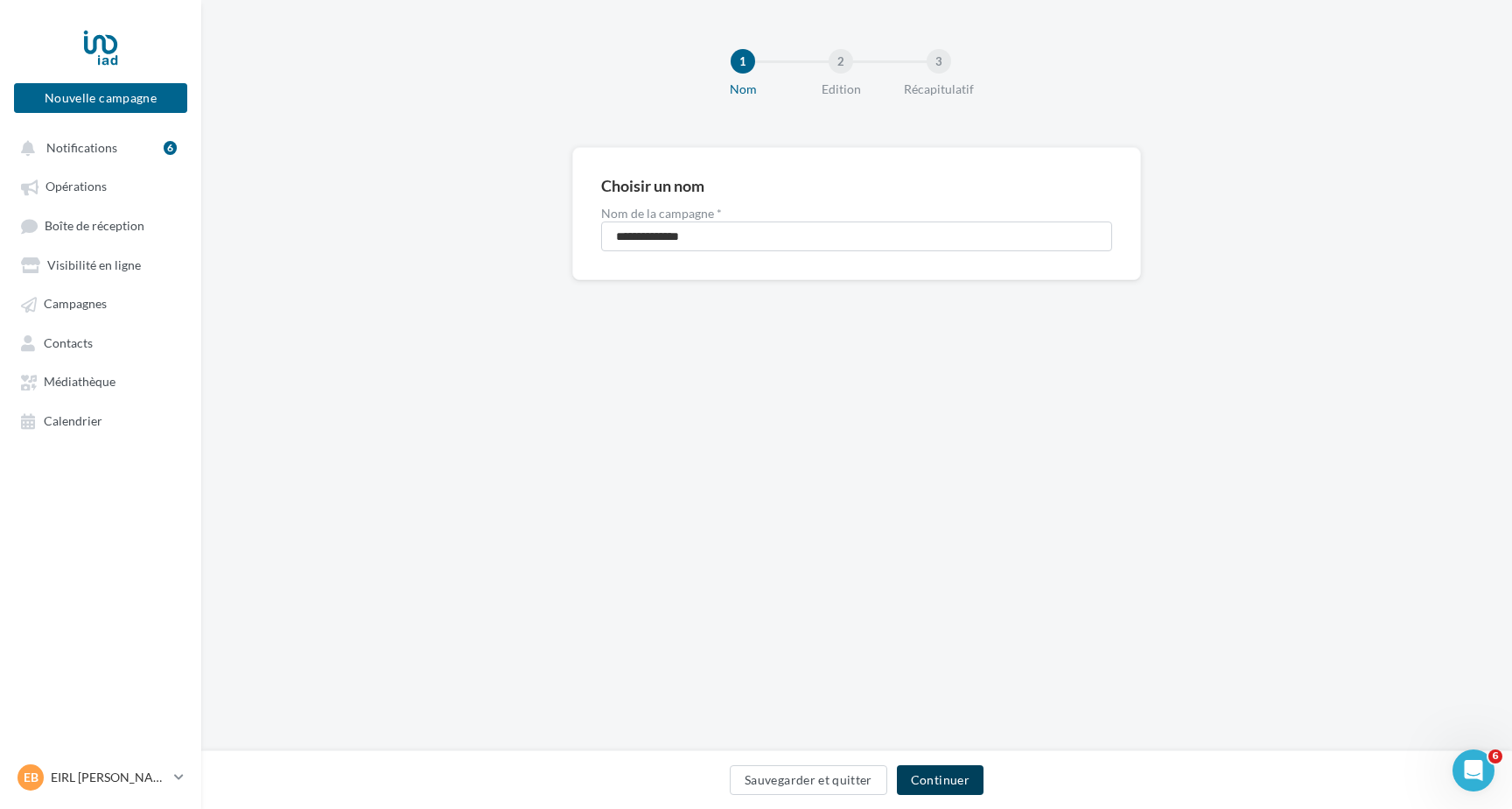
click at [951, 781] on button "Continuer" at bounding box center [940, 779] width 86 height 30
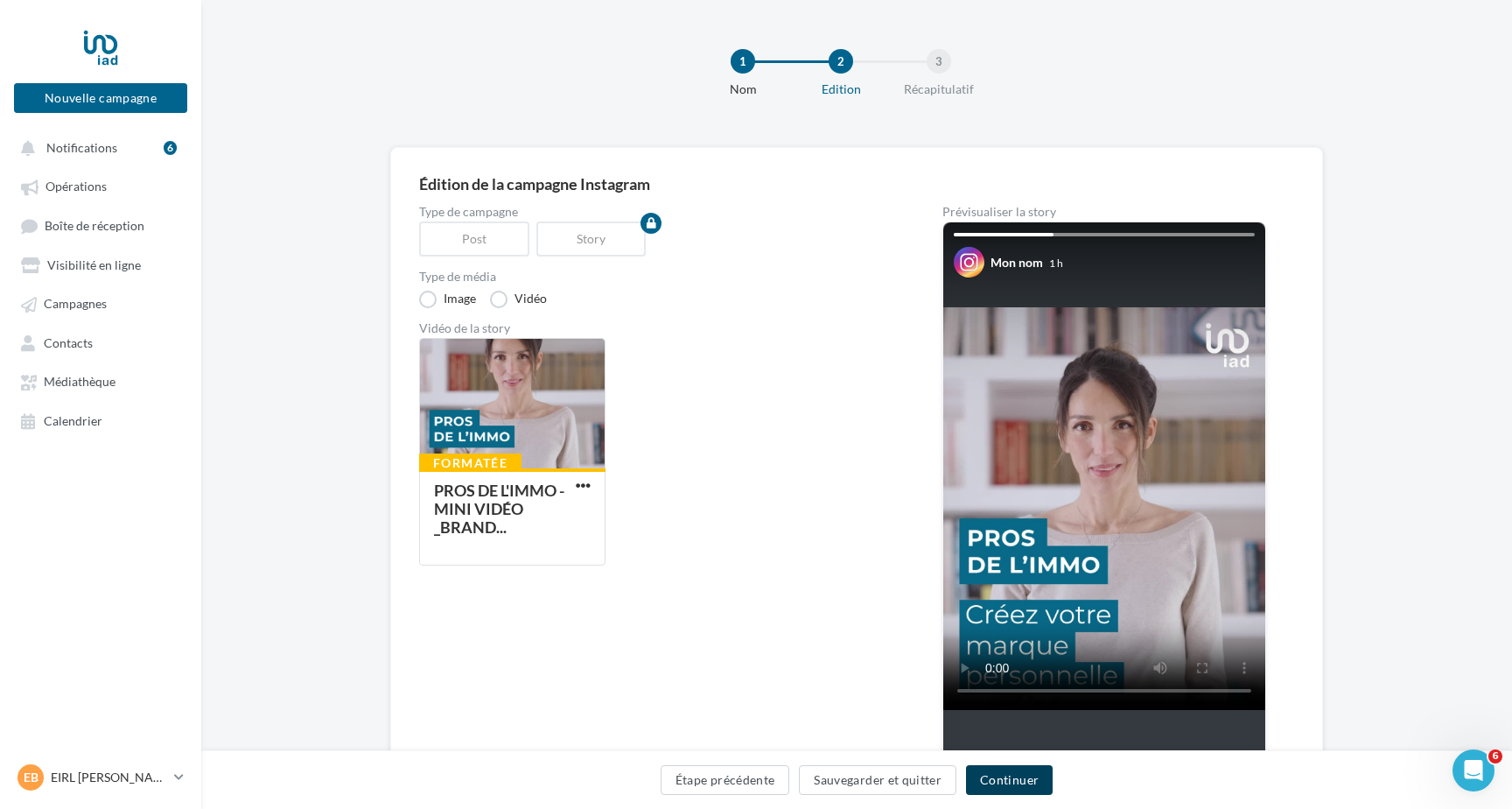
click at [986, 777] on button "Continuer" at bounding box center [1009, 779] width 86 height 30
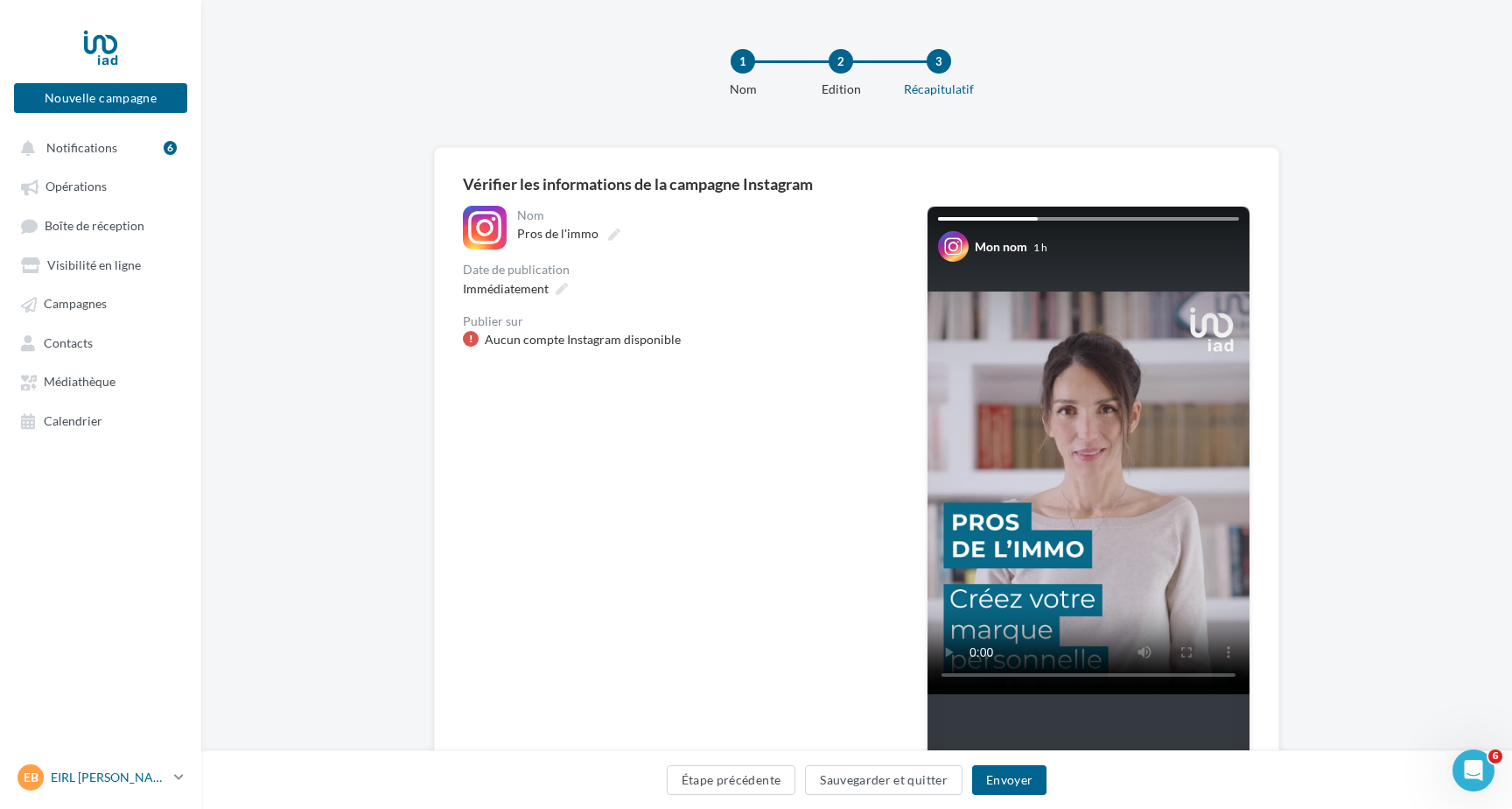
click at [115, 778] on p "EIRL [PERSON_NAME]" at bounding box center [109, 777] width 117 height 17
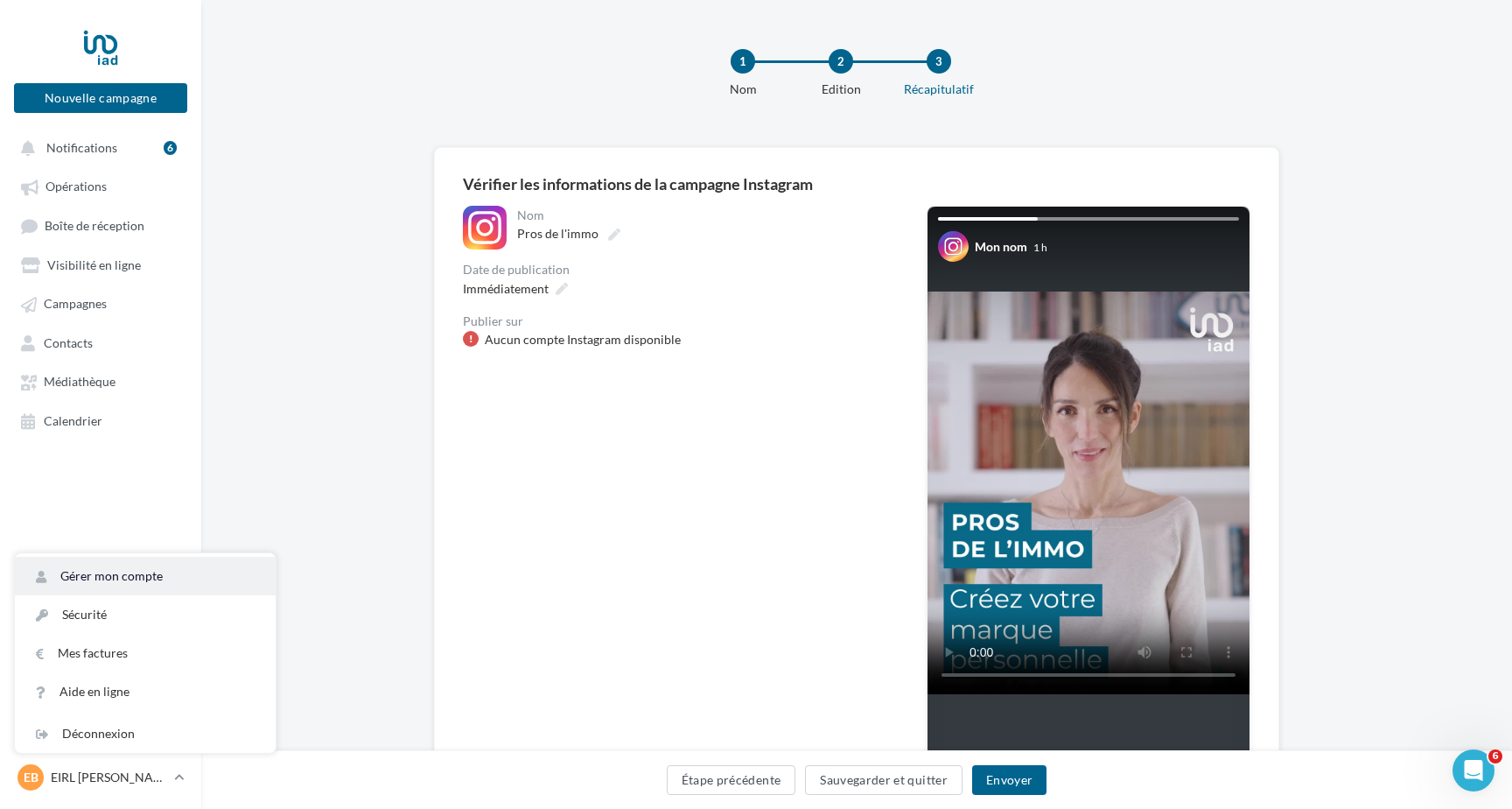
click at [151, 573] on link "Gérer mon compte" at bounding box center [146, 575] width 261 height 39
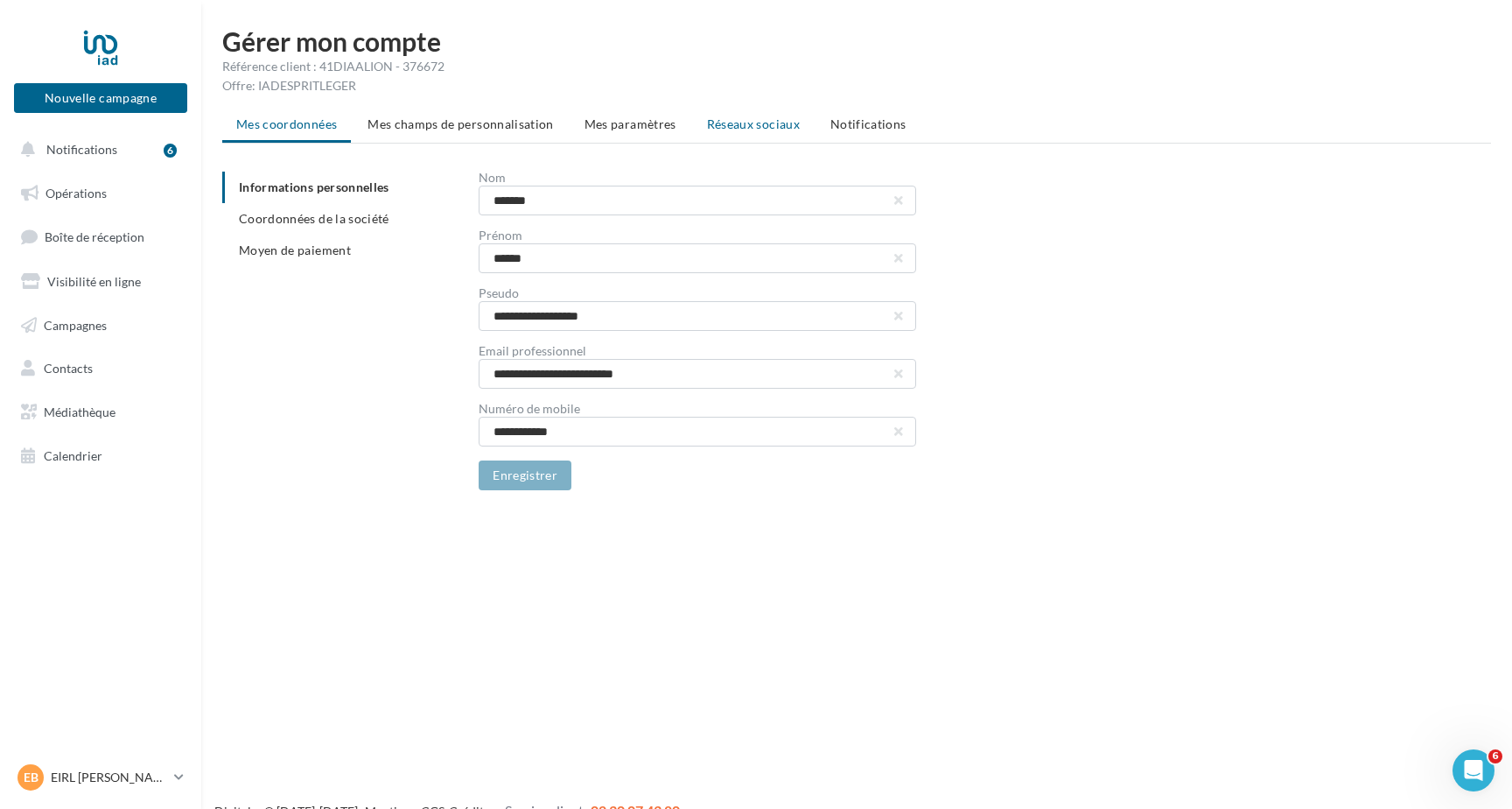
click at [745, 126] on span "Réseaux sociaux" at bounding box center [753, 124] width 93 height 15
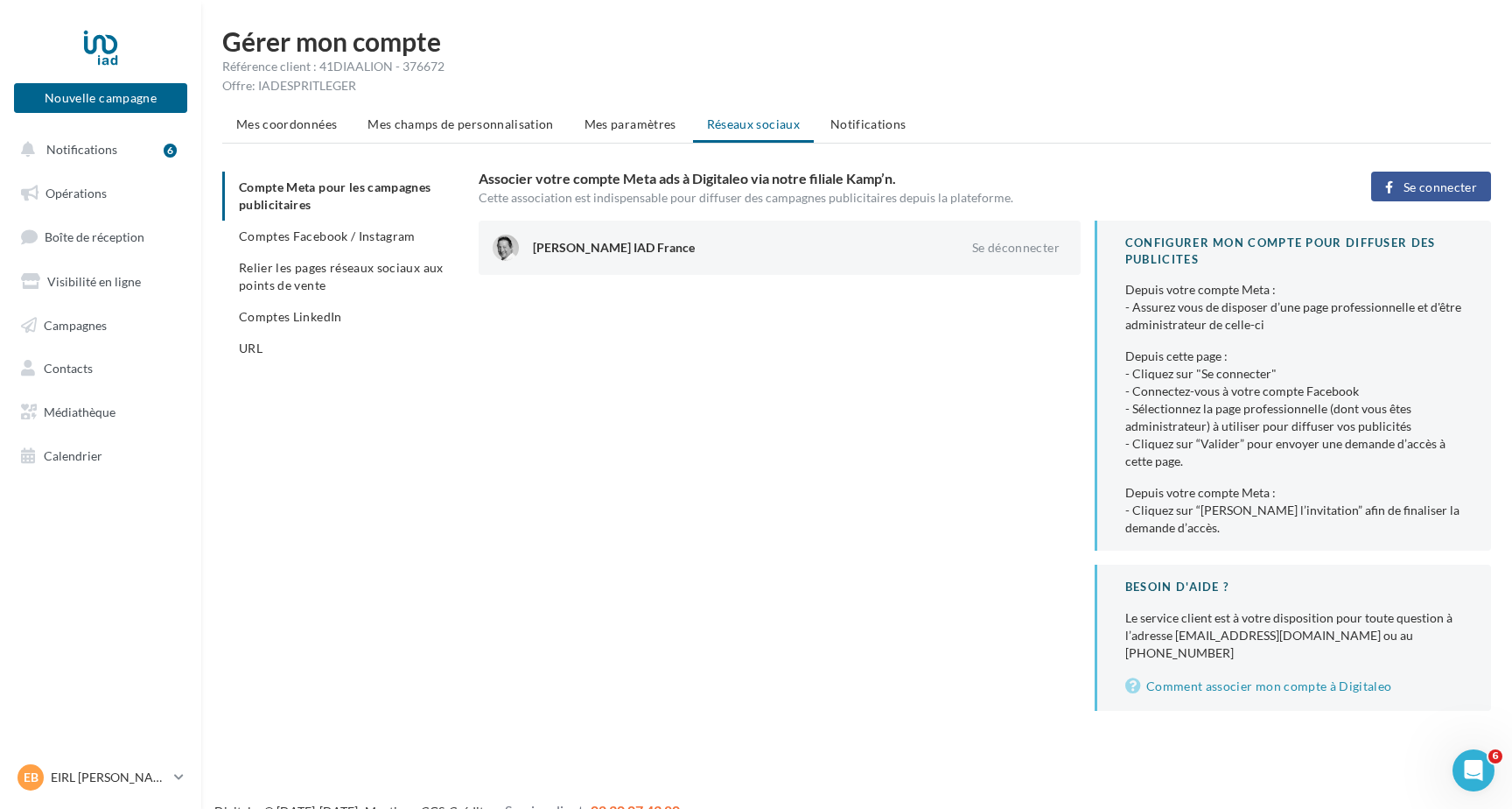
click at [1426, 187] on span "Se connecter" at bounding box center [1440, 188] width 74 height 14
click at [387, 240] on span "Comptes Facebook / Instagram" at bounding box center [327, 236] width 177 height 15
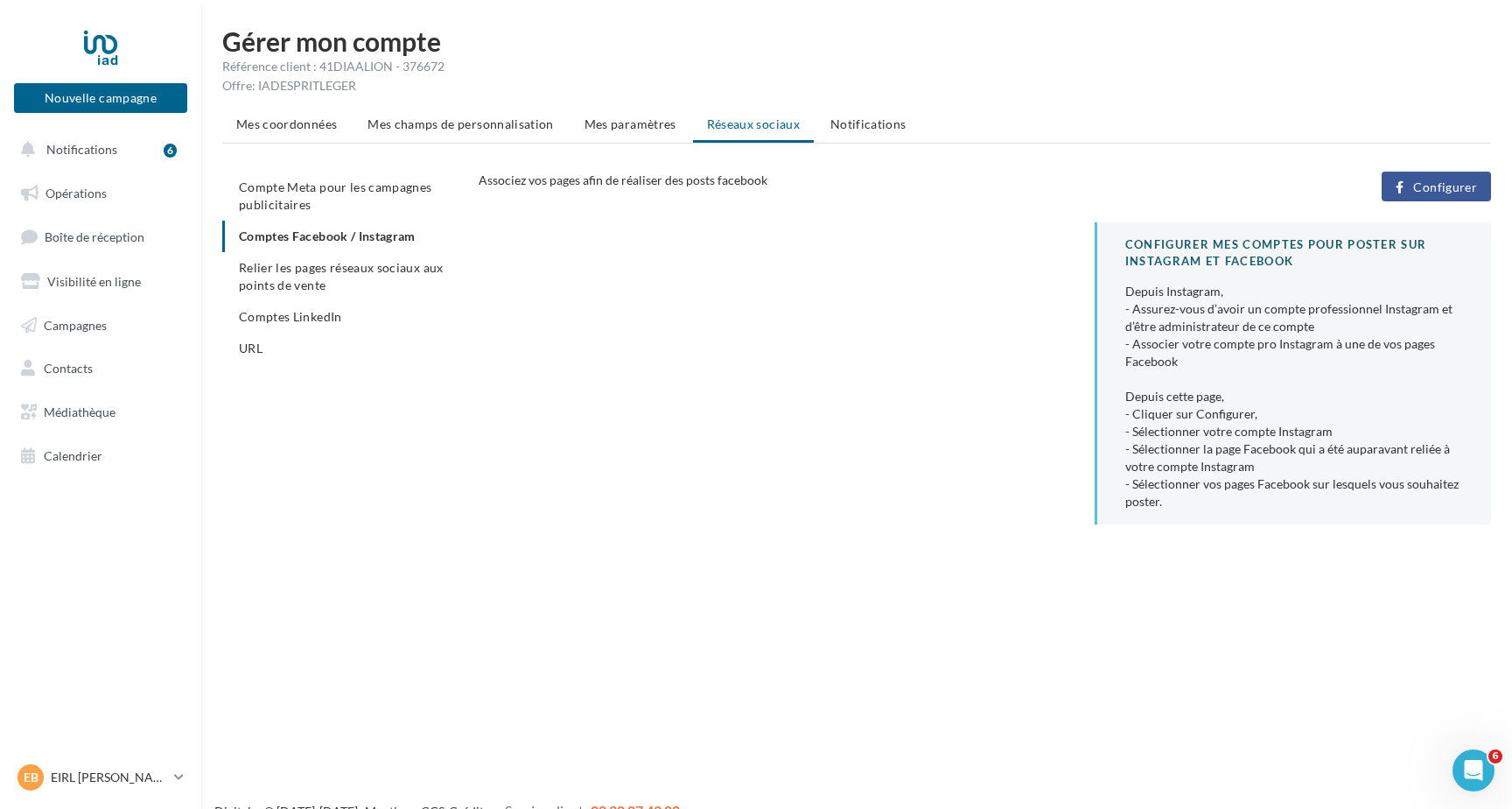
click at [1447, 185] on span "Configurer" at bounding box center [1445, 188] width 64 height 14
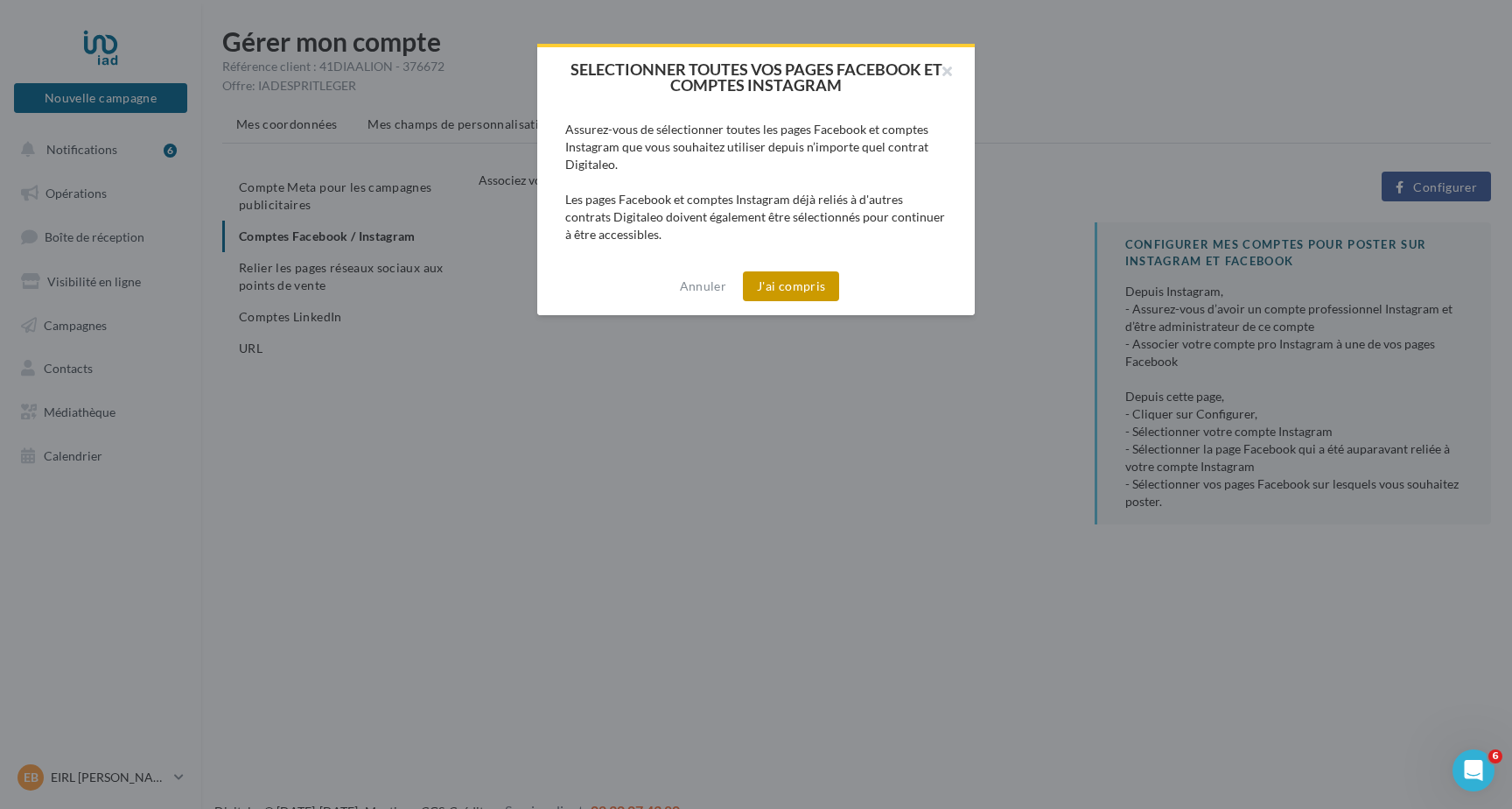
click at [792, 289] on button "J'ai compris" at bounding box center [791, 286] width 96 height 30
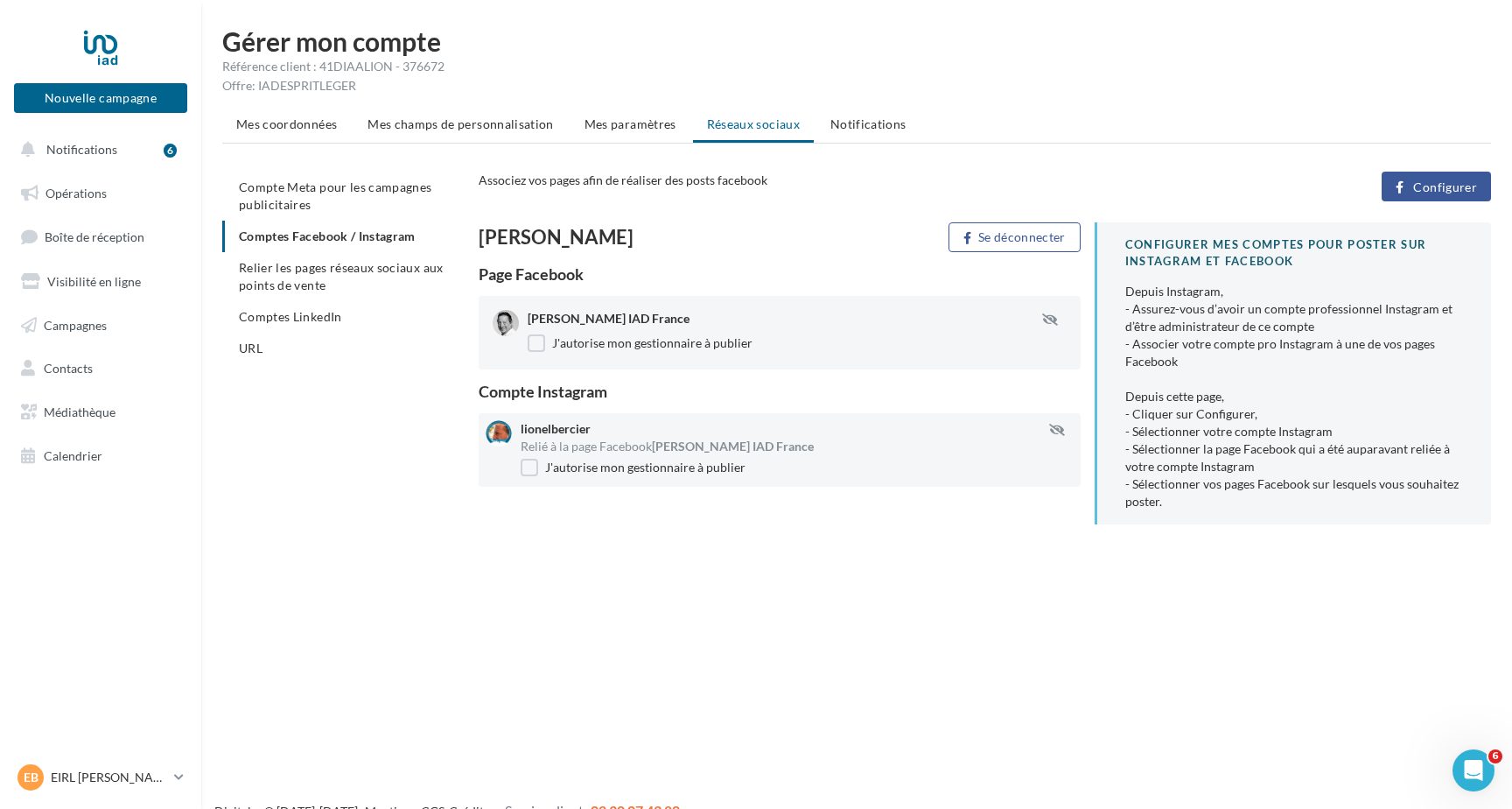
scroll to position [28, 0]
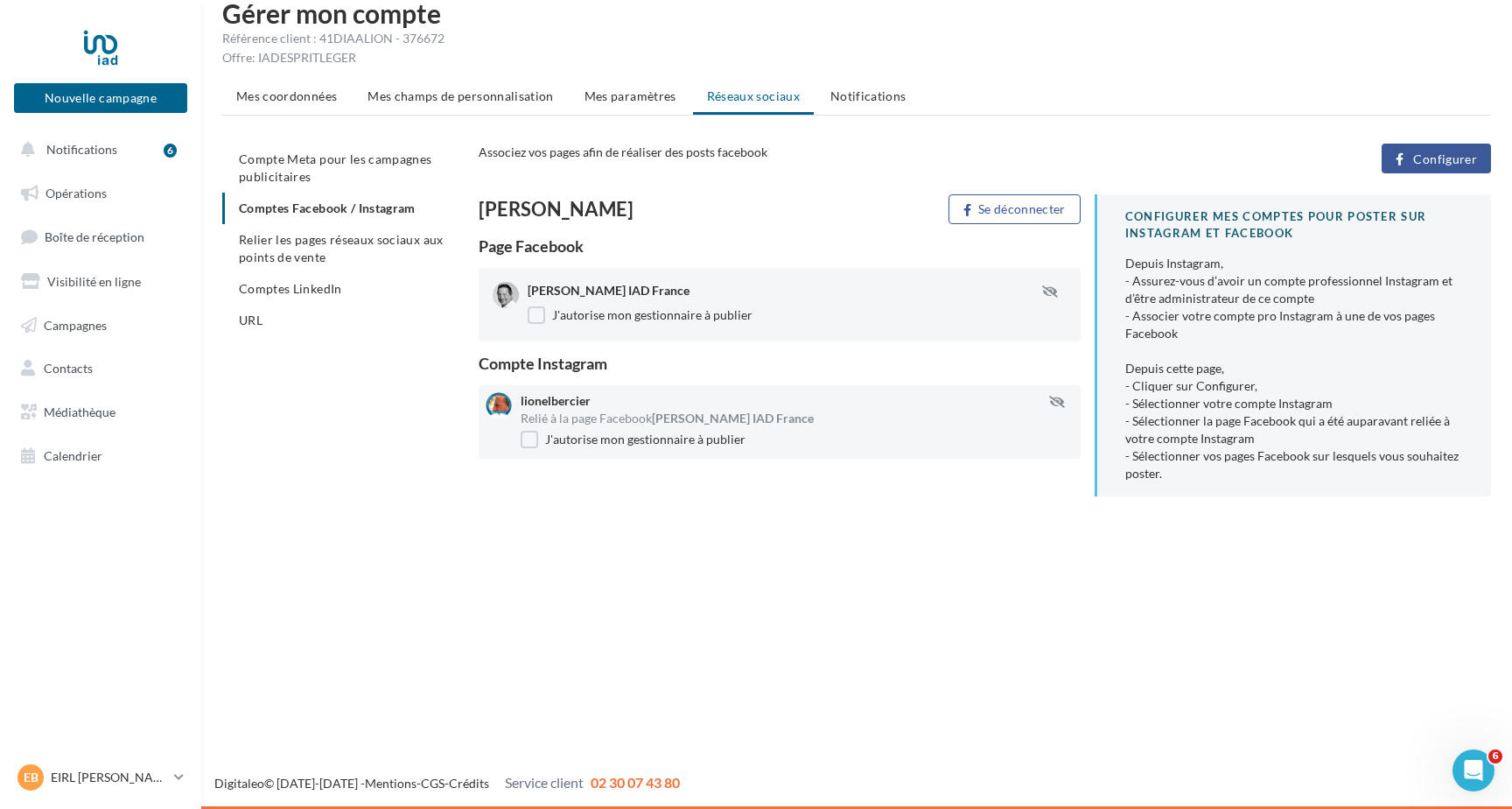
click at [1446, 159] on span "Configurer" at bounding box center [1445, 159] width 64 height 14
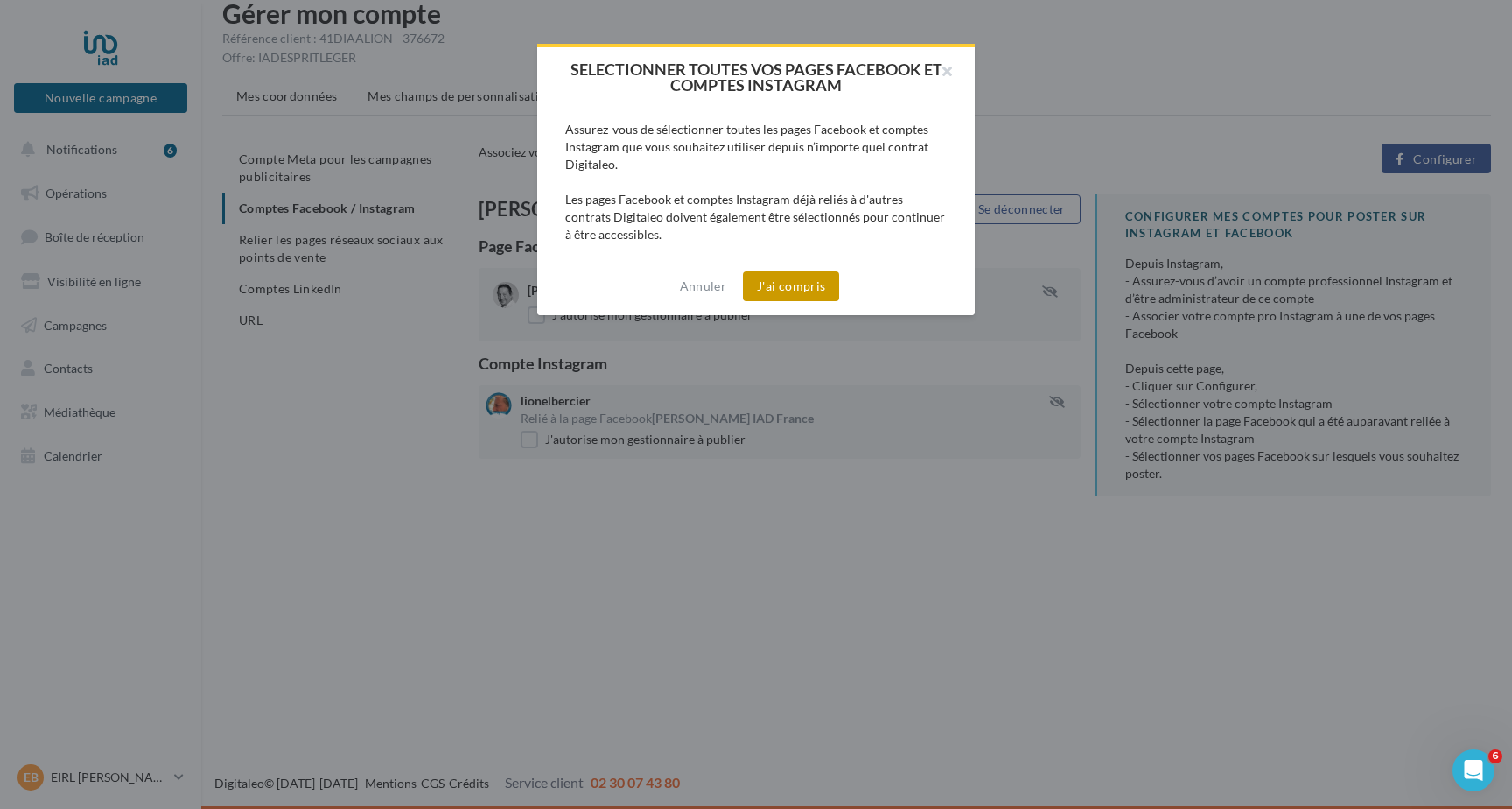
click at [790, 283] on button "J'ai compris" at bounding box center [791, 286] width 96 height 30
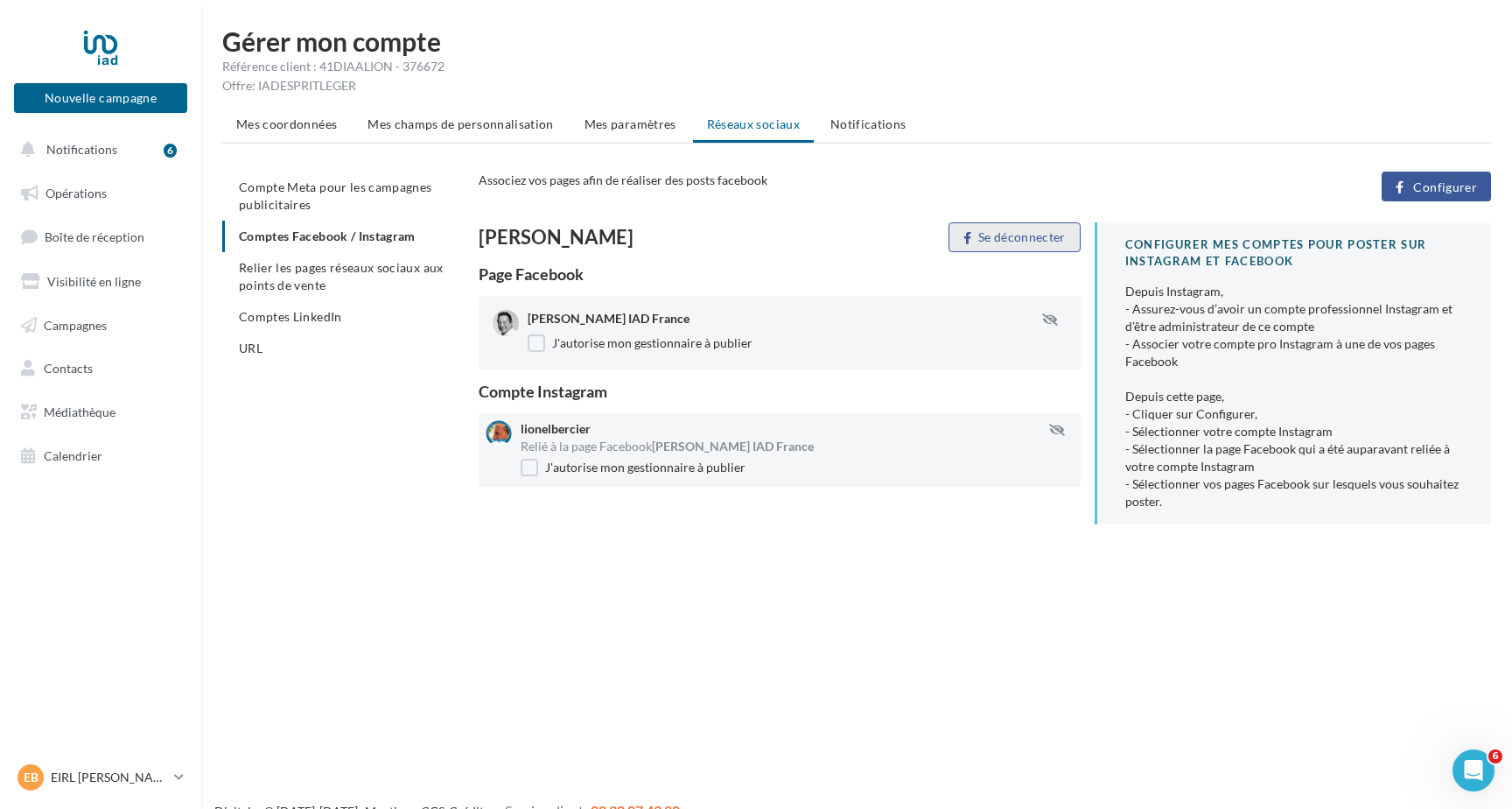
click at [1015, 231] on button "Se déconnecter" at bounding box center [1014, 236] width 132 height 30
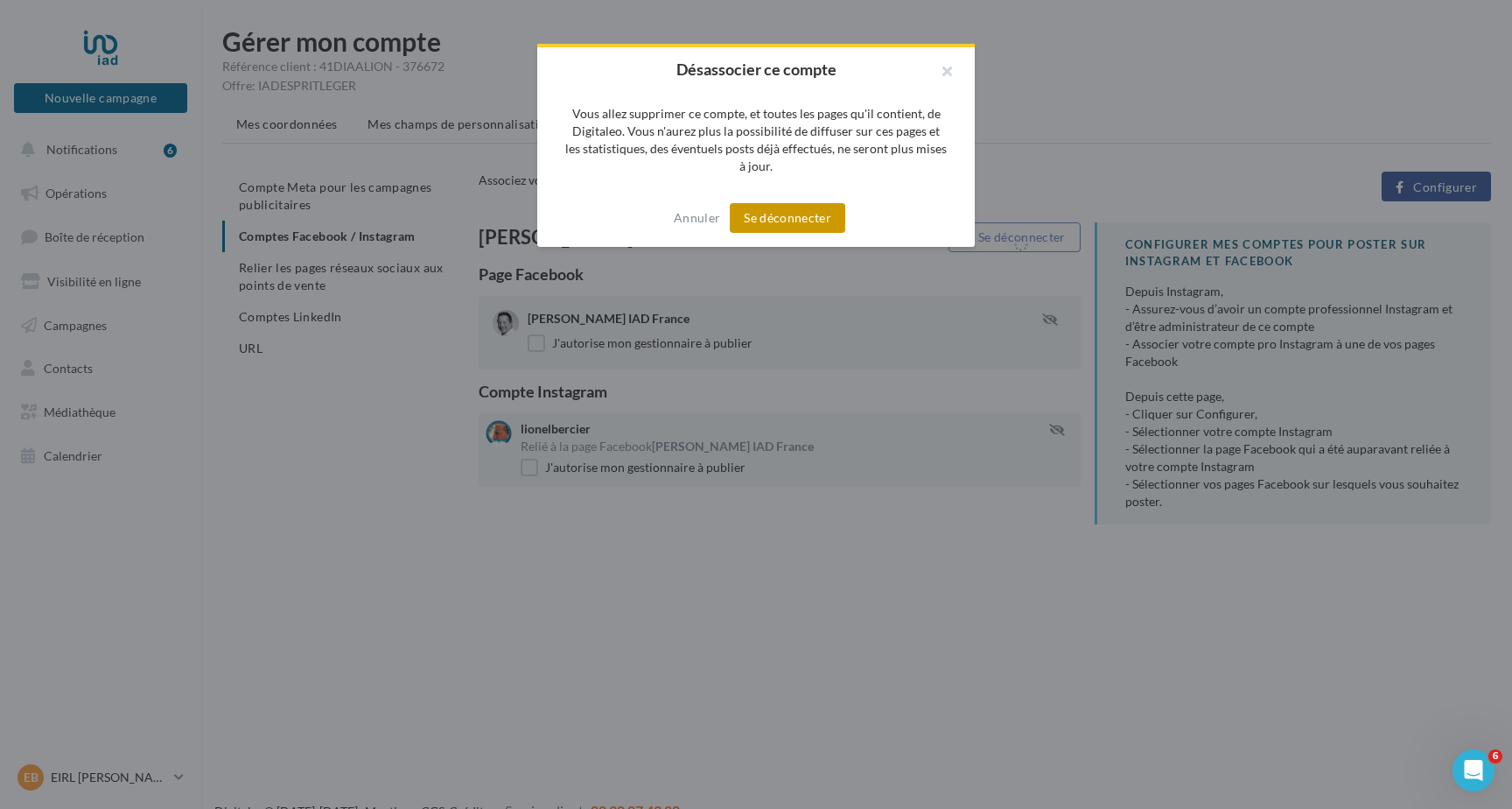
click at [820, 212] on button "Se déconnecter" at bounding box center [787, 218] width 116 height 30
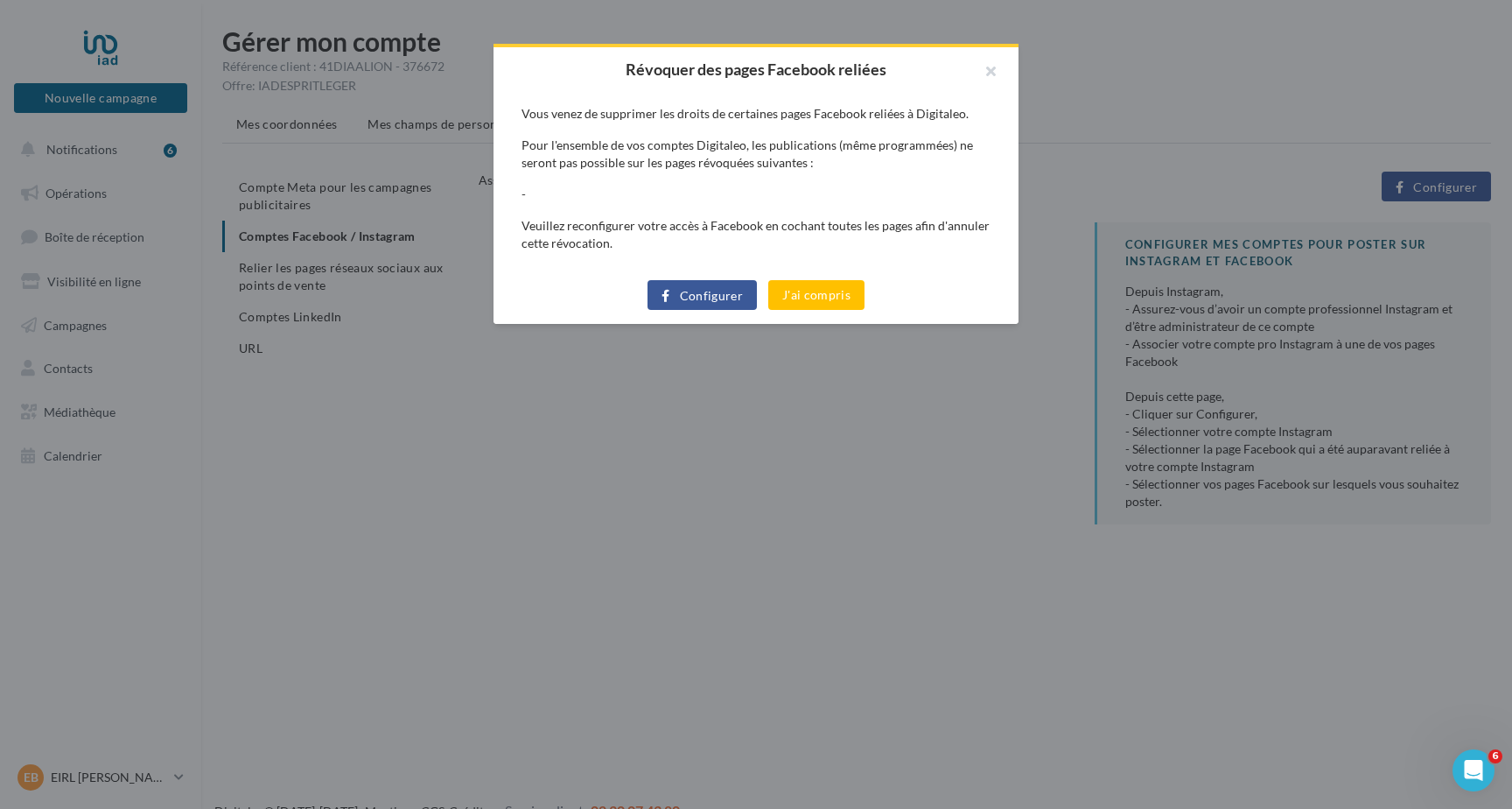
click at [722, 292] on span "Configurer" at bounding box center [712, 296] width 64 height 14
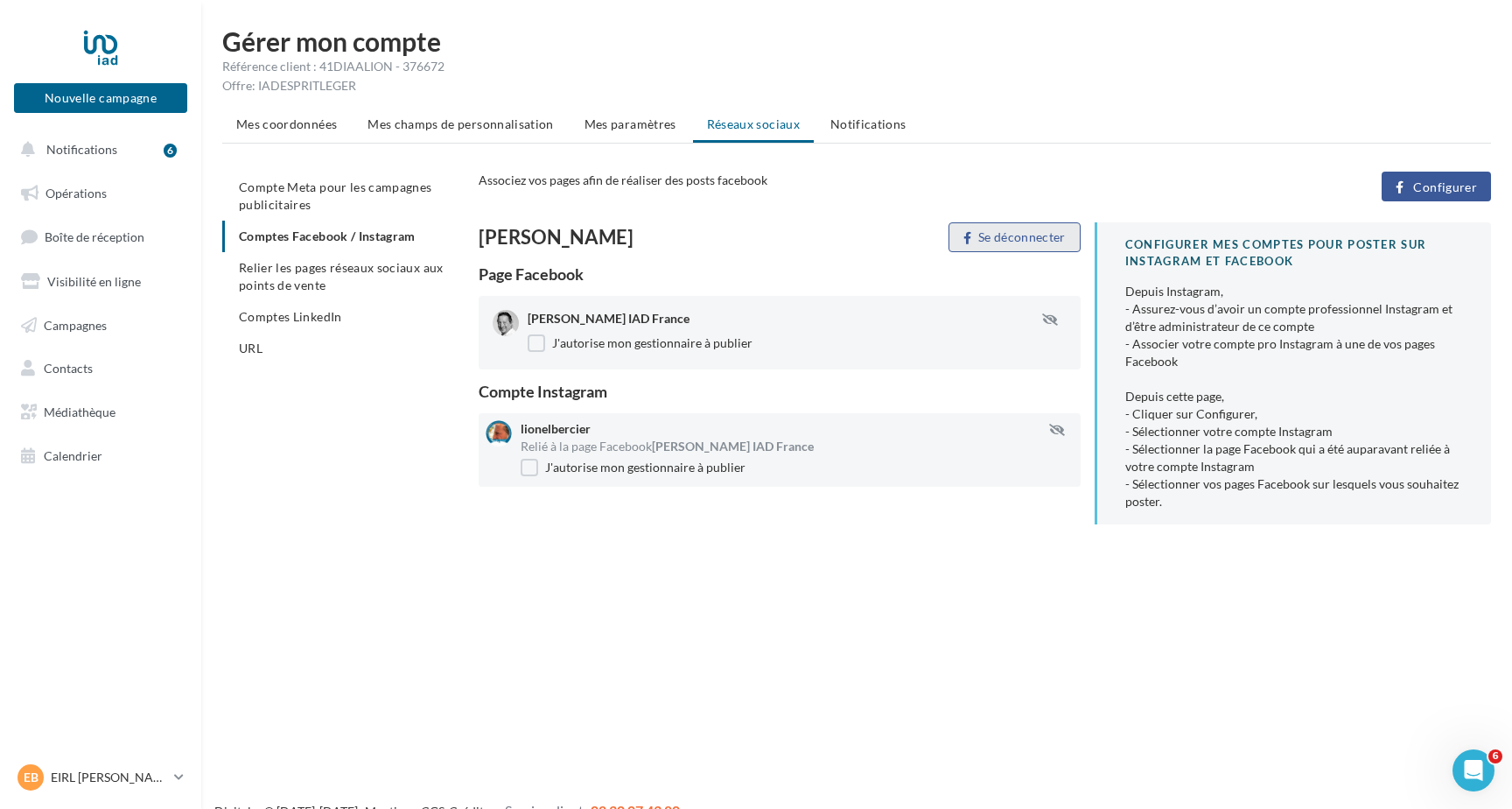
click at [1012, 234] on button "Se déconnecter" at bounding box center [1014, 236] width 132 height 30
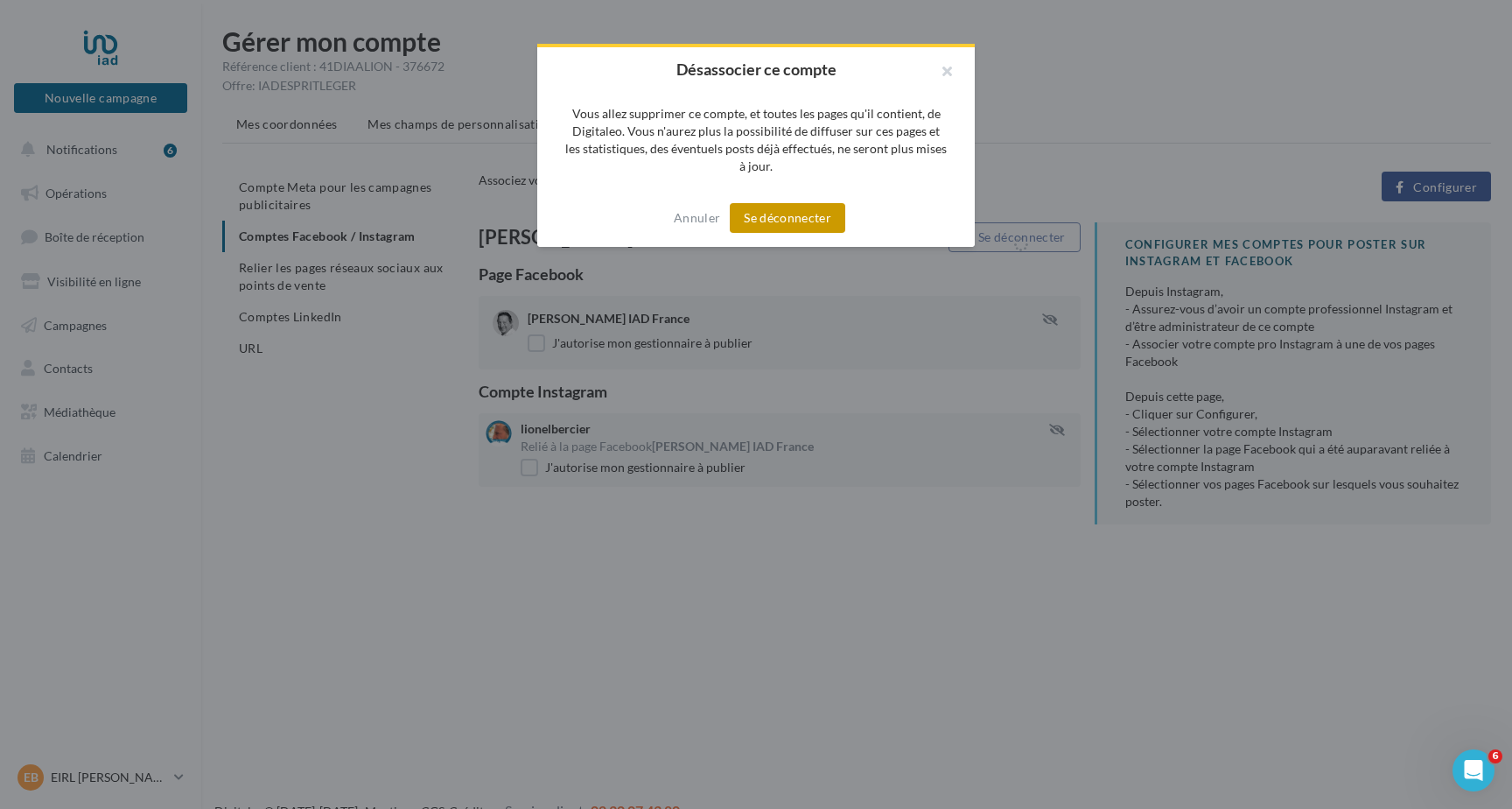
click at [817, 221] on button "Se déconnecter" at bounding box center [787, 218] width 116 height 30
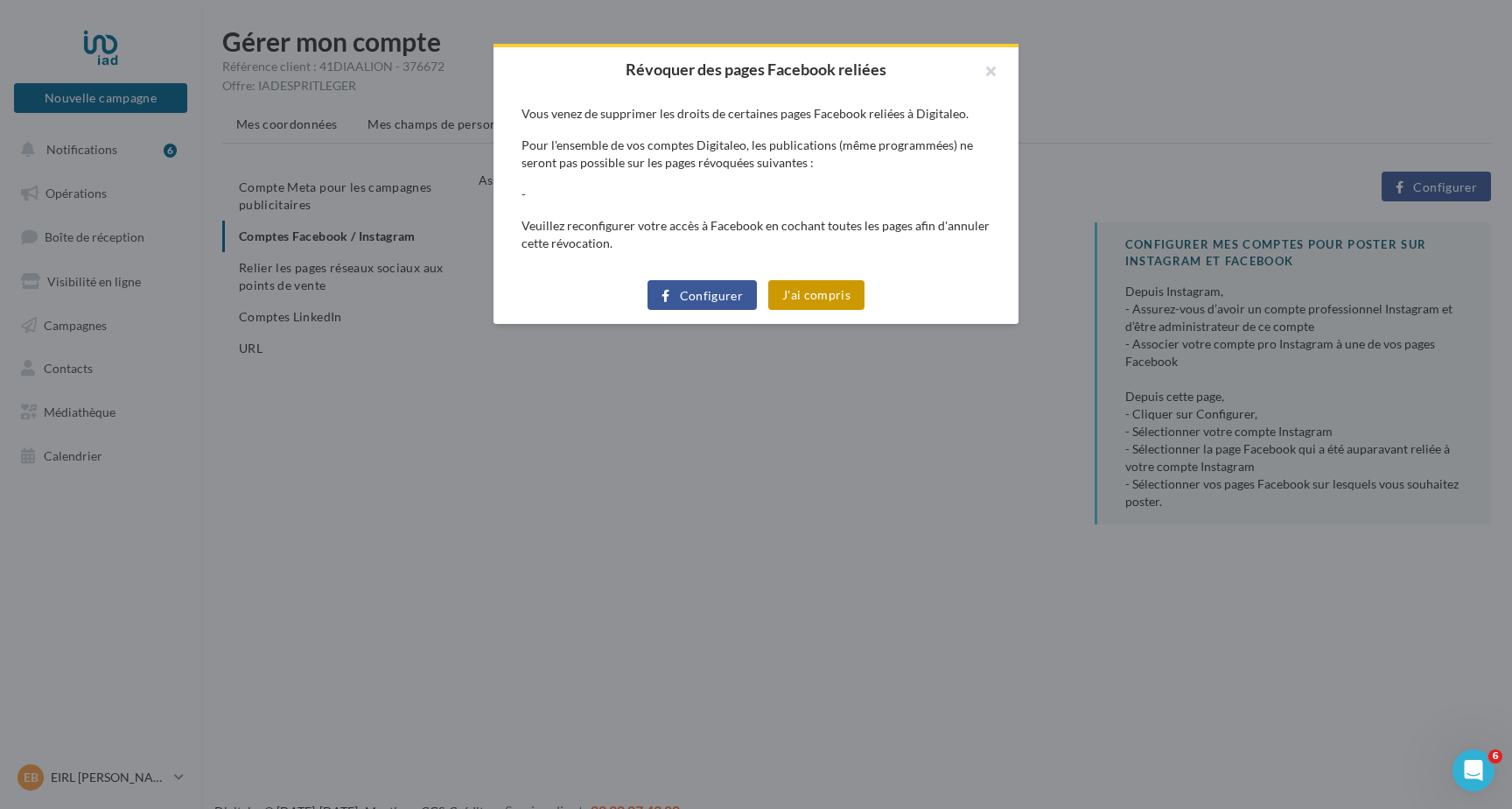
click at [804, 291] on button "J'ai compris" at bounding box center [816, 295] width 96 height 30
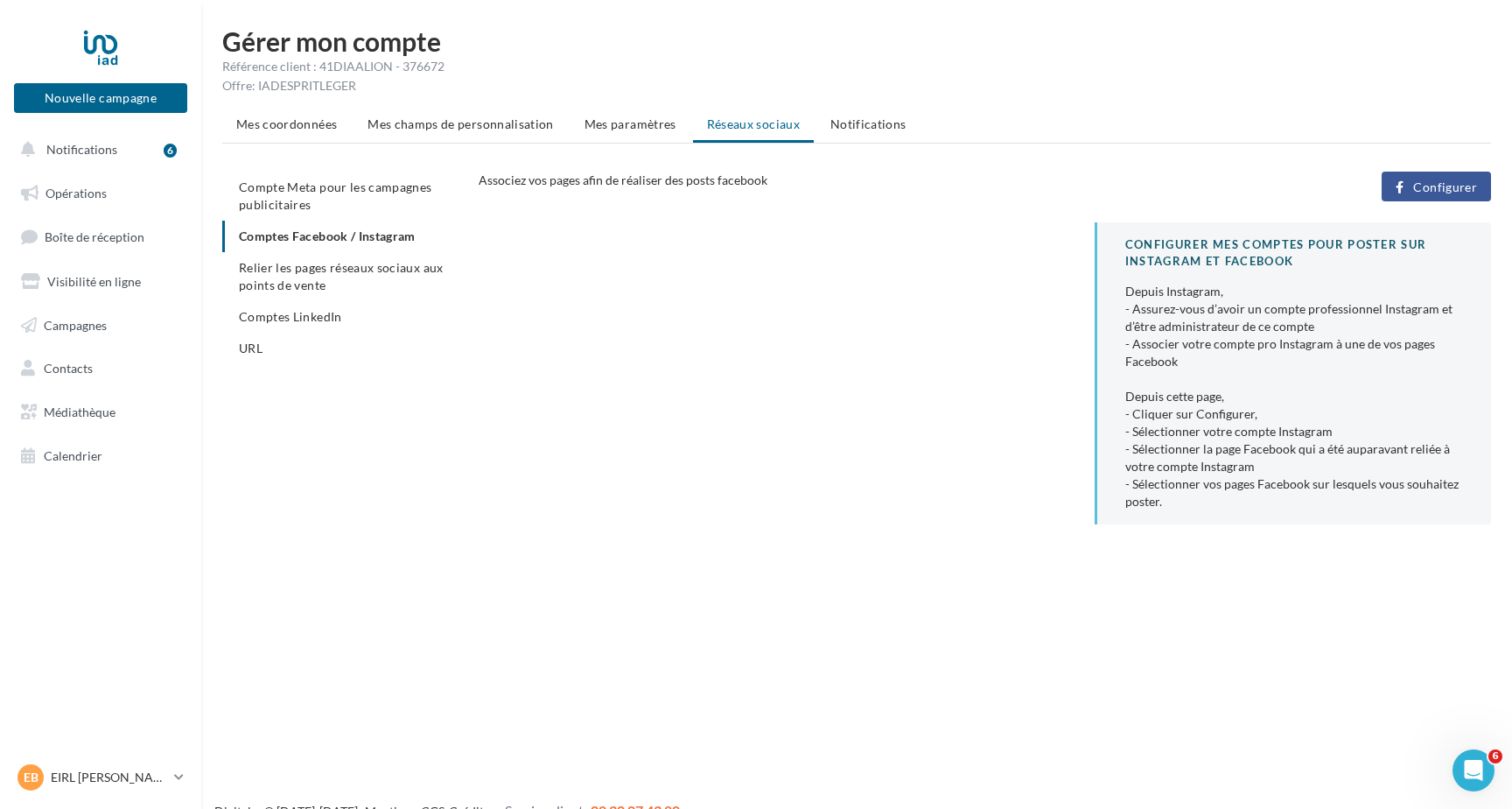
click at [1429, 181] on span "Configurer" at bounding box center [1445, 188] width 64 height 14
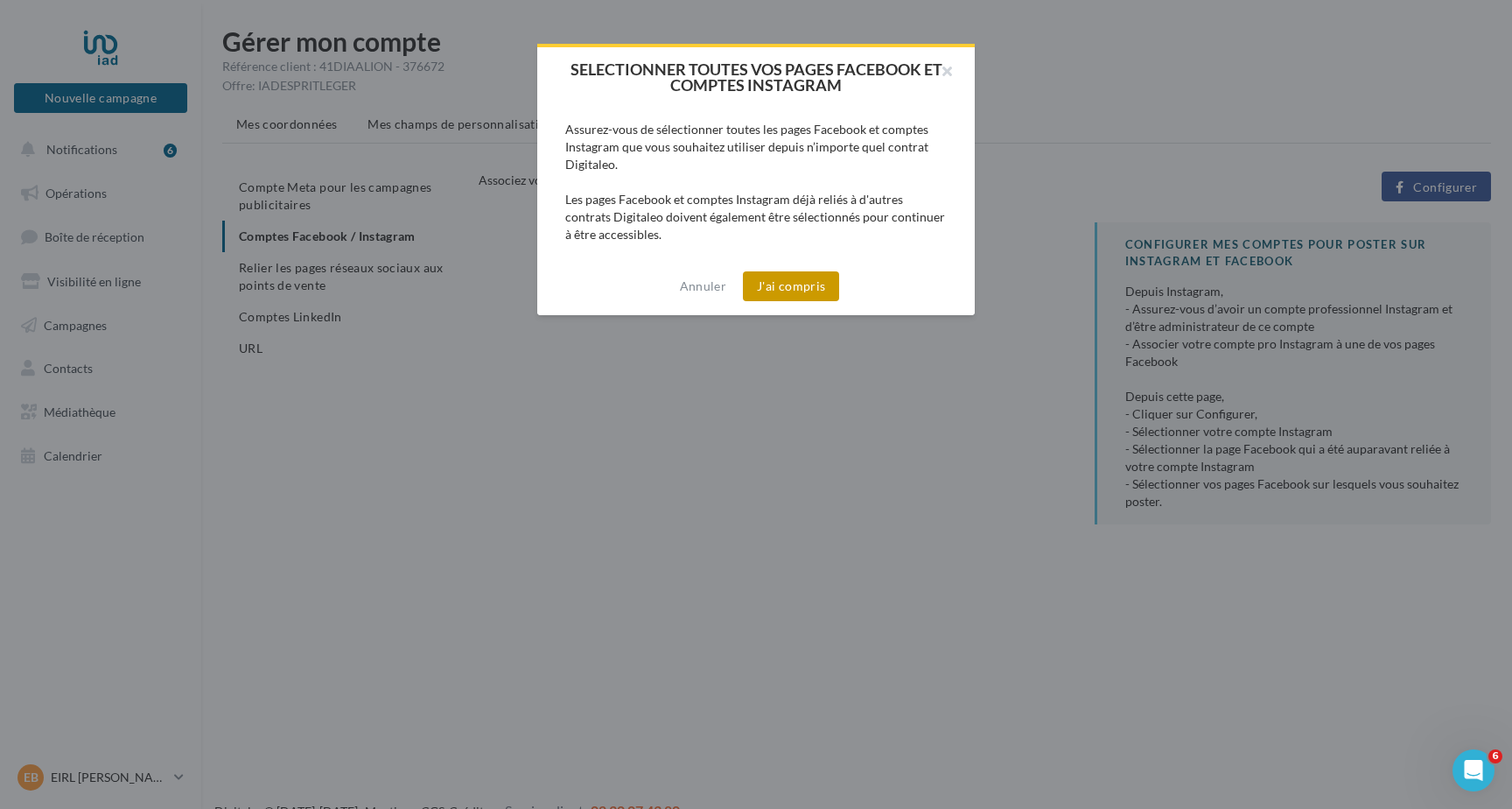
click at [810, 279] on button "J'ai compris" at bounding box center [791, 286] width 96 height 30
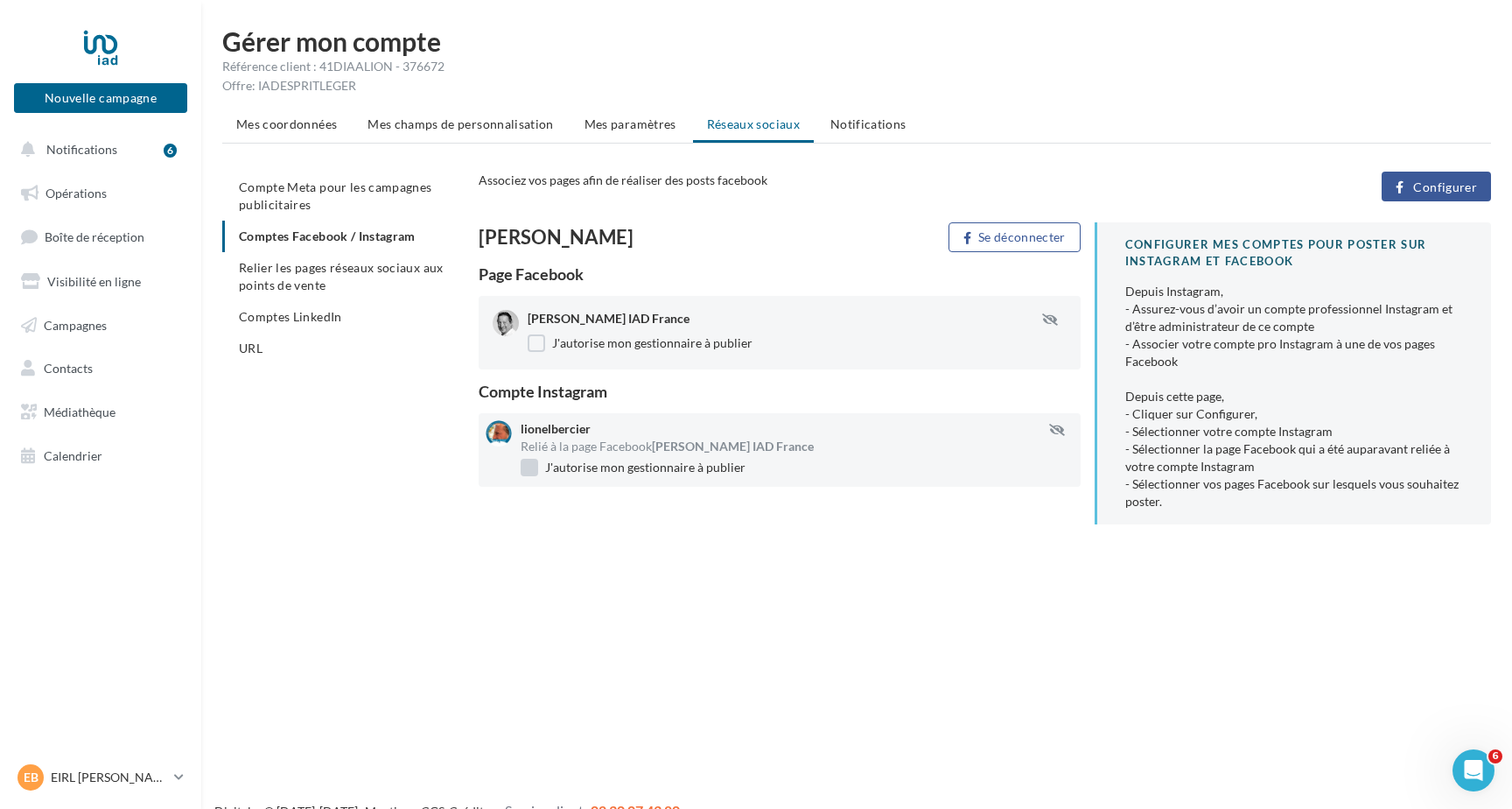
click at [526, 466] on label "J'autorise mon gestionnaire à publier" at bounding box center [632, 467] width 225 height 17
click at [531, 467] on label "J'autorise mon gestionnaire à publier" at bounding box center [632, 467] width 225 height 17
